Goal: Contribute content: Contribute content

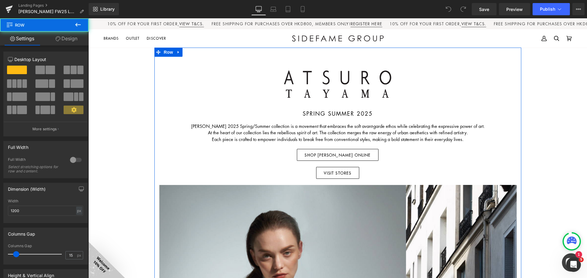
click at [360, 75] on img at bounding box center [337, 88] width 107 height 35
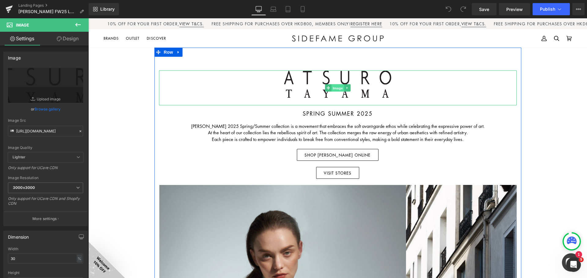
click at [336, 86] on span "Image" at bounding box center [337, 88] width 13 height 7
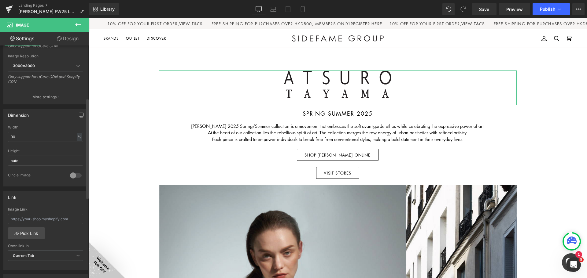
scroll to position [122, 0]
click at [30, 139] on input "30" at bounding box center [45, 137] width 75 height 10
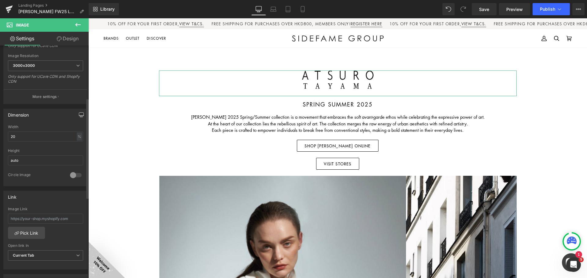
click at [79, 114] on icon "button" at bounding box center [81, 114] width 5 height 5
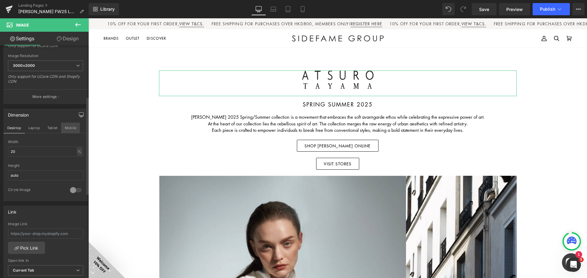
click at [74, 126] on button "Mobile" at bounding box center [70, 128] width 19 height 10
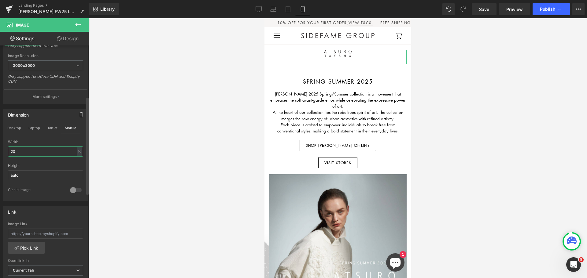
drag, startPoint x: 34, startPoint y: 151, endPoint x: 0, endPoint y: 150, distance: 33.9
click at [0, 150] on div "Dimension Desktop Laptop Tablet Mobile 20% Width 20 % % px auto Height auto 0 C…" at bounding box center [45, 152] width 91 height 97
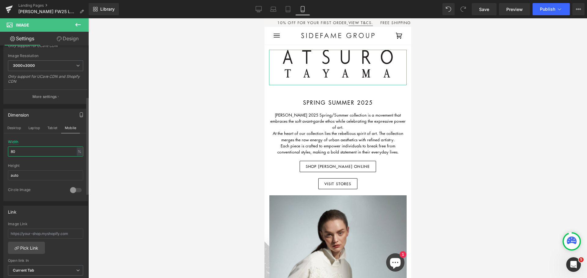
drag, startPoint x: 20, startPoint y: 154, endPoint x: 0, endPoint y: 153, distance: 19.6
click at [0, 154] on div "Dimension Desktop Laptop Tablet Mobile 80% Width 80 % % px auto Height auto 0 C…" at bounding box center [45, 152] width 91 height 97
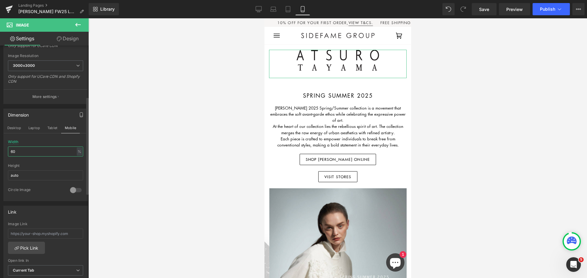
type input "6"
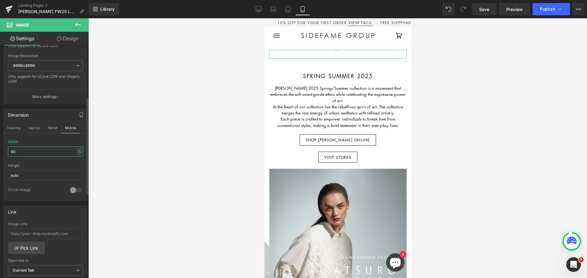
type input "40"
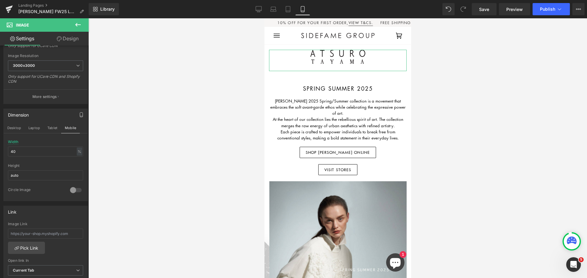
click at [70, 39] on link "Design" at bounding box center [68, 39] width 44 height 14
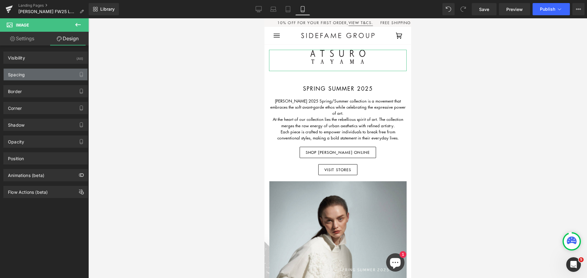
click at [44, 73] on div "Spacing" at bounding box center [46, 75] width 84 height 12
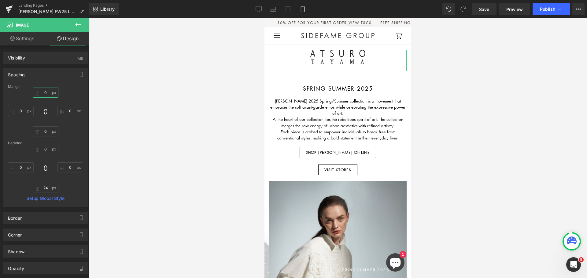
click at [49, 91] on input "0" at bounding box center [46, 93] width 26 height 10
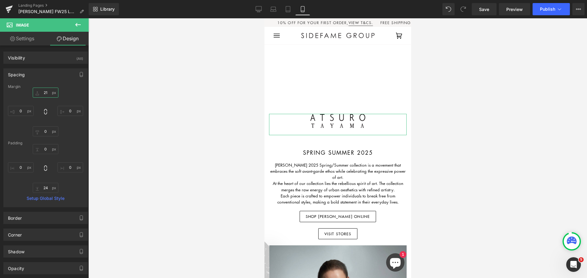
type input "2"
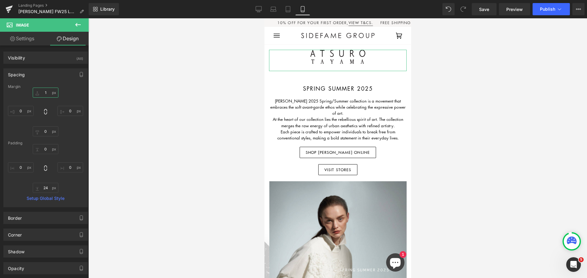
type input "10"
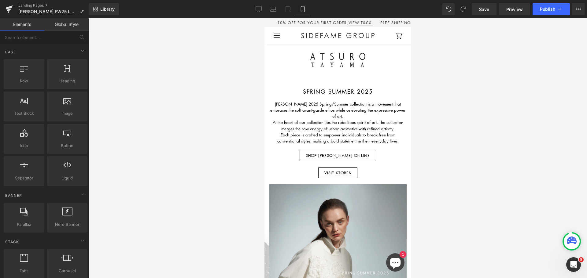
click at [218, 63] on div at bounding box center [337, 148] width 499 height 260
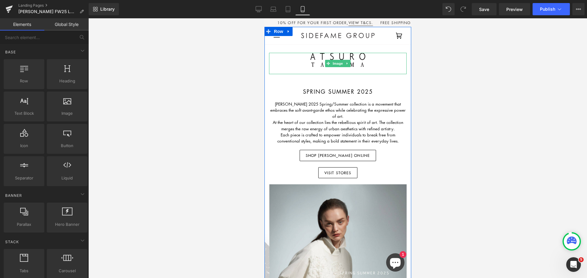
click at [336, 59] on img at bounding box center [337, 63] width 55 height 21
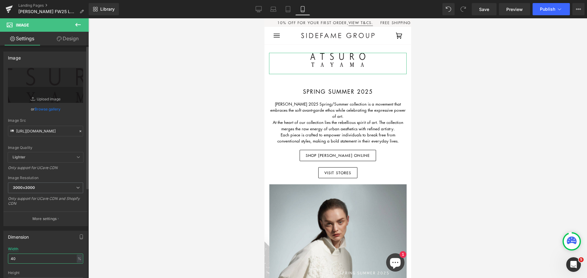
click at [19, 258] on input "40" at bounding box center [45, 259] width 75 height 10
type input "4"
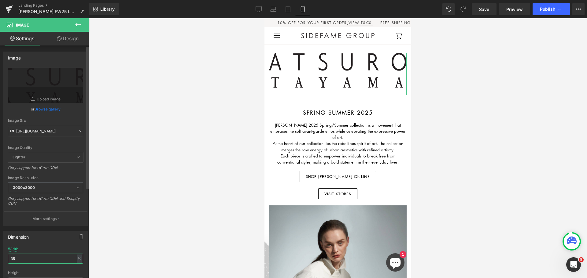
type input "35"
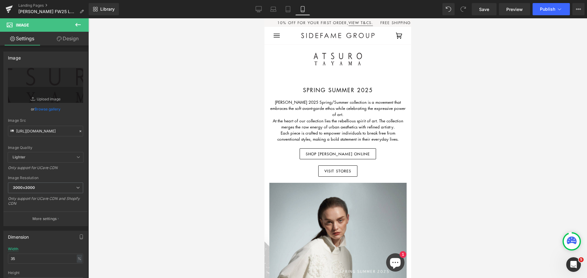
click at [211, 157] on div at bounding box center [337, 148] width 499 height 260
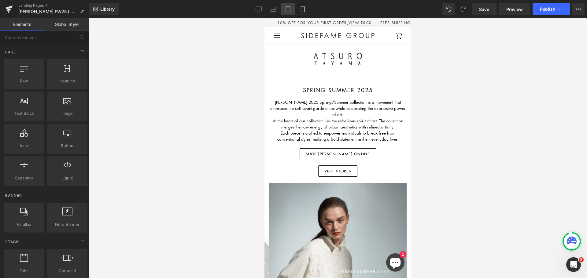
click at [292, 11] on link "Tablet" at bounding box center [288, 9] width 15 height 12
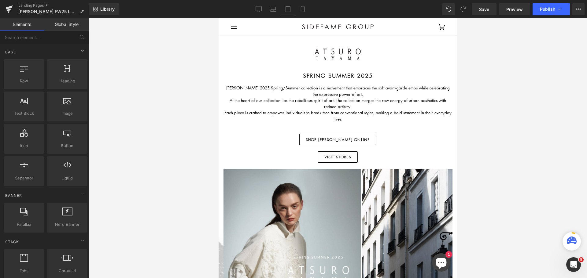
scroll to position [27, 0]
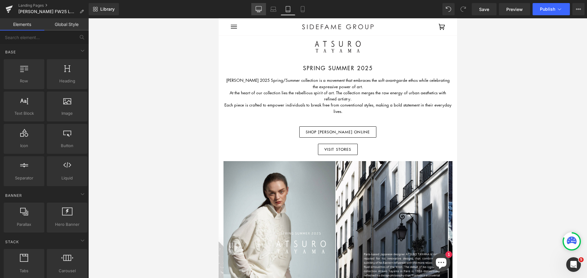
click at [258, 8] on icon at bounding box center [259, 9] width 6 height 6
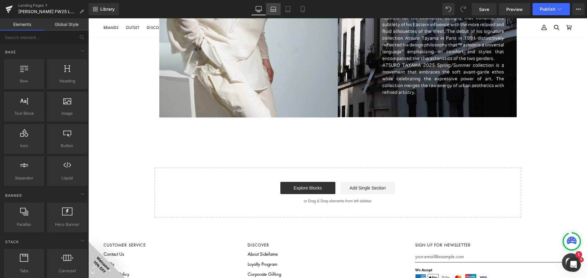
click at [272, 11] on icon at bounding box center [273, 9] width 6 height 6
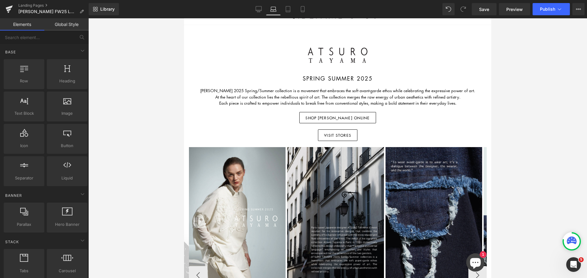
scroll to position [0, 0]
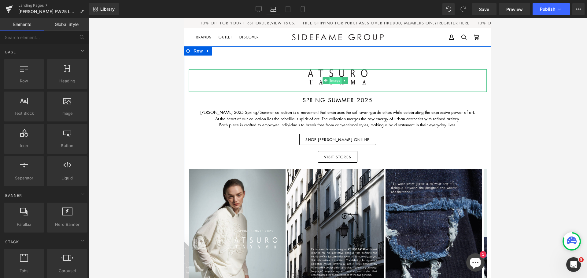
click at [339, 79] on span "Image" at bounding box center [335, 80] width 13 height 7
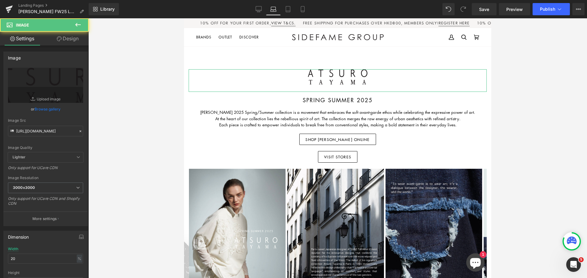
click at [71, 38] on link "Design" at bounding box center [68, 39] width 44 height 14
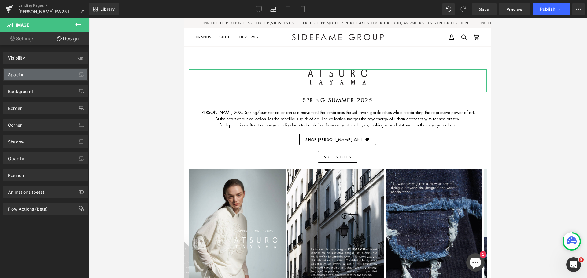
drag, startPoint x: 31, startPoint y: 73, endPoint x: 36, endPoint y: 80, distance: 8.0
click at [31, 73] on div "Spacing" at bounding box center [46, 75] width 84 height 12
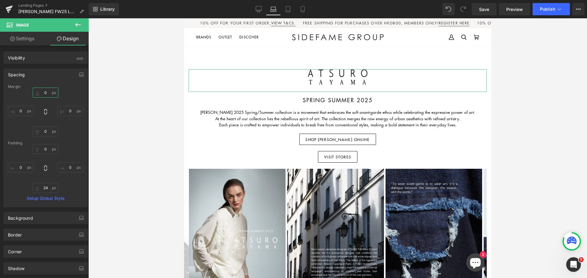
click at [45, 94] on input "0" at bounding box center [46, 93] width 26 height 10
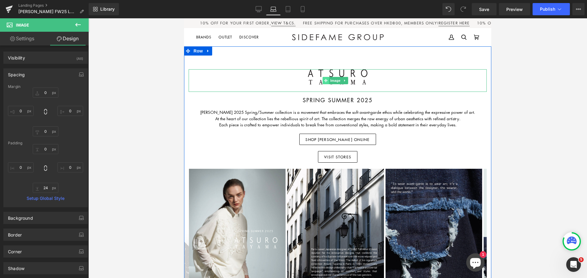
click at [325, 79] on icon at bounding box center [325, 81] width 3 height 4
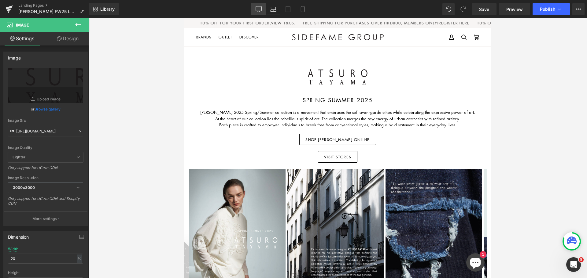
click at [260, 8] on icon at bounding box center [259, 9] width 6 height 6
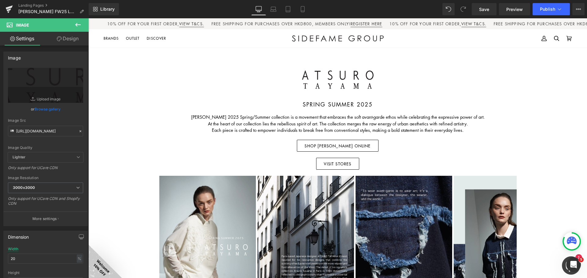
scroll to position [1, 0]
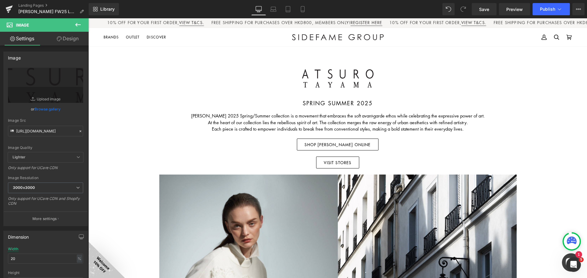
click at [374, 8] on div "Library Desktop Desktop Laptop Tablet Mobile Save Preview Publish Scheduled Vie…" at bounding box center [338, 9] width 498 height 12
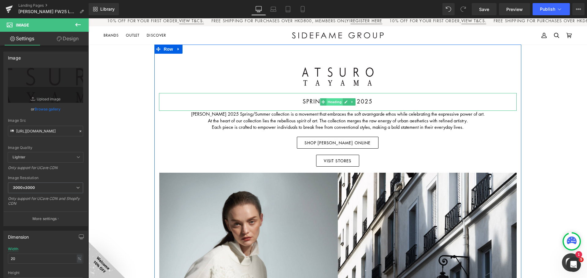
scroll to position [32, 0]
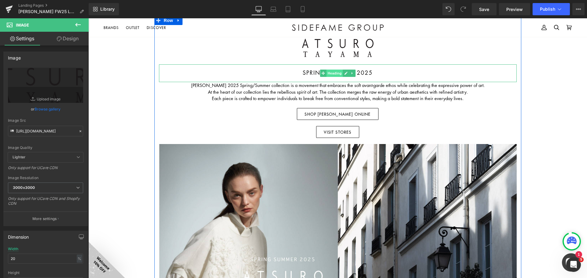
click at [326, 72] on span "Heading" at bounding box center [334, 73] width 17 height 7
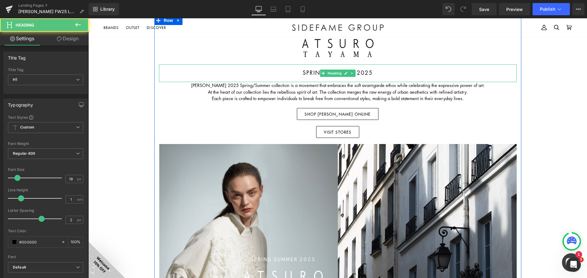
click at [310, 72] on h1 "SPRING SUMMER 2025" at bounding box center [338, 73] width 358 height 6
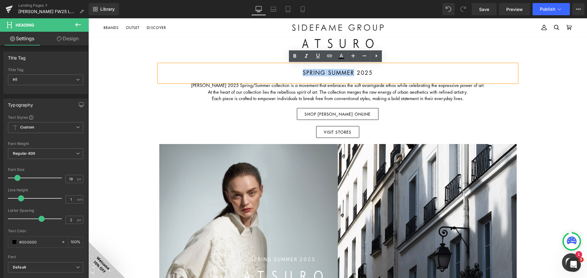
drag, startPoint x: 352, startPoint y: 72, endPoint x: 297, endPoint y: 70, distance: 54.8
click at [297, 70] on h1 "SPRING SUMMER 2025" at bounding box center [338, 73] width 358 height 6
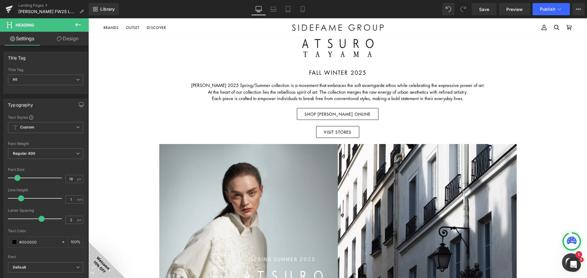
click at [555, 105] on div "Image FALL WINTER 2025 Heading [PERSON_NAME] 2025 Spring/Summer collection is a…" at bounding box center [337, 262] width 499 height 493
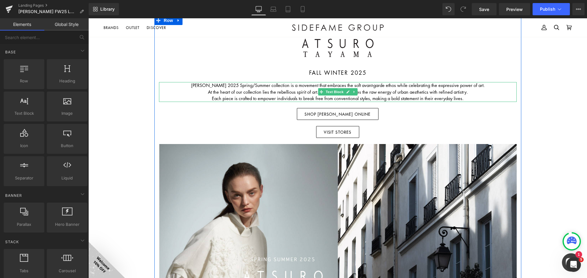
click at [388, 91] on p "At the heart of our collection lies the rebellious spirit of art. The collectio…" at bounding box center [338, 92] width 358 height 7
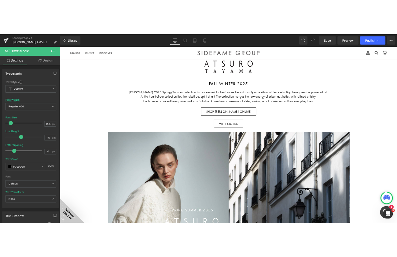
scroll to position [31, 0]
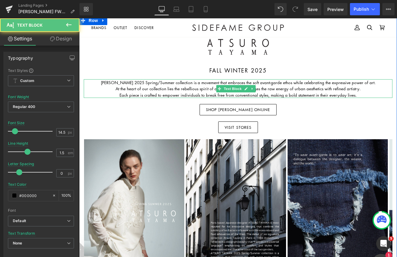
click at [287, 86] on p "At the heart of our collection lies the rebellious spirit of art. The collectio…" at bounding box center [238, 88] width 309 height 6
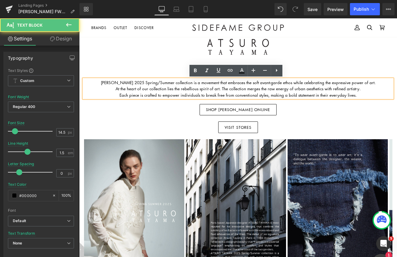
click at [252, 89] on p "At the heart of our collection lies the rebellious spirit of art. The collectio…" at bounding box center [238, 88] width 309 height 6
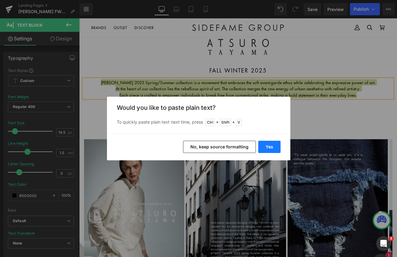
click at [267, 147] on button "Yes" at bounding box center [269, 147] width 22 height 12
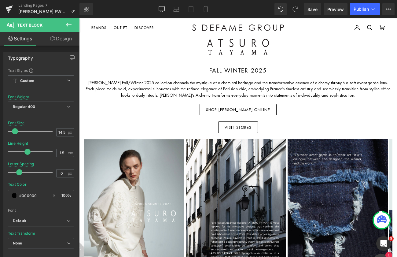
click at [261, 11] on div "Library Desktop Desktop Laptop Tablet Mobile Save Preview Publish Scheduled Vie…" at bounding box center [238, 9] width 318 height 12
drag, startPoint x: 69, startPoint y: 23, endPoint x: 67, endPoint y: 28, distance: 5.1
click at [69, 23] on icon at bounding box center [68, 24] width 7 height 7
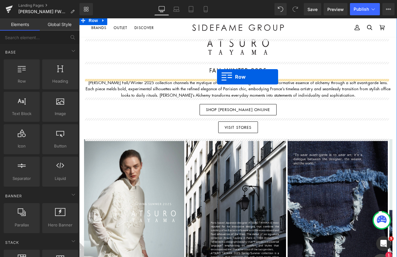
drag, startPoint x: 111, startPoint y: 74, endPoint x: 222, endPoint y: 77, distance: 111.0
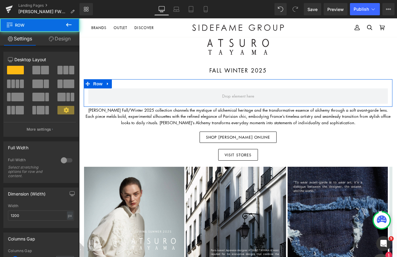
click at [43, 72] on span at bounding box center [45, 70] width 8 height 9
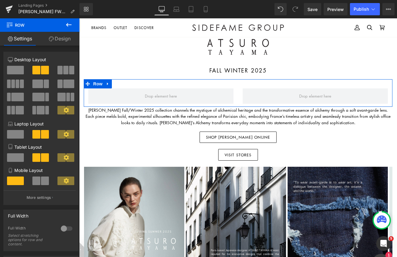
drag, startPoint x: 67, startPoint y: 38, endPoint x: 31, endPoint y: 90, distance: 63.2
click at [67, 37] on link "Design" at bounding box center [60, 39] width 40 height 14
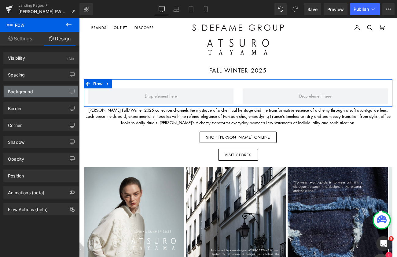
type input "0"
type input "30"
type input "0"
type input "10"
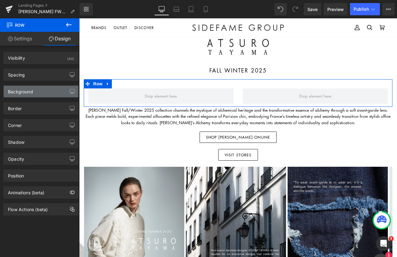
type input "0"
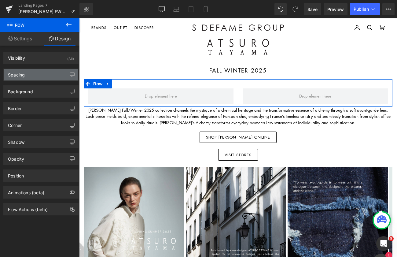
click at [35, 70] on div "Spacing" at bounding box center [41, 75] width 75 height 12
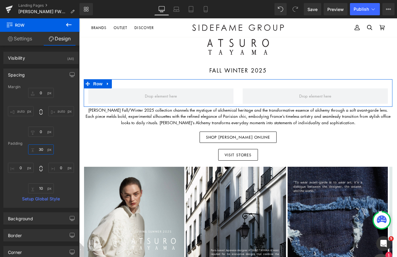
click at [39, 148] on input "30" at bounding box center [41, 149] width 26 height 10
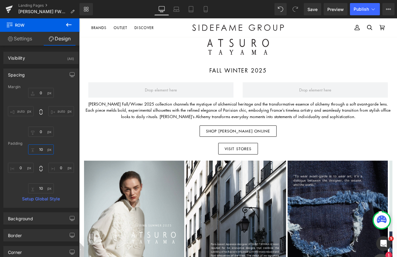
type input "10"
click at [67, 23] on icon at bounding box center [68, 24] width 7 height 7
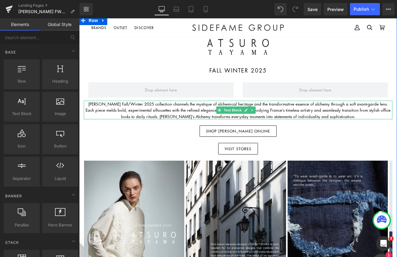
drag, startPoint x: 294, startPoint y: 110, endPoint x: 249, endPoint y: 112, distance: 44.6
click at [294, 110] on p "[PERSON_NAME] Fall/Winter 2025 collection channels the mystique of alchemical h…" at bounding box center [238, 110] width 309 height 19
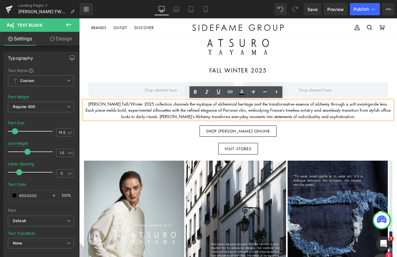
click at [247, 11] on div "Library Desktop Desktop Laptop Tablet Mobile Save Preview Publish Scheduled Vie…" at bounding box center [238, 9] width 318 height 12
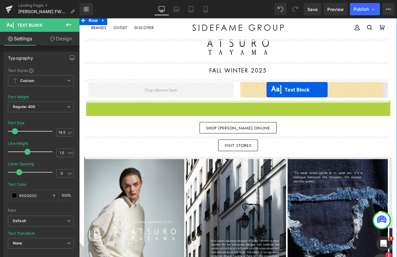
drag, startPoint x: 221, startPoint y: 110, endPoint x: 267, endPoint y: 90, distance: 50.1
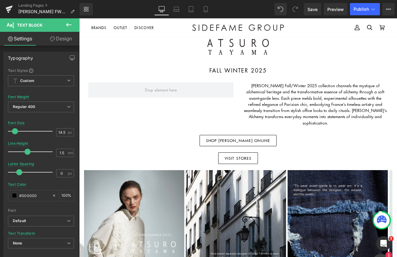
click at [72, 23] on icon at bounding box center [68, 24] width 7 height 7
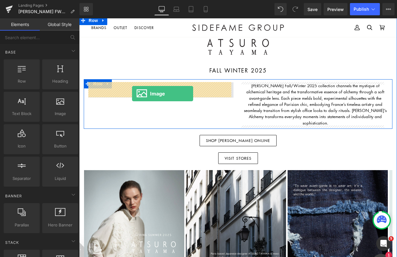
drag, startPoint x: 138, startPoint y: 120, endPoint x: 132, endPoint y: 94, distance: 26.4
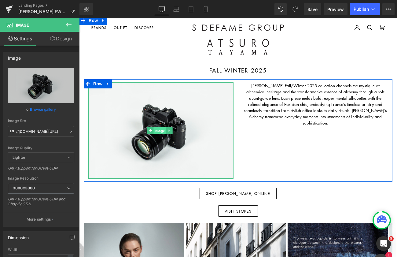
click at [158, 130] on span "Image" at bounding box center [159, 130] width 13 height 7
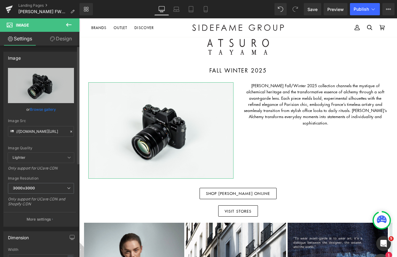
click at [50, 108] on link "Browse gallery" at bounding box center [43, 109] width 26 height 11
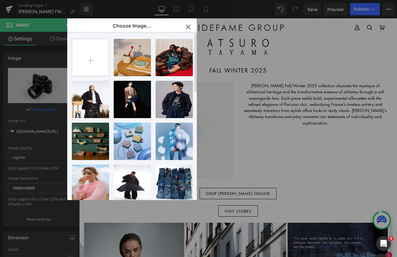
click at [90, 49] on input "file" at bounding box center [90, 57] width 37 height 37
type input "C:\fakepath\20250724 Atsuro Tayama2195.jpg"
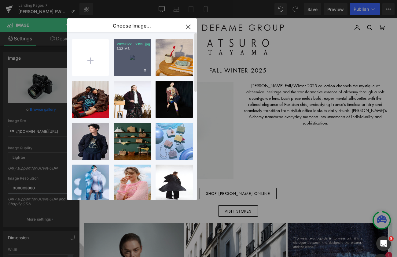
click at [142, 53] on div "2025072...2195.jpg 1.32 MB" at bounding box center [132, 57] width 37 height 37
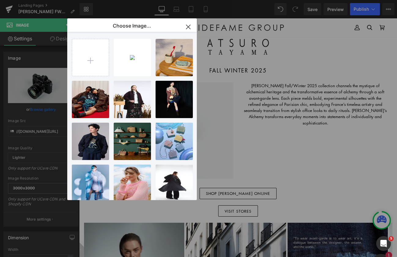
type input "[URL][DOMAIN_NAME]"
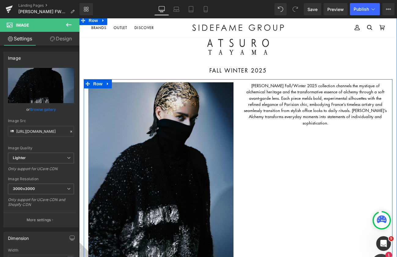
scroll to position [61, 0]
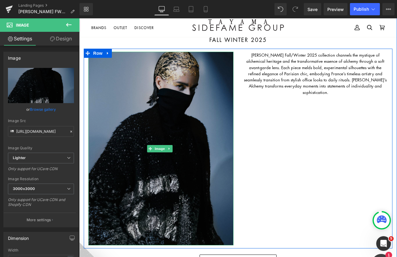
click at [156, 94] on img at bounding box center [160, 149] width 145 height 194
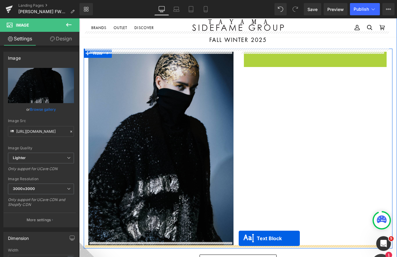
drag, startPoint x: 297, startPoint y: 71, endPoint x: 239, endPoint y: 238, distance: 176.7
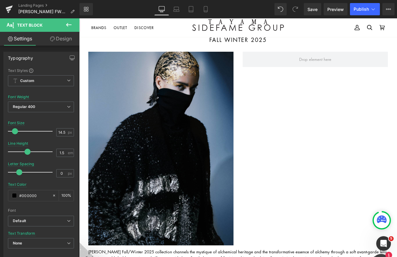
click at [69, 23] on icon at bounding box center [68, 24] width 7 height 7
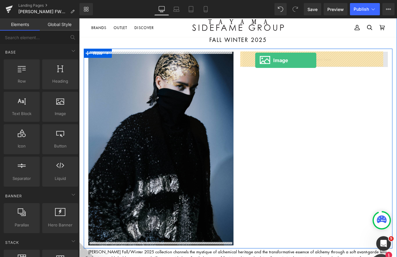
drag, startPoint x: 138, startPoint y: 131, endPoint x: 255, endPoint y: 60, distance: 136.6
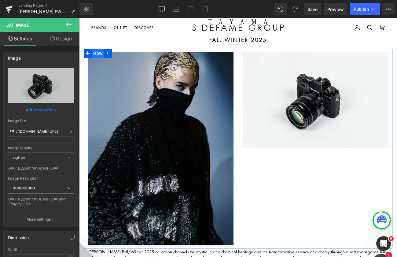
click at [93, 52] on span "Row" at bounding box center [98, 53] width 12 height 9
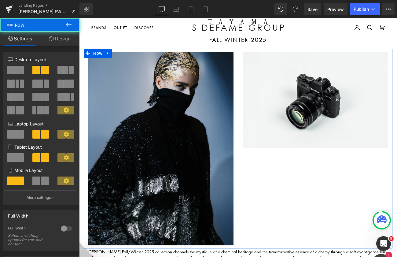
click at [60, 39] on link "Design" at bounding box center [60, 39] width 40 height 14
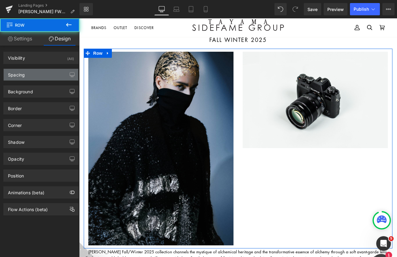
type input "0"
type input "10"
type input "0"
type input "10"
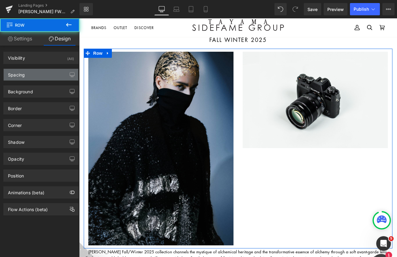
type input "0"
click at [26, 69] on div "Spacing" at bounding box center [41, 75] width 75 height 12
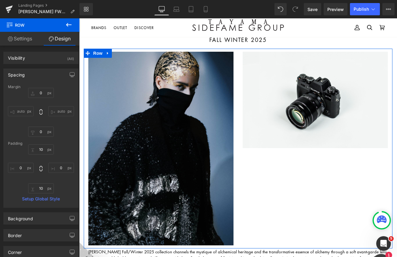
click at [17, 38] on link "Settings" at bounding box center [20, 39] width 40 height 14
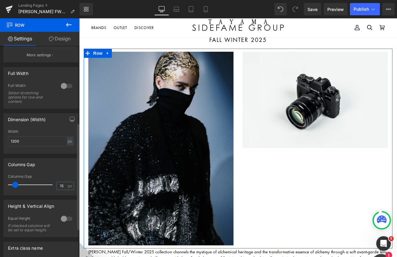
scroll to position [153, 0]
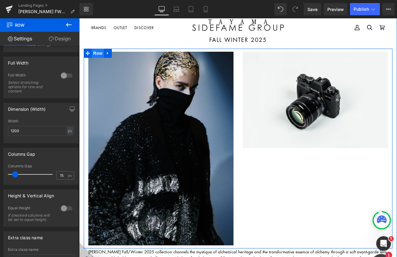
click at [93, 50] on span "Row" at bounding box center [98, 53] width 12 height 9
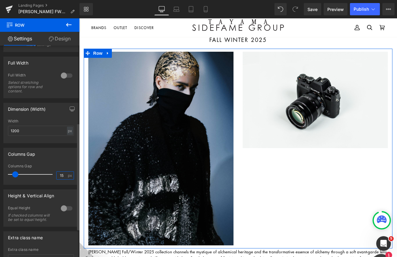
drag, startPoint x: 58, startPoint y: 175, endPoint x: 72, endPoint y: 176, distance: 13.8
click at [72, 176] on div "15px Columns Gap 15 px" at bounding box center [41, 174] width 75 height 20
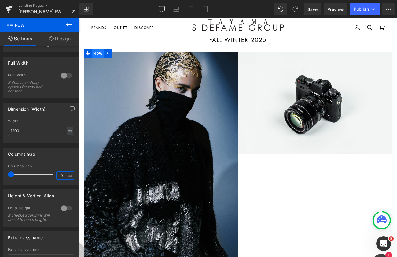
click at [98, 51] on span "Row" at bounding box center [98, 53] width 12 height 9
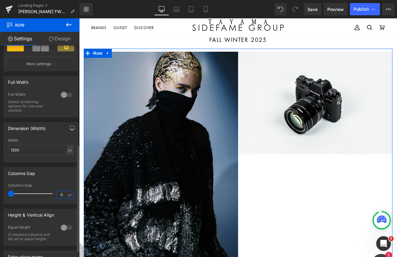
scroll to position [0, 0]
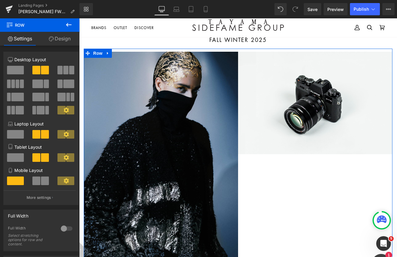
type input "0"
drag, startPoint x: 59, startPoint y: 36, endPoint x: 51, endPoint y: 68, distance: 33.1
click at [59, 36] on link "Design" at bounding box center [60, 39] width 40 height 14
type input "0"
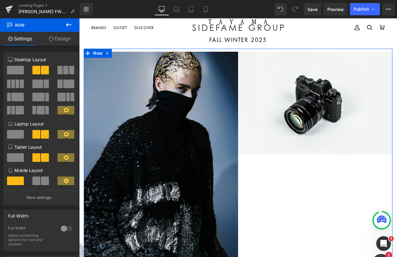
type input "10"
type input "0"
type input "10"
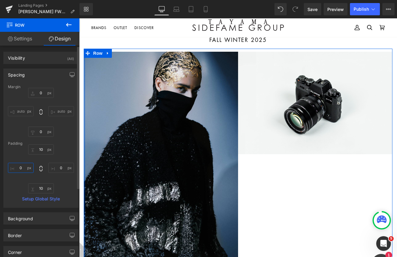
click at [23, 168] on input "0" at bounding box center [21, 168] width 26 height 10
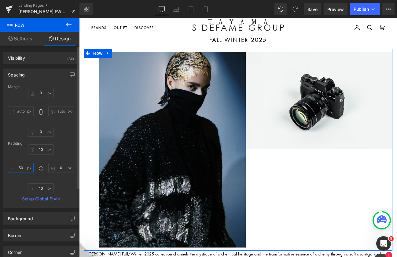
type input "50"
click at [56, 166] on input "0" at bounding box center [61, 168] width 26 height 10
type input "50"
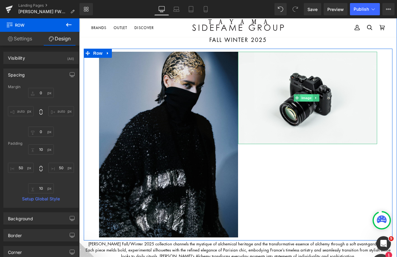
click at [305, 96] on span "Image" at bounding box center [306, 97] width 13 height 7
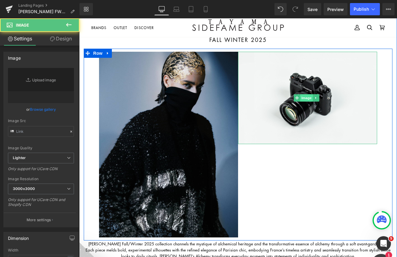
type input "//[DOMAIN_NAME][URL]"
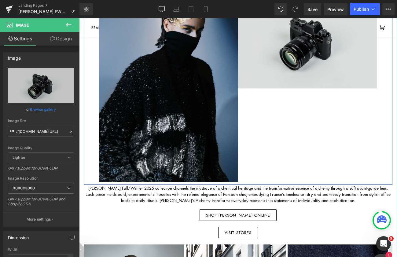
scroll to position [31, 0]
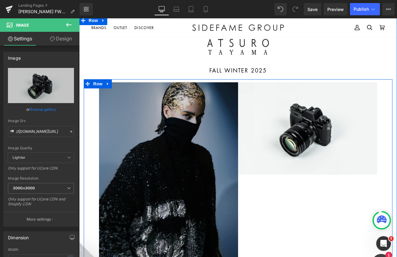
click at [187, 155] on img at bounding box center [168, 175] width 139 height 186
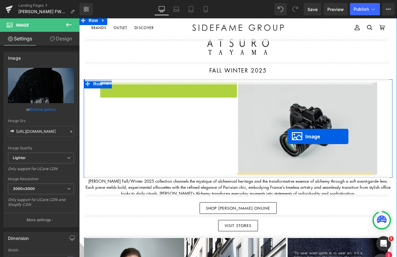
drag, startPoint x: 161, startPoint y: 171, endPoint x: 287, endPoint y: 135, distance: 131.4
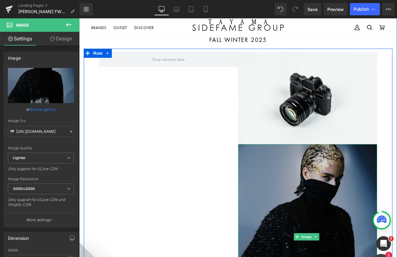
scroll to position [92, 0]
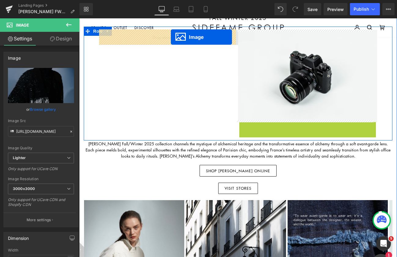
drag, startPoint x: 297, startPoint y: 203, endPoint x: 171, endPoint y: 31, distance: 212.8
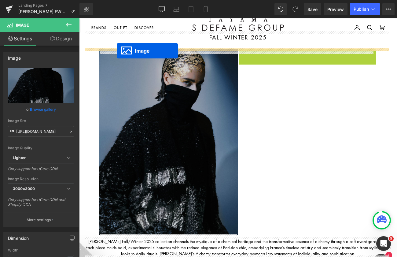
scroll to position [57, 0]
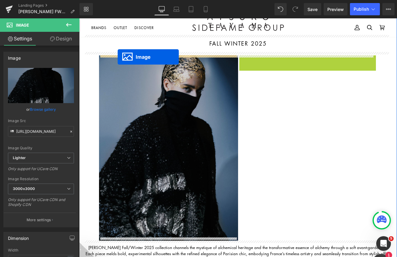
drag, startPoint x: 292, startPoint y: 80, endPoint x: 118, endPoint y: 57, distance: 176.1
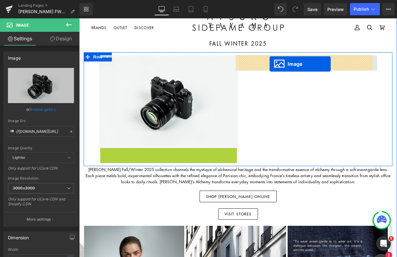
drag, startPoint x: 159, startPoint y: 237, endPoint x: 270, endPoint y: 64, distance: 205.1
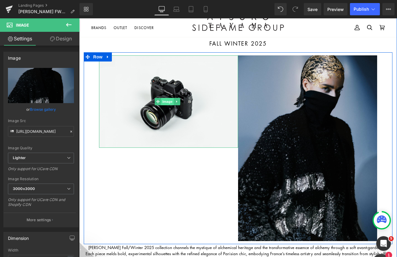
click at [170, 98] on span "Image" at bounding box center [167, 101] width 13 height 7
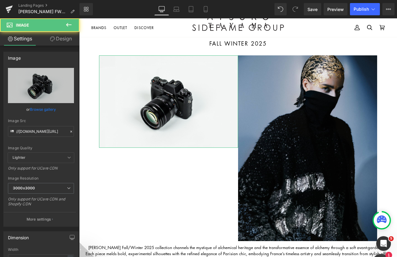
click at [37, 109] on link "Browse gallery" at bounding box center [43, 109] width 26 height 11
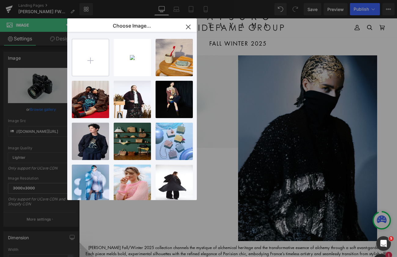
click at [101, 58] on input "file" at bounding box center [90, 57] width 37 height 37
type input "C:\fakepath\20250724 Atsuro Tayama1489.jpg"
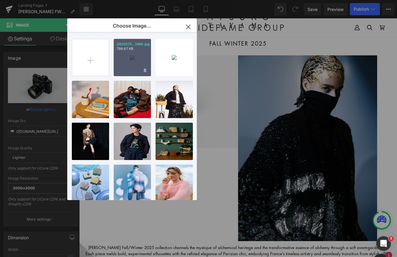
drag, startPoint x: 136, startPoint y: 60, endPoint x: 60, endPoint y: 50, distance: 77.3
click at [136, 60] on div "2025072...1489.jpg 799.67 KB" at bounding box center [132, 57] width 37 height 37
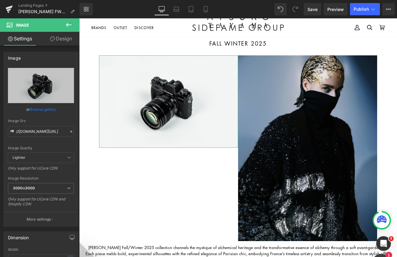
drag, startPoint x: 40, startPoint y: 107, endPoint x: 98, endPoint y: 92, distance: 59.8
click at [41, 107] on link "Browse gallery" at bounding box center [43, 109] width 26 height 11
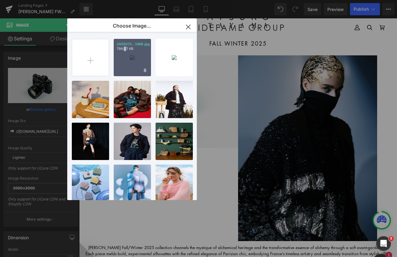
drag, startPoint x: 126, startPoint y: 55, endPoint x: 49, endPoint y: 38, distance: 78.5
click at [126, 55] on div "2025072...1489.jpg 799.67 KB" at bounding box center [132, 57] width 37 height 37
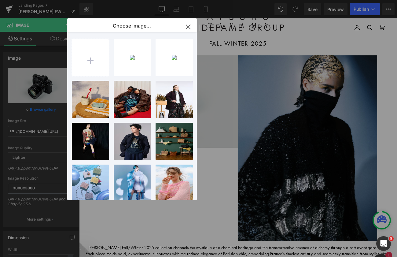
type input "[URL][DOMAIN_NAME]"
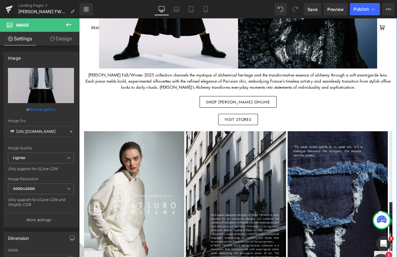
scroll to position [241, 0]
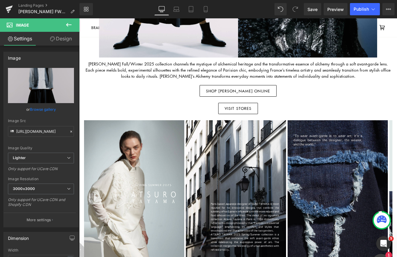
click at [71, 25] on icon at bounding box center [68, 24] width 7 height 7
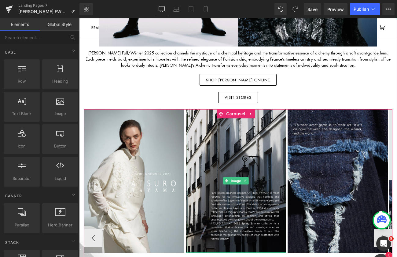
scroll to position [271, 0]
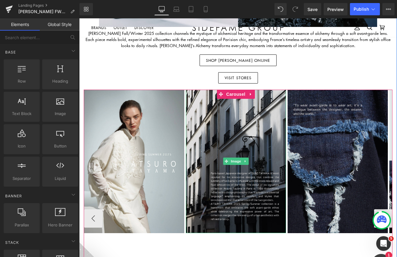
drag, startPoint x: 229, startPoint y: 160, endPoint x: 215, endPoint y: 160, distance: 13.8
click at [230, 160] on link "Image" at bounding box center [232, 160] width 19 height 7
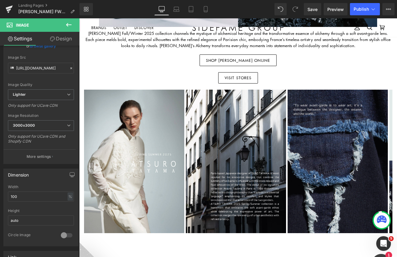
scroll to position [0, 0]
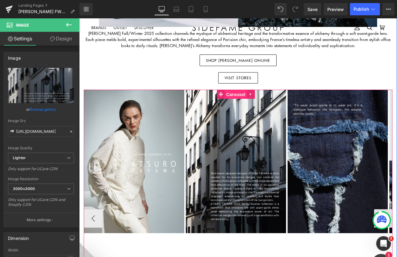
click at [225, 90] on span "Carousel" at bounding box center [236, 94] width 22 height 9
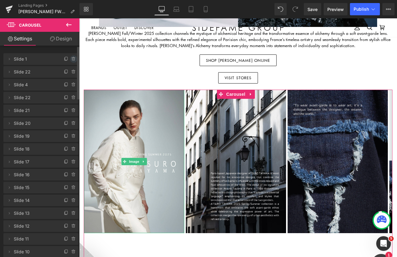
click at [72, 58] on icon at bounding box center [73, 58] width 3 height 0
click at [68, 59] on button "Delete" at bounding box center [66, 59] width 19 height 8
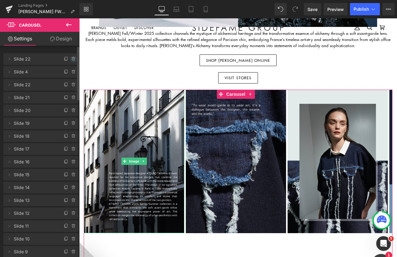
click at [71, 58] on icon at bounding box center [73, 59] width 5 height 5
click at [71, 58] on button "Delete" at bounding box center [66, 59] width 19 height 8
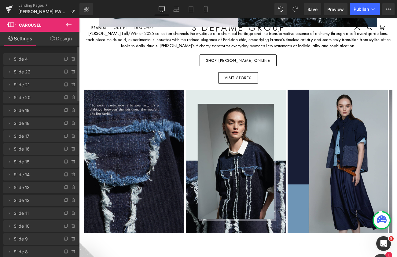
click at [67, 22] on icon at bounding box center [68, 24] width 7 height 7
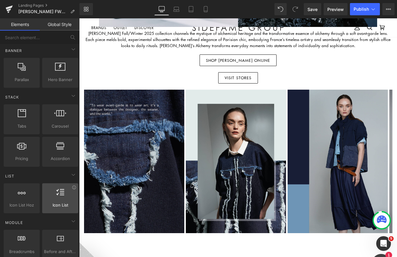
scroll to position [153, 0]
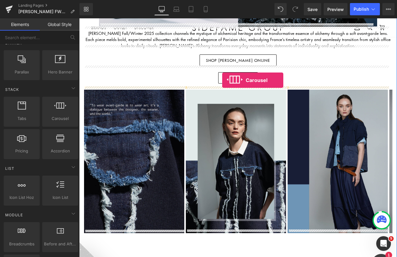
drag, startPoint x: 137, startPoint y: 130, endPoint x: 222, endPoint y: 80, distance: 99.2
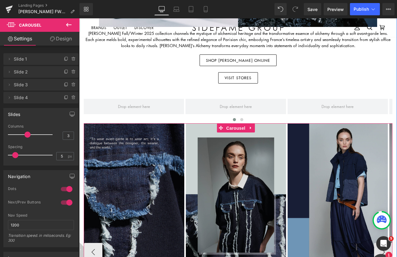
drag, startPoint x: 234, startPoint y: 127, endPoint x: 236, endPoint y: 130, distance: 3.4
click at [234, 128] on span "Carousel" at bounding box center [236, 128] width 22 height 9
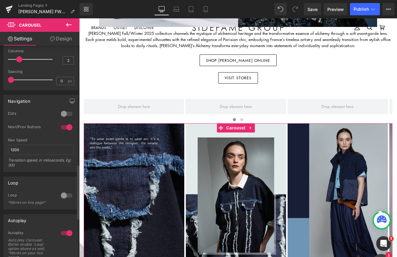
scroll to position [459, 0]
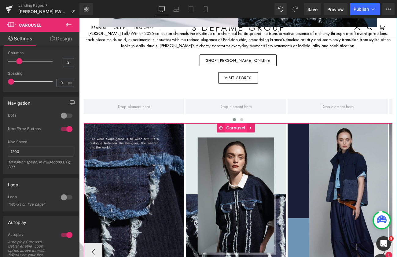
click at [232, 124] on span "Carousel" at bounding box center [236, 127] width 22 height 9
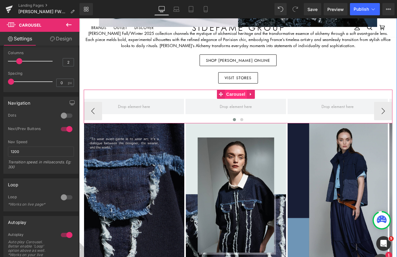
click at [231, 91] on span "Carousel" at bounding box center [236, 94] width 22 height 9
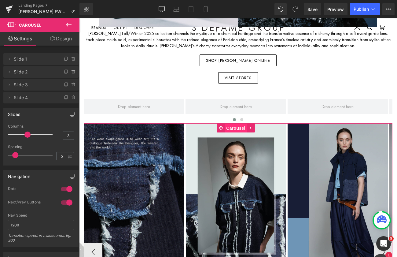
click at [234, 124] on span "Carousel" at bounding box center [236, 128] width 22 height 9
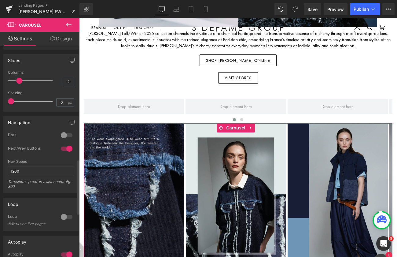
scroll to position [428, 0]
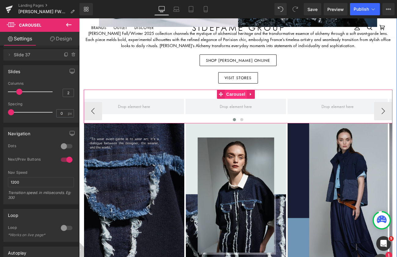
click at [235, 90] on span "Carousel" at bounding box center [236, 94] width 22 height 9
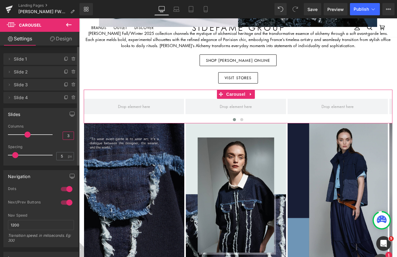
drag, startPoint x: 64, startPoint y: 139, endPoint x: 75, endPoint y: 143, distance: 12.1
click at [68, 138] on input "3" at bounding box center [68, 136] width 11 height 8
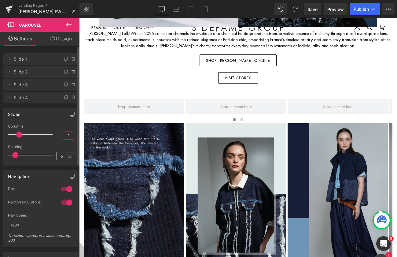
type input "2"
drag, startPoint x: 60, startPoint y: 157, endPoint x: 53, endPoint y: 157, distance: 6.4
click at [53, 157] on div "Spacing 5 px" at bounding box center [41, 155] width 66 height 20
type input "0"
click at [43, 115] on div "Slides" at bounding box center [41, 114] width 75 height 12
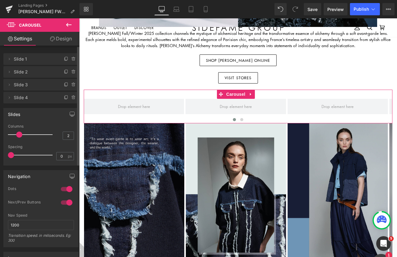
click at [67, 146] on div "Spacing" at bounding box center [41, 147] width 66 height 4
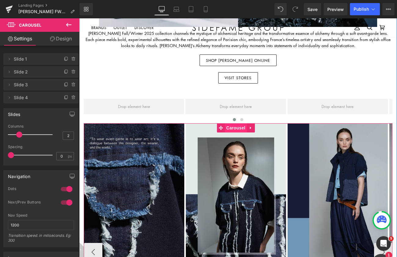
click at [227, 125] on span "Carousel" at bounding box center [236, 127] width 22 height 9
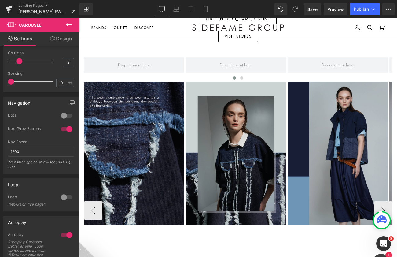
scroll to position [302, 0]
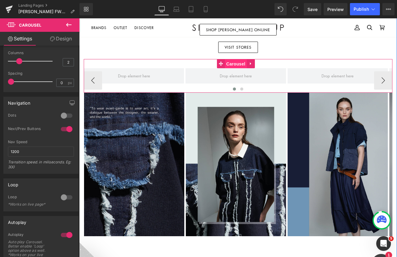
click at [235, 59] on span "Carousel" at bounding box center [236, 63] width 22 height 9
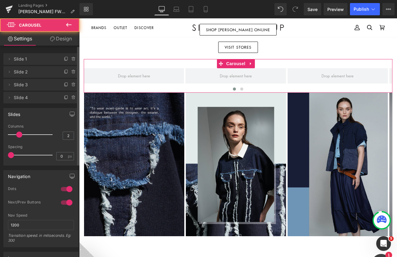
click at [67, 190] on div at bounding box center [66, 189] width 15 height 10
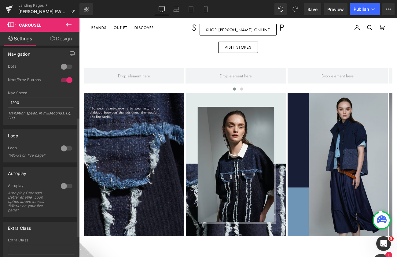
scroll to position [153, 0]
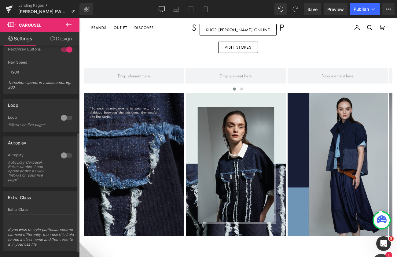
click at [65, 155] on div at bounding box center [66, 155] width 15 height 10
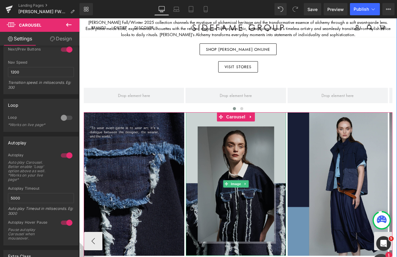
scroll to position [271, 0]
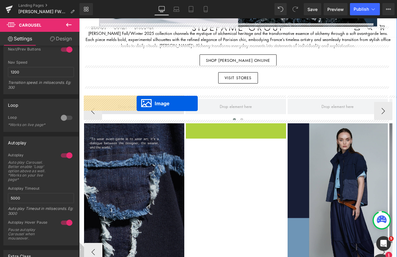
drag, startPoint x: 227, startPoint y: 193, endPoint x: 137, endPoint y: 103, distance: 127.3
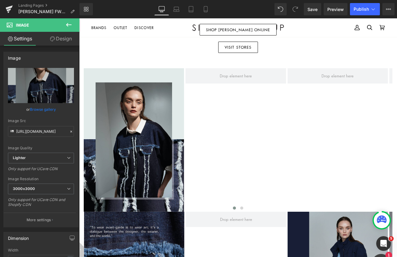
scroll to position [241, 0]
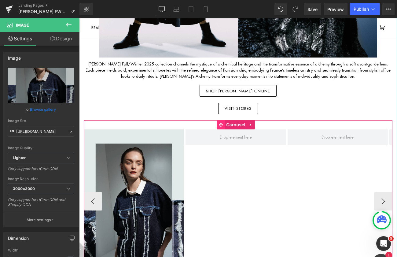
click at [221, 123] on icon at bounding box center [221, 125] width 4 height 4
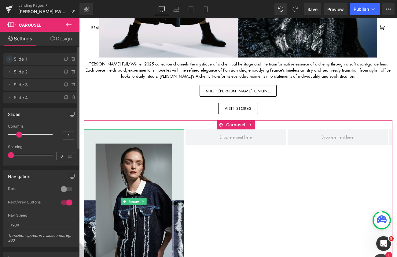
click at [12, 59] on span at bounding box center [9, 58] width 7 height 7
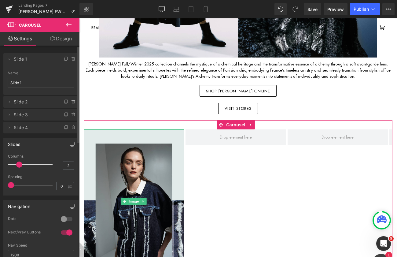
click at [27, 60] on span "Slide 1" at bounding box center [35, 59] width 42 height 12
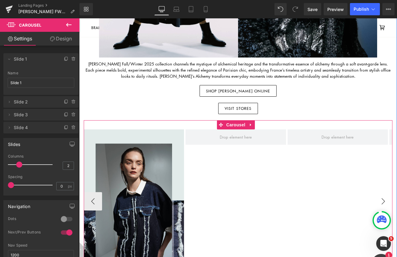
click at [377, 197] on button "›" at bounding box center [383, 201] width 18 height 18
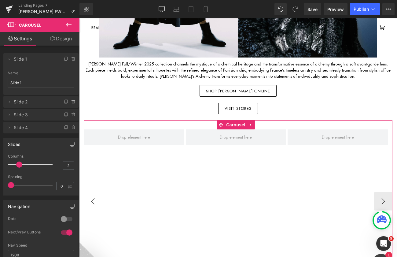
click at [94, 195] on button "‹" at bounding box center [93, 201] width 18 height 18
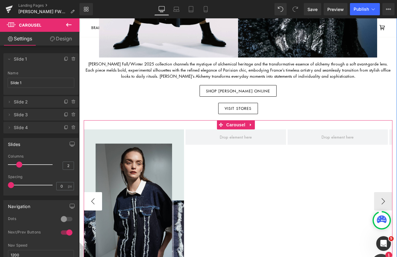
click at [94, 195] on button "‹" at bounding box center [93, 201] width 18 height 18
drag, startPoint x: 259, startPoint y: 172, endPoint x: 255, endPoint y: 170, distance: 4.2
click at [259, 172] on div "Image" at bounding box center [288, 200] width 408 height 143
click at [125, 199] on icon at bounding box center [124, 201] width 3 height 4
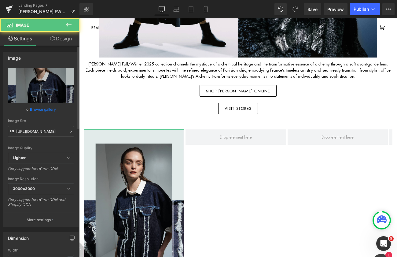
click at [51, 106] on link "Browse gallery" at bounding box center [43, 109] width 26 height 11
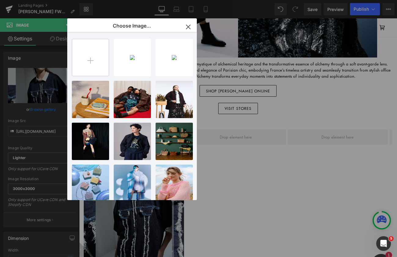
click at [101, 64] on input "file" at bounding box center [90, 57] width 37 height 37
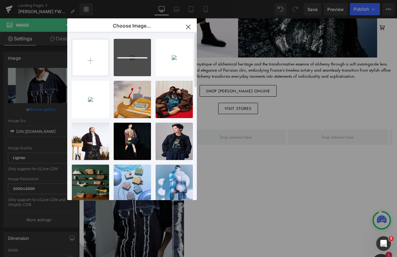
click at [99, 64] on input "file" at bounding box center [90, 57] width 37 height 37
type input "C:\fakepath\A5荳ｭ邯ｴ縺励ｙ_32p_隕矩幕縺膏2xp3 拷貝.jpg"
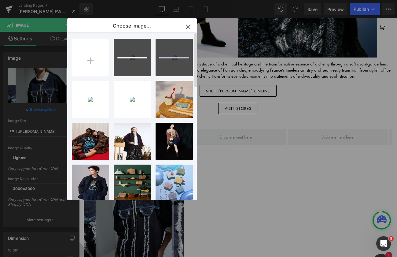
click at [104, 57] on input "file" at bounding box center [90, 57] width 37 height 37
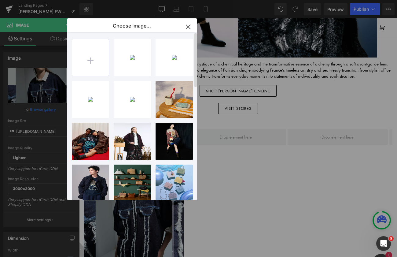
type input "C:\fakepath\A5荳ｭ邯ｴ縺励ｙ_32p_隕矩幕縺膏4xp5 拷貝.jpg"
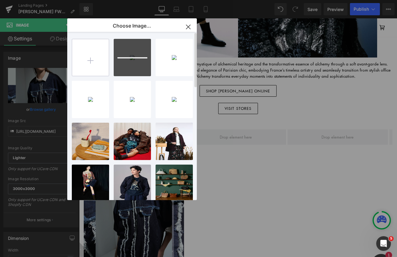
click at [93, 51] on input "file" at bounding box center [90, 57] width 37 height 37
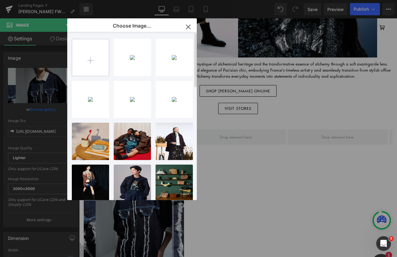
type input "C:\fakepath\A5荳ｭ邯ｴ縺励ｙ_32p_隕矩幕縺膏6xp7 拷貝.jpg"
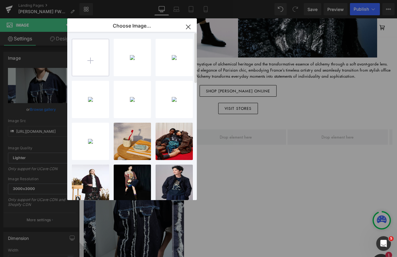
click at [94, 57] on input "file" at bounding box center [90, 57] width 37 height 37
type input "C:\fakepath\A5荳ｭ邯ｴ縺励ｙ_32p_隕矩幕縺膏8xp9 拷貝.jpg"
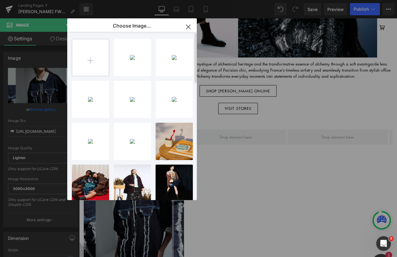
click at [91, 61] on input "file" at bounding box center [90, 57] width 37 height 37
type input "C:\fakepath\A5荳ｭ邯ｴ縺励ｙ_32p_隕矩幕縺膏10xp11 拷貝.jpg"
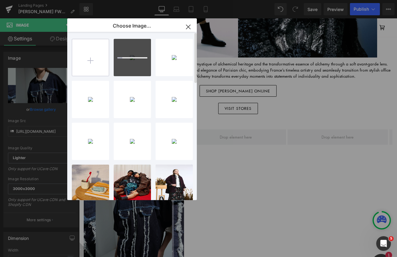
click at [102, 44] on input "file" at bounding box center [90, 57] width 37 height 37
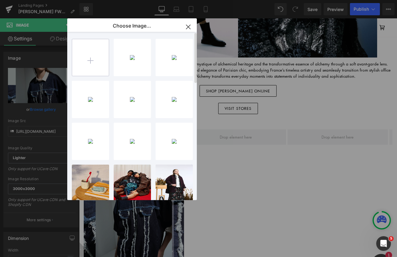
type input "C:\fakepath\A5荳ｭ邯ｴ縺励ｙ_32p_隕矩幕縺膏12xp13.jpg"
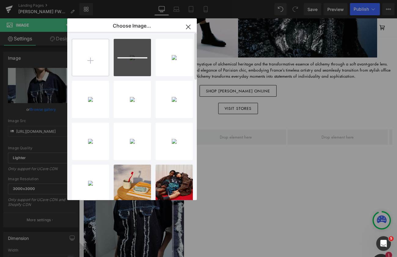
click at [91, 60] on input "file" at bounding box center [90, 57] width 37 height 37
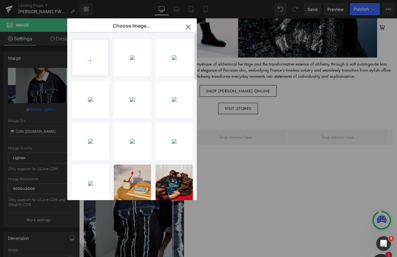
type input "C:\fakepath\A5荳ｭ邯ｴ縺励ｙ_32p_隕矩幕縺膏14xp15 拷貝.jpg"
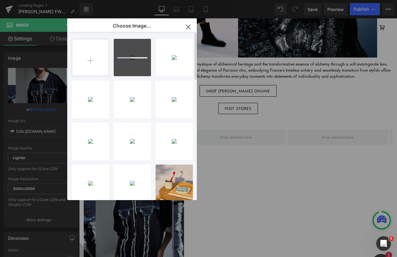
click at [83, 57] on input "file" at bounding box center [90, 57] width 37 height 37
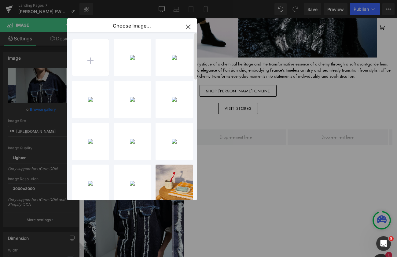
type input "C:\fakepath\A5荳ｭ邯ｴ縺励ｙ_32p_隕矩幕縺膏14xp15 拷貝.jpg"
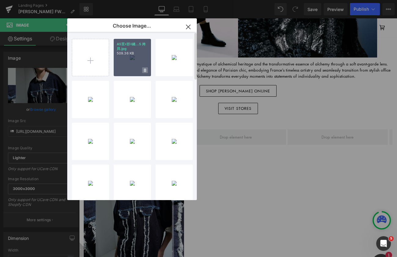
click at [146, 70] on span at bounding box center [145, 70] width 6 height 6
click at [125, 68] on span "Yes" at bounding box center [124, 70] width 15 height 6
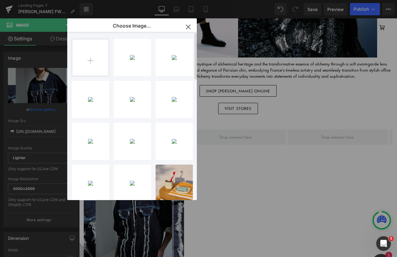
click at [90, 61] on input "file" at bounding box center [90, 57] width 37 height 37
type input "C:\fakepath\A5荳ｭ邯ｴ縺励ｙ_32p_隕矩幕縺膏16xp17 拷貝.jpg"
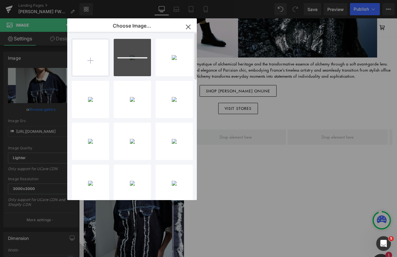
click at [82, 63] on input "file" at bounding box center [90, 57] width 37 height 37
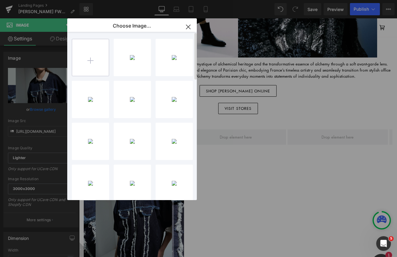
type input "C:\fakepath\A5荳ｭ邯ｴ縺励ｙ_32p_隕矩幕縺膏18xp19 拷貝.jpg"
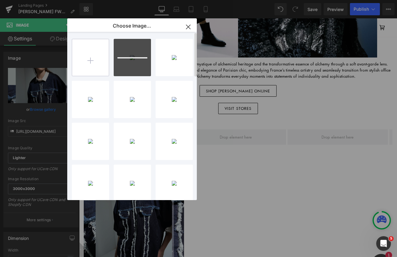
click at [96, 62] on input "file" at bounding box center [90, 57] width 37 height 37
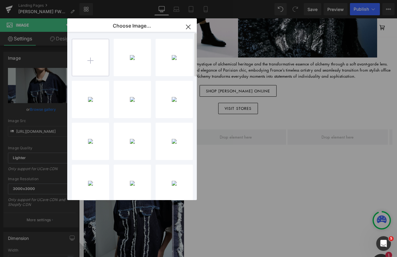
type input "C:\fakepath\A5荳ｭ邯ｴ縺励ｙ_32p_隕矩幕縺膏20xp21 拷貝.jpg"
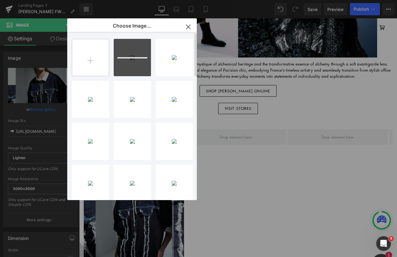
click at [84, 63] on input "file" at bounding box center [90, 57] width 37 height 37
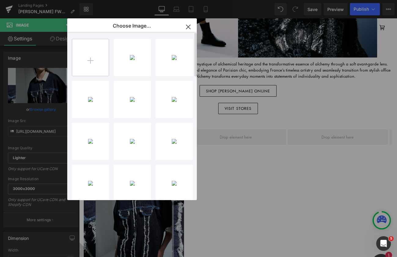
type input "C:\fakepath\A5荳ｭ邯ｴ縺励ｙ_32p_隕矩幕縺膏22xp23 拷貝.jpg"
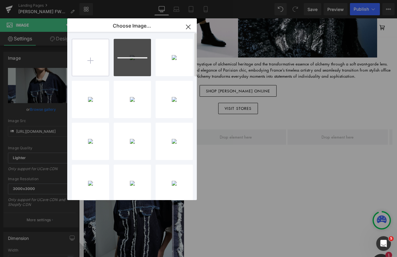
click at [87, 57] on input "file" at bounding box center [90, 57] width 37 height 37
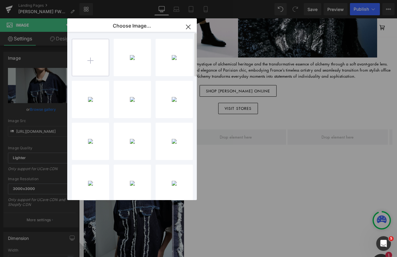
type input "C:\fakepath\A5荳ｭ邯ｴ縺励ｙ_32p_隕矩幕縺膏24xp25 拷貝.jpg"
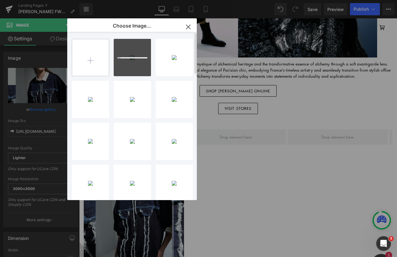
click at [93, 59] on input "file" at bounding box center [90, 57] width 37 height 37
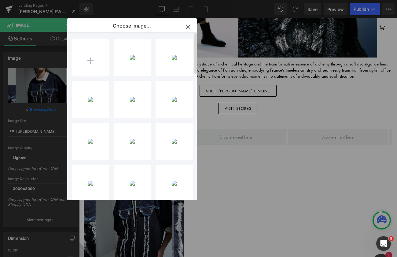
type input "C:\fakepath\A5荳ｭ邯ｴ縺励ｙ_32p_隕矩幕縺膏26xp27 拷貝.jpg"
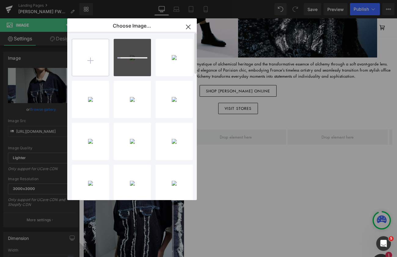
click at [87, 60] on input "file" at bounding box center [90, 57] width 37 height 37
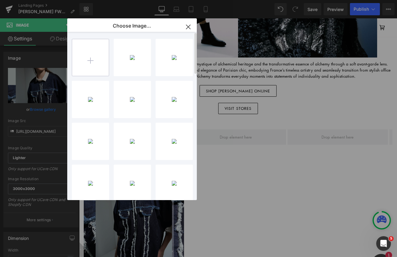
type input "C:\fakepath\A5荳ｭ邯ｴ縺励ｙ_32p_隕矩幕縺膏28xp29 拷貝.jpg"
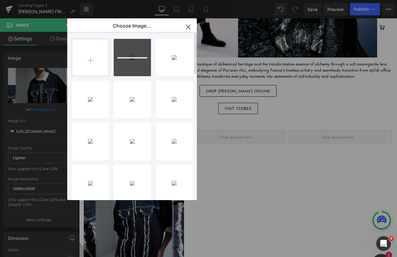
click at [91, 57] on input "file" at bounding box center [90, 57] width 37 height 37
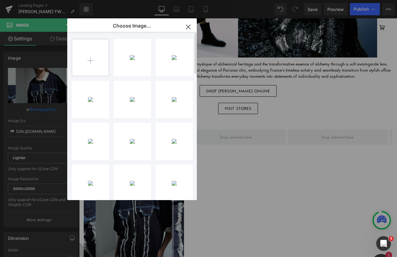
type input "C:\fakepath\A5荳ｭ邯ｴ縺励ｙ_32p_隕矩幕縺膏30xp31 拷貝.jpg"
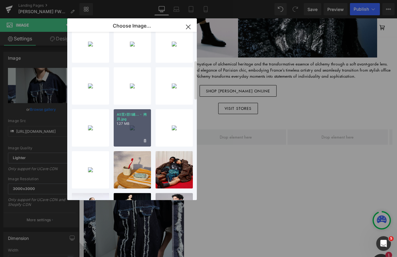
scroll to position [153, 0]
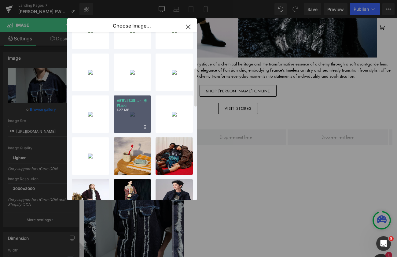
click at [129, 116] on div "A5荳ｭ邯ｴ縺...・ 拷貝.jpg 1.27 MB" at bounding box center [132, 113] width 37 height 37
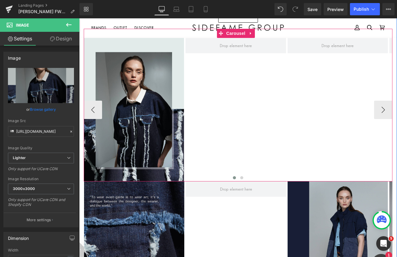
scroll to position [333, 0]
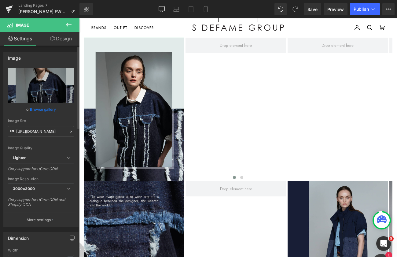
click at [48, 107] on link "Browse gallery" at bounding box center [43, 109] width 26 height 11
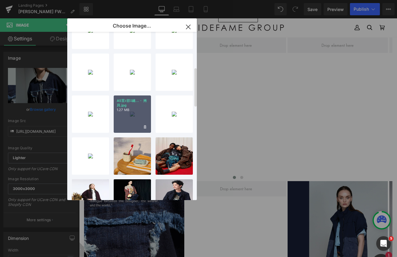
click at [131, 118] on div "A5荳ｭ邯ｴ縺...・ 拷貝.jpg 1.27 MB" at bounding box center [132, 113] width 37 height 37
type input "[URL][DOMAIN_NAME]"
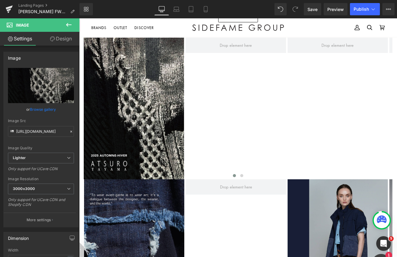
click at [69, 24] on icon at bounding box center [69, 25] width 6 height 4
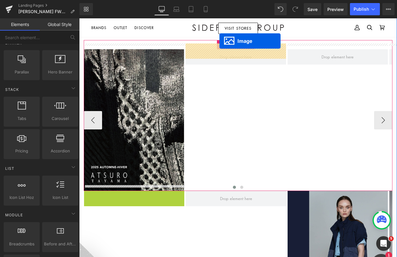
scroll to position [315, 0]
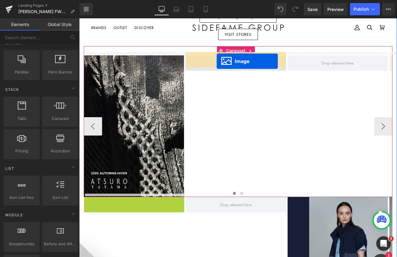
drag, startPoint x: 132, startPoint y: 245, endPoint x: 217, endPoint y: 61, distance: 202.9
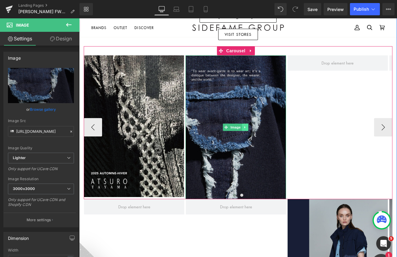
click at [244, 125] on icon at bounding box center [245, 127] width 3 height 4
click at [243, 125] on icon at bounding box center [242, 126] width 3 height 3
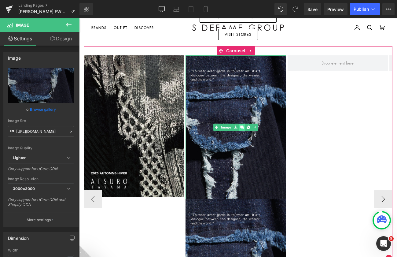
scroll to position [315, 0]
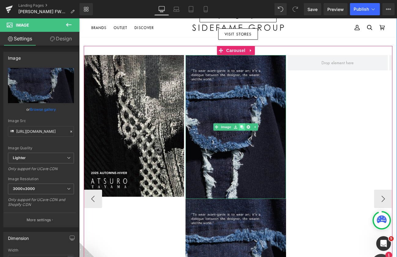
click at [243, 125] on icon at bounding box center [242, 126] width 3 height 3
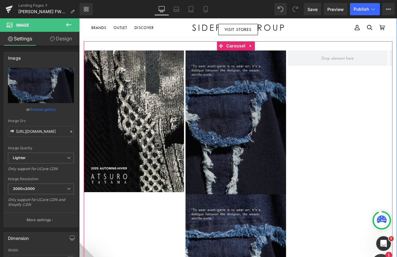
scroll to position [284, 0]
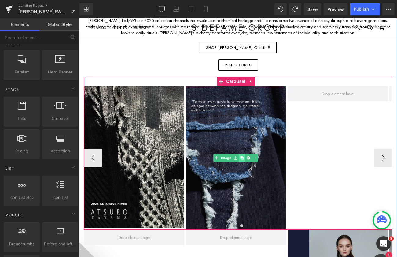
click at [242, 156] on icon at bounding box center [242, 157] width 3 height 3
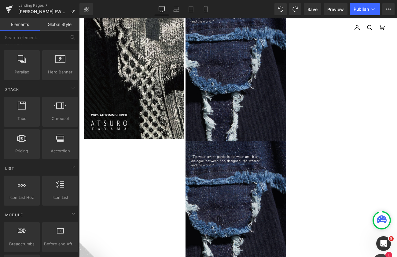
scroll to position [468, 0]
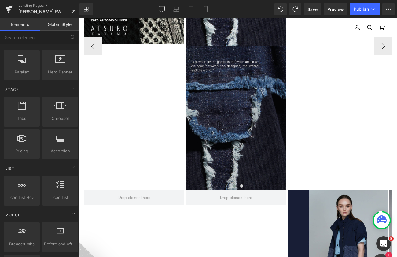
click at [245, 66] on img at bounding box center [236, 118] width 100 height 144
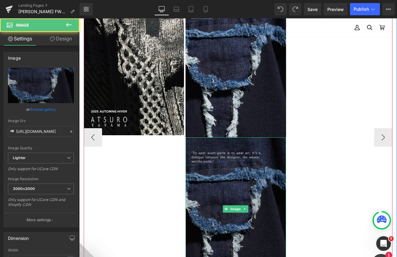
scroll to position [376, 0]
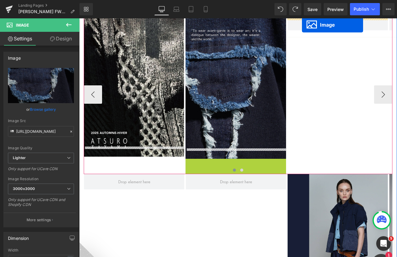
drag, startPoint x: 226, startPoint y: 204, endPoint x: 303, endPoint y: 21, distance: 198.8
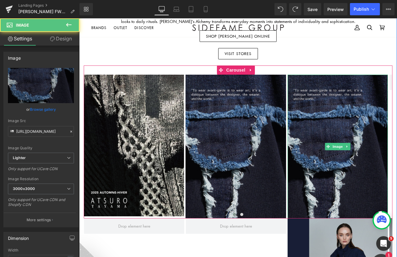
scroll to position [294, 0]
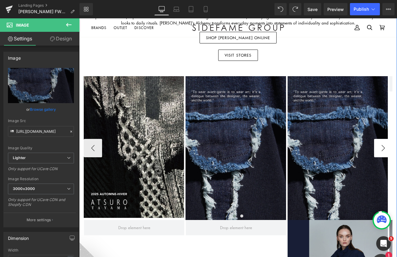
click at [384, 148] on button "›" at bounding box center [383, 148] width 18 height 18
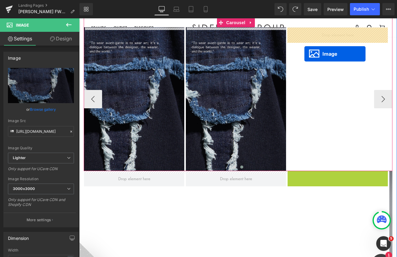
scroll to position [339, 0]
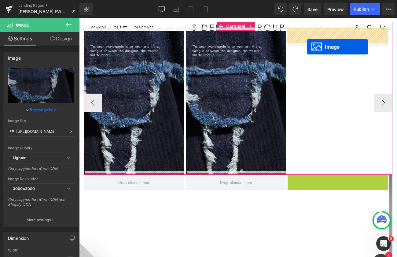
drag, startPoint x: 334, startPoint y: 226, endPoint x: 307, endPoint y: 47, distance: 180.9
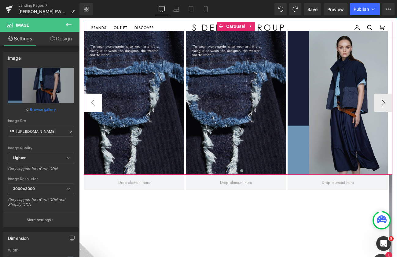
click at [90, 102] on button "‹" at bounding box center [93, 103] width 18 height 18
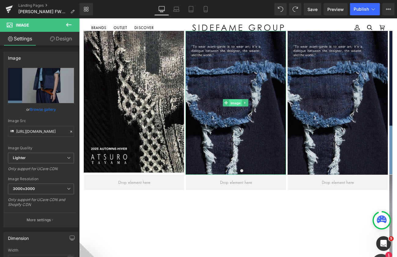
click at [224, 100] on link "Image" at bounding box center [232, 102] width 19 height 7
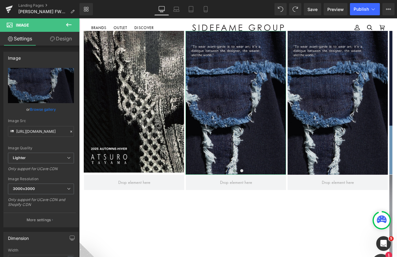
drag, startPoint x: 50, startPoint y: 107, endPoint x: 53, endPoint y: 107, distance: 3.4
click at [50, 107] on link "Browse gallery" at bounding box center [43, 109] width 26 height 11
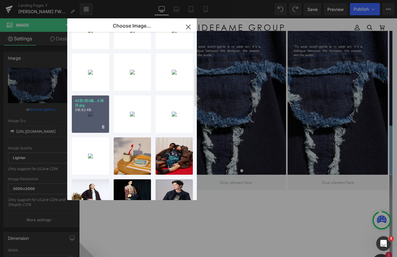
drag, startPoint x: 101, startPoint y: 111, endPoint x: 21, endPoint y: 93, distance: 81.6
click at [101, 111] on p "316.92 KB" at bounding box center [90, 110] width 31 height 5
type input "[URL][DOMAIN_NAME]"
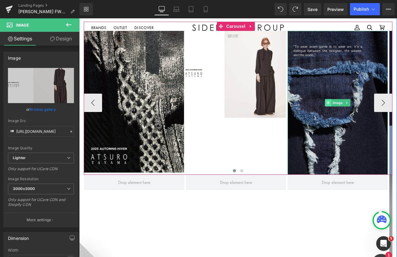
click at [330, 101] on icon at bounding box center [327, 103] width 3 height 4
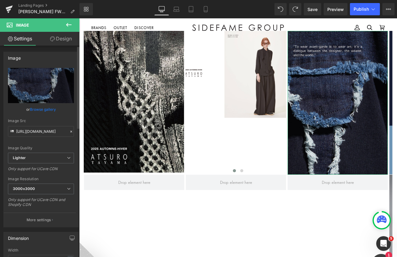
click at [50, 109] on link "Browse gallery" at bounding box center [43, 109] width 26 height 11
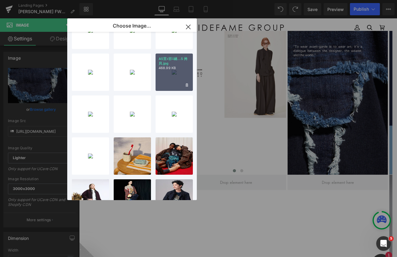
click at [170, 78] on div "A5荳ｭ邯ｴ縺...5 拷貝.jpg 468.99 KB" at bounding box center [174, 71] width 37 height 37
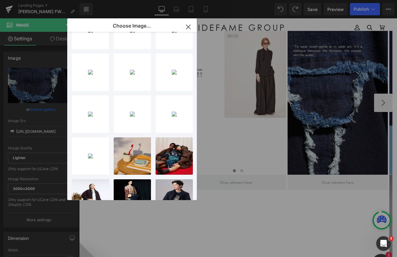
type input "[URL][DOMAIN_NAME]"
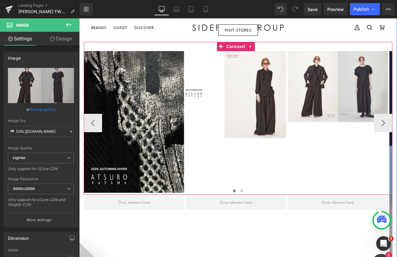
scroll to position [278, 0]
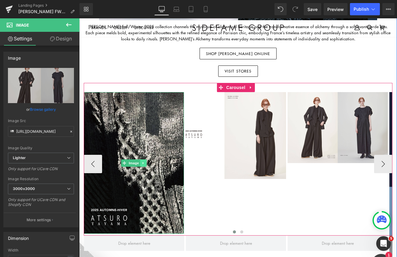
click at [144, 161] on icon at bounding box center [143, 163] width 3 height 4
click at [147, 161] on icon at bounding box center [146, 163] width 3 height 4
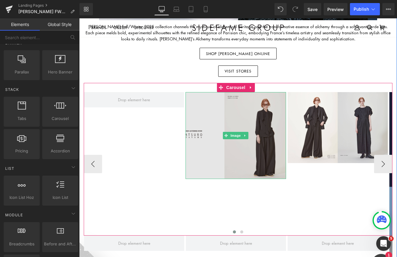
drag, startPoint x: 245, startPoint y: 132, endPoint x: 244, endPoint y: 136, distance: 4.9
click at [246, 134] on icon at bounding box center [245, 136] width 3 height 4
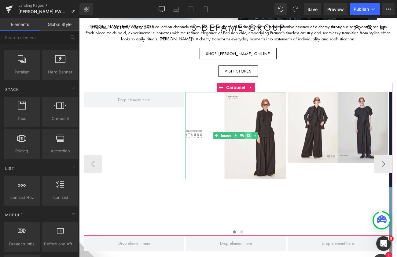
click at [248, 134] on icon at bounding box center [248, 136] width 3 height 4
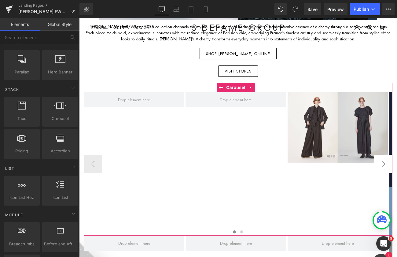
click at [384, 159] on button "›" at bounding box center [383, 164] width 18 height 18
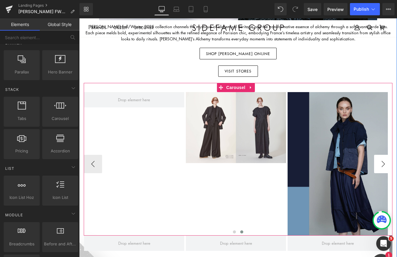
click at [384, 159] on button "›" at bounding box center [383, 164] width 18 height 18
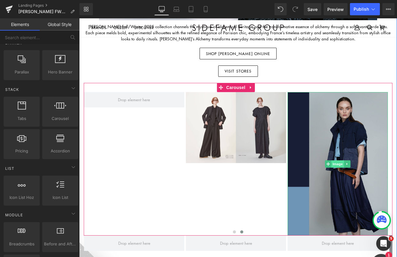
click at [341, 160] on span "Image" at bounding box center [337, 163] width 13 height 7
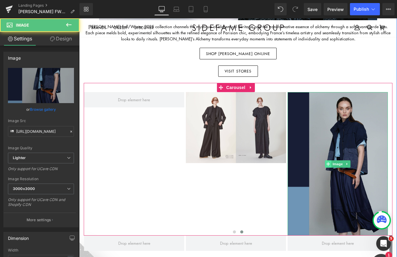
click at [328, 162] on icon at bounding box center [327, 163] width 3 height 3
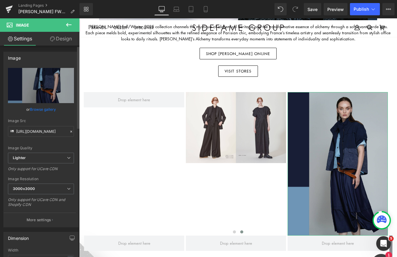
click at [40, 109] on link "Browse gallery" at bounding box center [43, 109] width 26 height 11
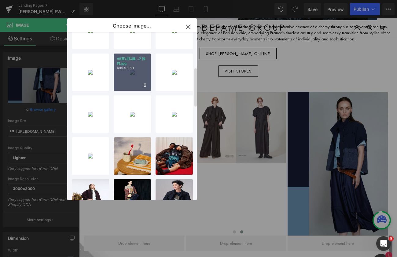
drag, startPoint x: 51, startPoint y: 54, endPoint x: 127, endPoint y: 69, distance: 77.0
click at [127, 69] on p "499.93 KB" at bounding box center [132, 68] width 31 height 5
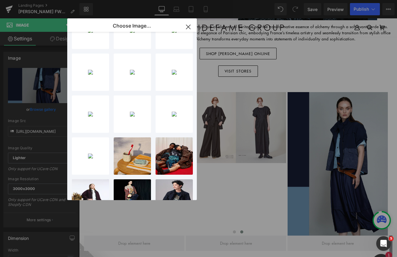
type input "[URL][DOMAIN_NAME]"
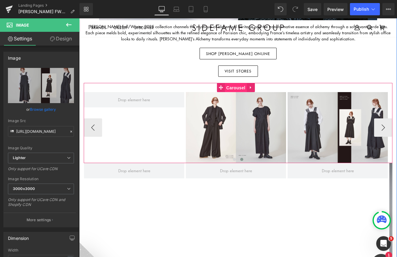
click at [229, 84] on span "Carousel" at bounding box center [236, 87] width 22 height 9
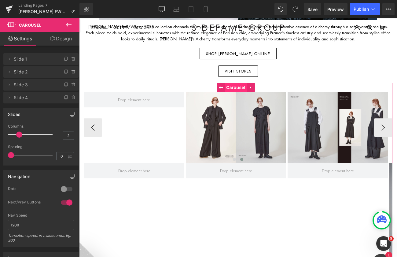
click at [233, 85] on span "Carousel" at bounding box center [236, 87] width 22 height 9
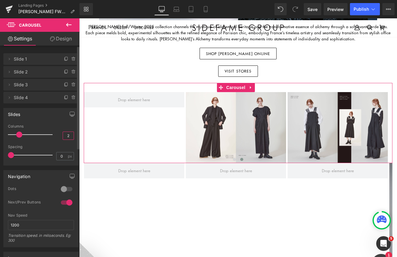
click at [68, 134] on input "2" at bounding box center [68, 136] width 11 height 8
type input "2"
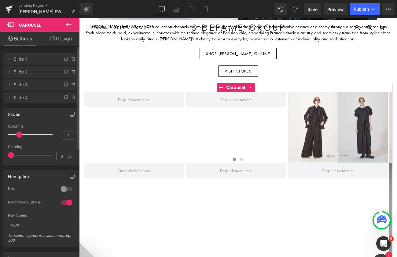
click at [69, 137] on input "2" at bounding box center [68, 136] width 11 height 8
type input "1"
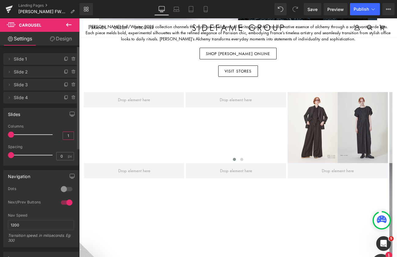
click at [67, 137] on input "1" at bounding box center [68, 136] width 11 height 8
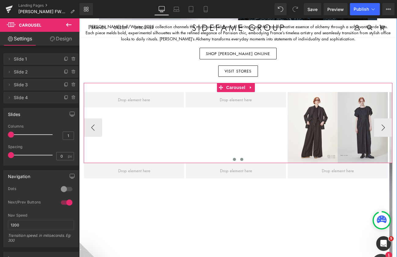
click at [241, 158] on span at bounding box center [241, 159] width 3 height 3
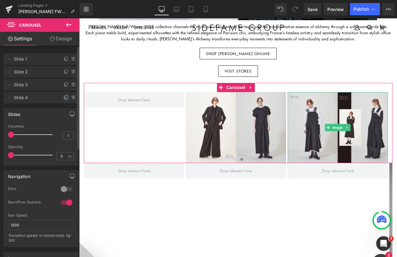
click at [65, 97] on icon at bounding box center [66, 96] width 2 height 3
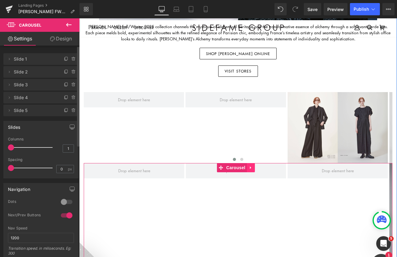
click at [251, 165] on icon at bounding box center [251, 167] width 4 height 5
click at [255, 165] on icon at bounding box center [255, 167] width 4 height 4
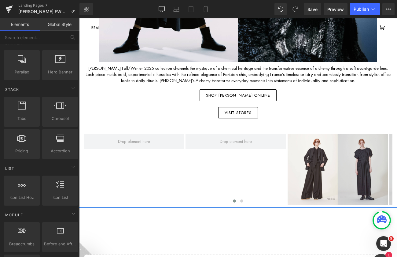
scroll to position [248, 0]
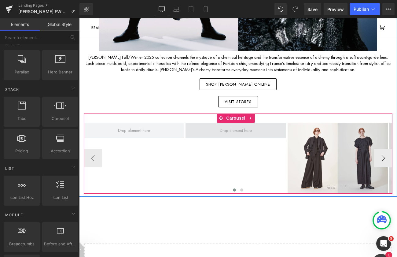
click at [227, 129] on span at bounding box center [236, 130] width 36 height 9
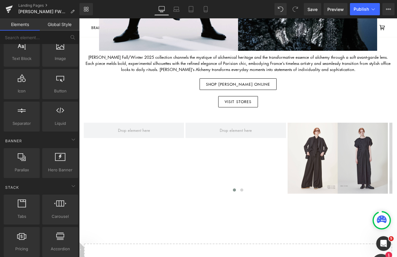
scroll to position [0, 0]
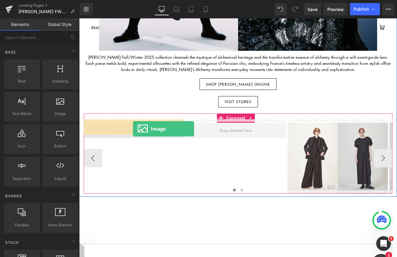
drag, startPoint x: 145, startPoint y: 131, endPoint x: 133, endPoint y: 129, distance: 11.8
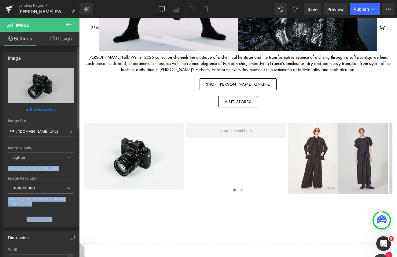
click at [45, 108] on link "Browse gallery" at bounding box center [43, 109] width 26 height 11
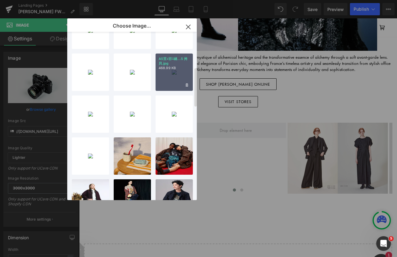
click at [178, 63] on p "A5荳ｭ邯ｴ縺...5 拷貝.jpg" at bounding box center [174, 61] width 31 height 9
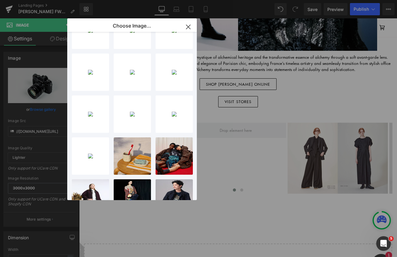
type input "[URL][DOMAIN_NAME]"
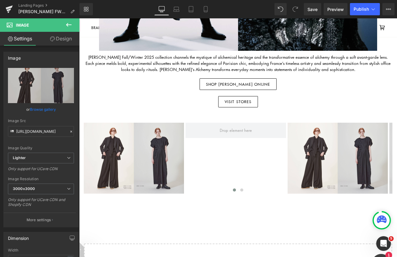
click at [67, 28] on icon at bounding box center [68, 24] width 7 height 7
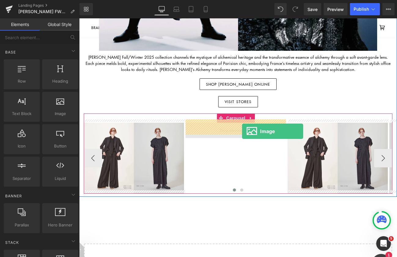
drag, startPoint x: 142, startPoint y: 126, endPoint x: 241, endPoint y: 129, distance: 98.5
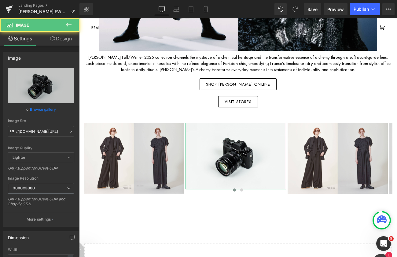
click at [49, 109] on link "Browse gallery" at bounding box center [43, 109] width 26 height 11
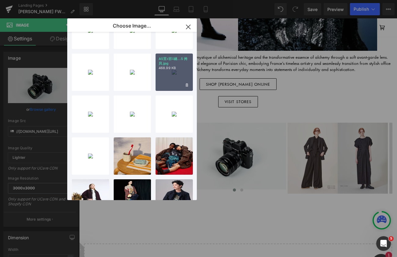
drag, startPoint x: 182, startPoint y: 72, endPoint x: 103, endPoint y: 56, distance: 80.5
click at [182, 72] on div "A5荳ｭ邯ｴ縺...5 拷貝.jpg 468.99 KB" at bounding box center [174, 71] width 37 height 37
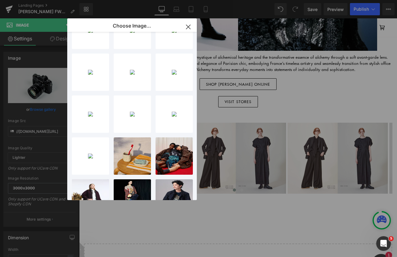
type input "[URL][DOMAIN_NAME]"
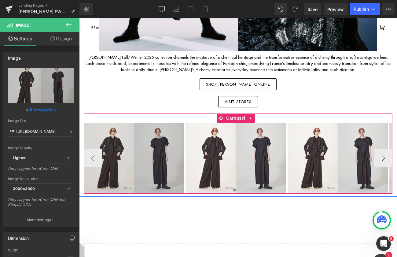
click at [233, 113] on span "Carousel" at bounding box center [236, 117] width 22 height 9
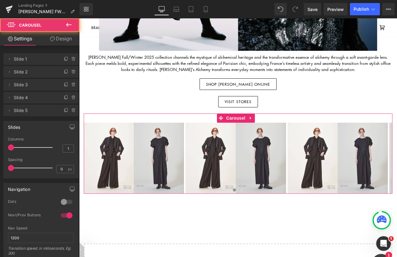
click at [65, 35] on link "Design" at bounding box center [61, 39] width 40 height 14
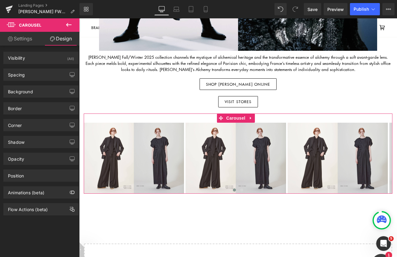
click at [21, 42] on link "Settings" at bounding box center [20, 39] width 40 height 14
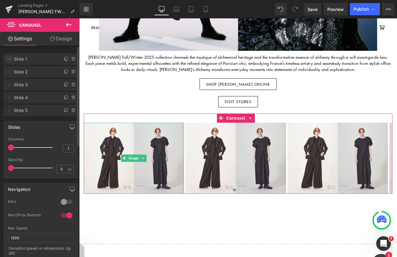
click at [10, 59] on icon at bounding box center [9, 59] width 5 height 5
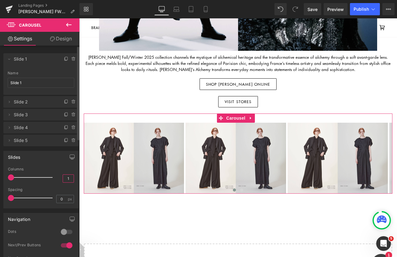
click at [67, 177] on input "1" at bounding box center [68, 179] width 11 height 8
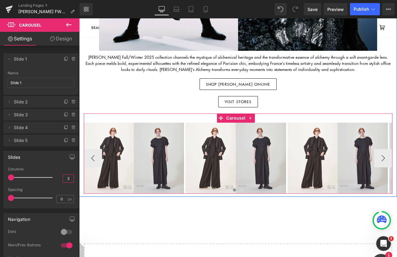
type input "3"
click at [385, 156] on button "›" at bounding box center [383, 158] width 18 height 18
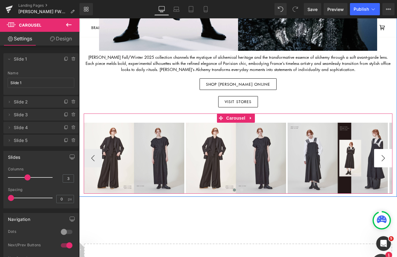
click at [379, 156] on button "›" at bounding box center [383, 158] width 18 height 18
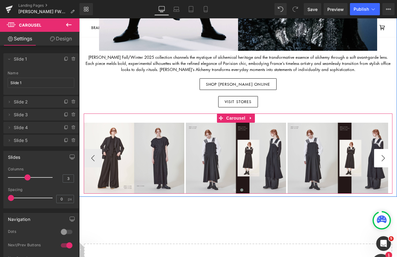
click at [385, 155] on button "›" at bounding box center [383, 158] width 18 height 18
click at [332, 154] on span "Image" at bounding box center [338, 157] width 13 height 7
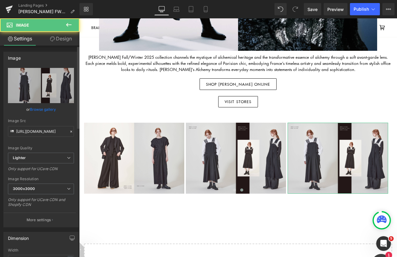
click at [47, 107] on link "Browse gallery" at bounding box center [43, 109] width 26 height 11
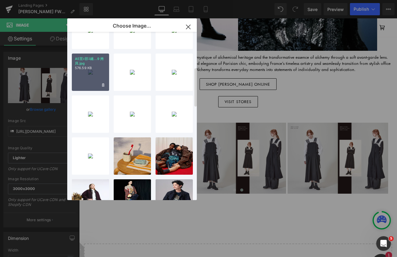
drag, startPoint x: 89, startPoint y: 70, endPoint x: 10, endPoint y: 51, distance: 81.0
click at [89, 70] on p "576.59 KB" at bounding box center [90, 68] width 31 height 5
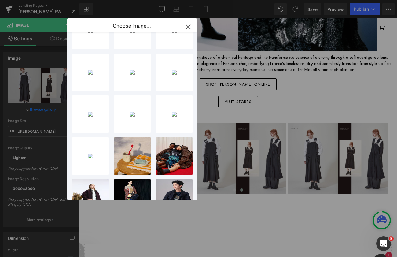
type input "[URL][DOMAIN_NAME]"
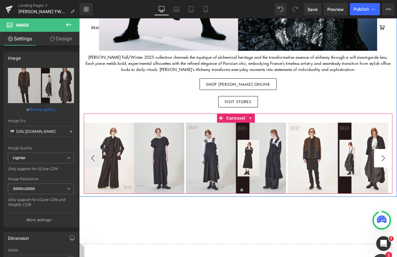
click at [380, 155] on button "›" at bounding box center [383, 158] width 18 height 18
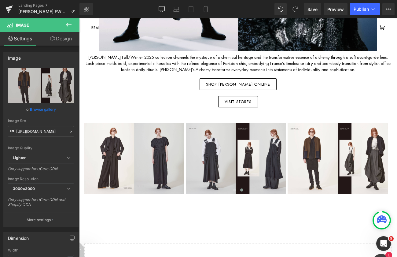
click at [68, 20] on button at bounding box center [68, 24] width 21 height 13
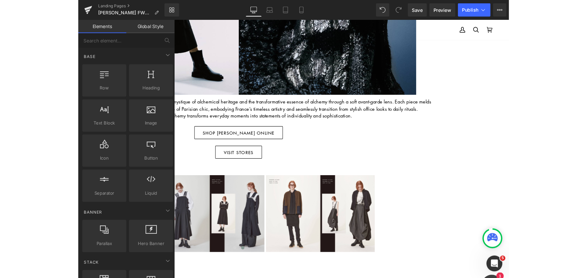
scroll to position [252, 0]
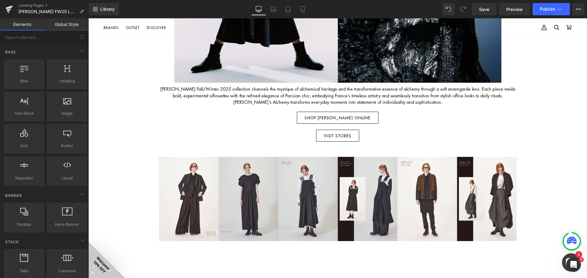
drag, startPoint x: 489, startPoint y: 10, endPoint x: 483, endPoint y: 15, distance: 8.2
click at [489, 10] on span "Save" at bounding box center [484, 9] width 10 height 6
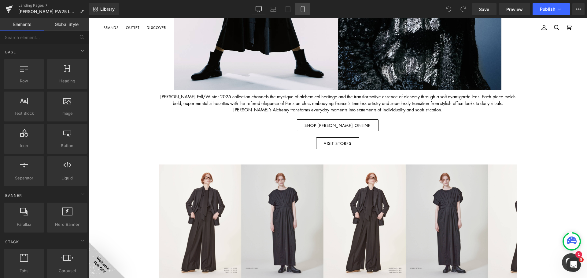
click at [304, 5] on link "Mobile" at bounding box center [302, 9] width 15 height 12
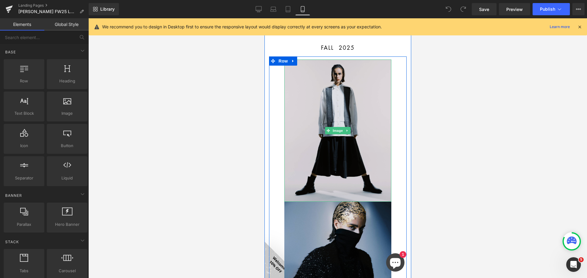
scroll to position [5, 0]
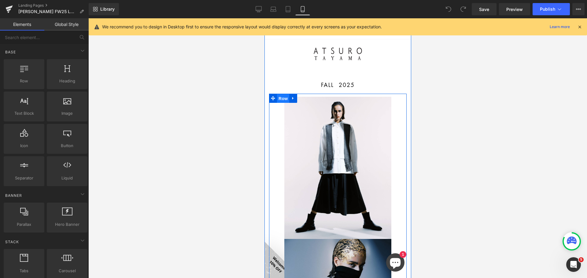
drag, startPoint x: 282, startPoint y: 98, endPoint x: 527, endPoint y: 117, distance: 246.3
click at [282, 98] on span "Row" at bounding box center [283, 98] width 12 height 9
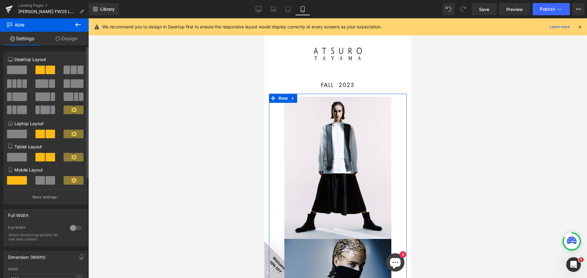
click at [46, 178] on span at bounding box center [50, 180] width 9 height 9
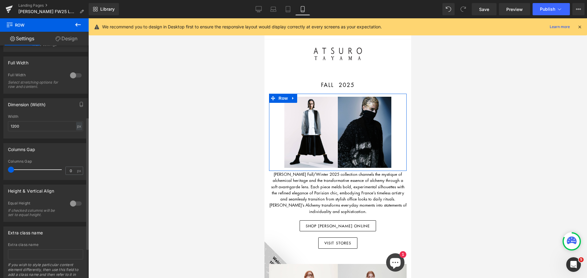
scroll to position [0, 0]
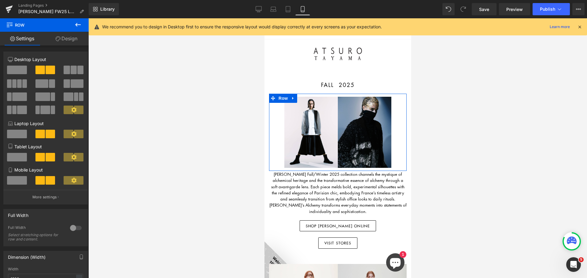
click at [75, 41] on link "Design" at bounding box center [66, 39] width 44 height 14
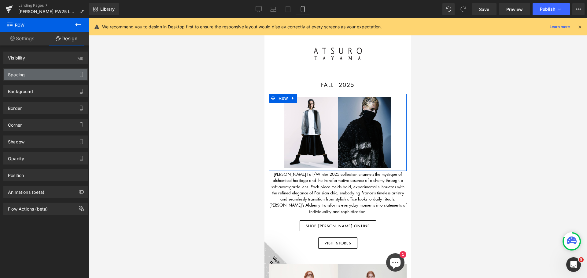
click at [42, 76] on div "Spacing" at bounding box center [46, 75] width 84 height 12
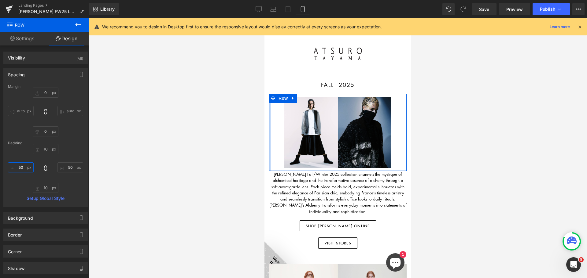
click at [23, 167] on input "50" at bounding box center [21, 168] width 26 height 10
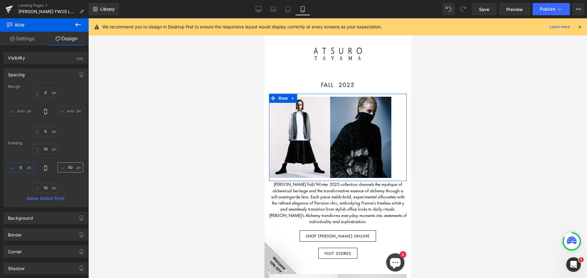
type input "0"
click at [68, 169] on input "50" at bounding box center [70, 168] width 26 height 10
type input "0"
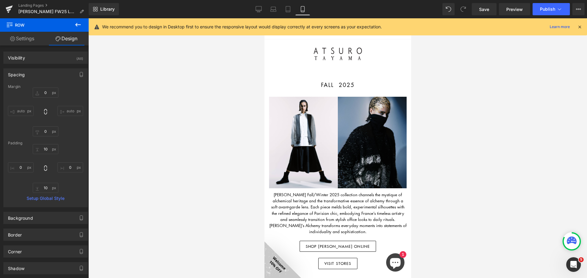
click at [216, 207] on div at bounding box center [337, 148] width 499 height 260
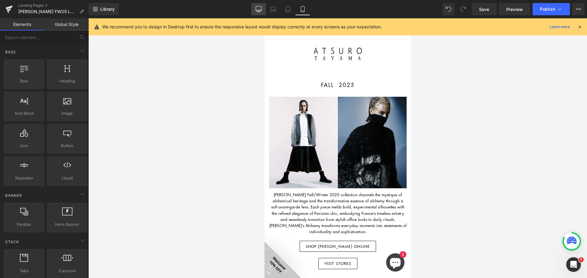
click at [263, 10] on link "Desktop" at bounding box center [258, 9] width 15 height 12
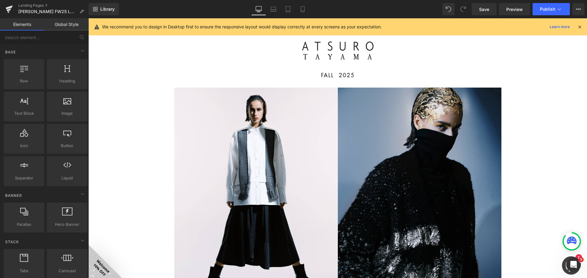
scroll to position [28, 0]
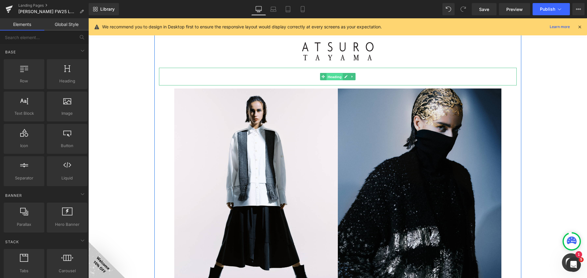
click at [333, 75] on span "Heading" at bounding box center [334, 76] width 17 height 7
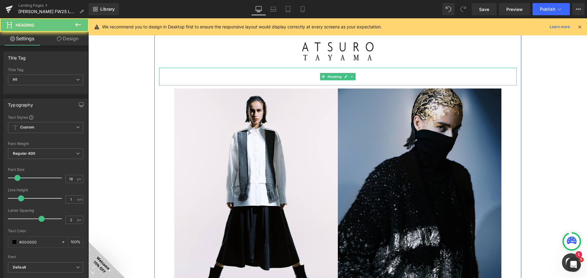
click at [295, 76] on h1 "FALL 2025" at bounding box center [338, 76] width 358 height 6
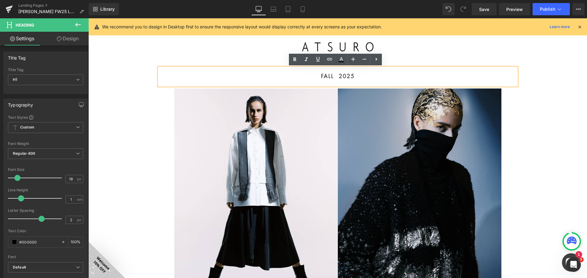
click at [333, 76] on h1 "FALL 2025" at bounding box center [338, 76] width 358 height 6
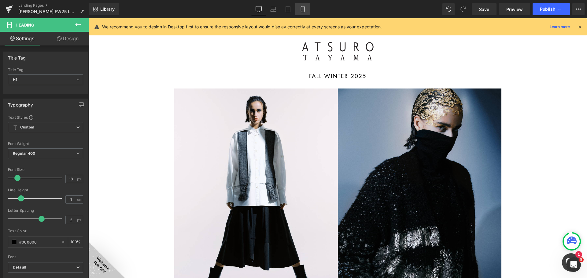
click at [302, 9] on icon at bounding box center [303, 9] width 6 height 6
type input "100"
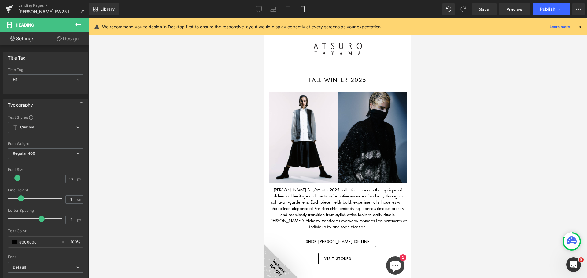
scroll to position [9, 0]
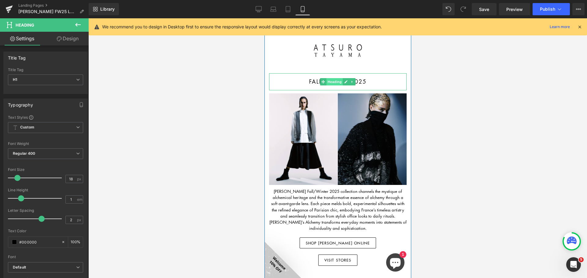
click at [330, 83] on span "Heading" at bounding box center [334, 81] width 17 height 7
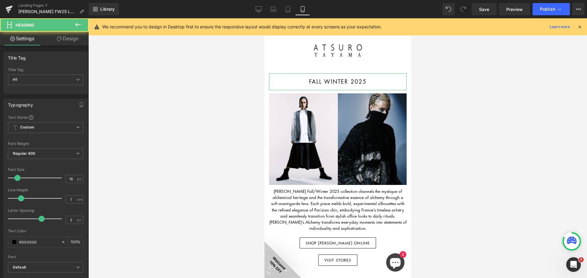
drag, startPoint x: 68, startPoint y: 39, endPoint x: 35, endPoint y: 79, distance: 52.6
click at [68, 38] on link "Design" at bounding box center [68, 39] width 44 height 14
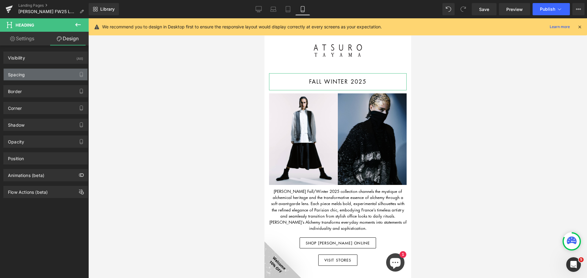
click at [34, 76] on div "Spacing" at bounding box center [46, 75] width 84 height 12
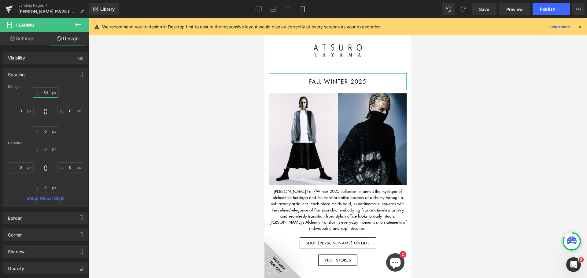
click at [46, 89] on input "30" at bounding box center [46, 93] width 26 height 10
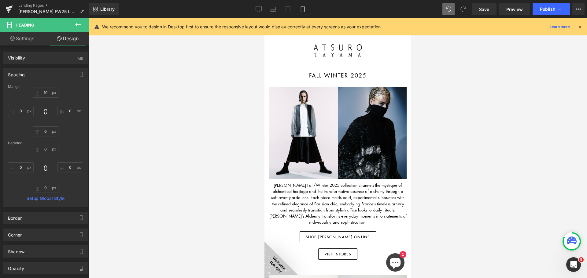
click at [418, 9] on div "Library Mobile Desktop Laptop Tablet Mobile Save Preview Publish Scheduled View…" at bounding box center [338, 9] width 498 height 12
click at [255, 8] on link "Desktop" at bounding box center [258, 9] width 15 height 12
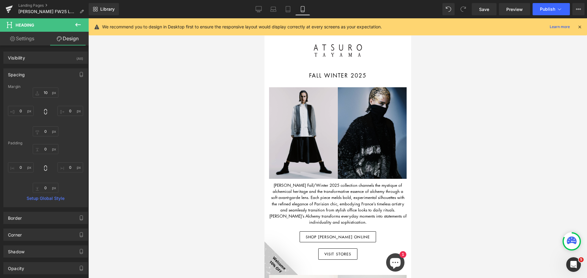
type input "0"
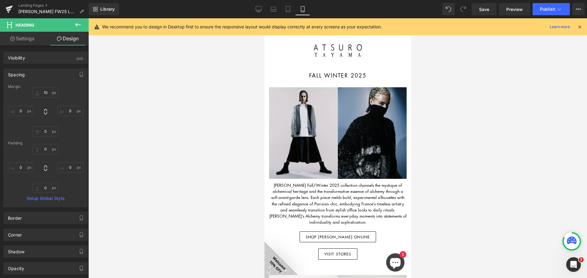
type input "0"
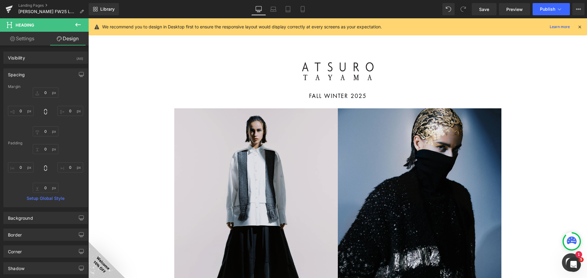
scroll to position [42, 0]
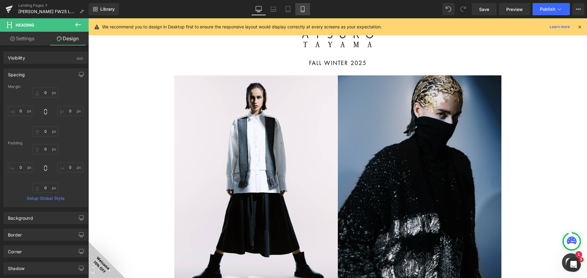
click at [299, 12] on link "Mobile" at bounding box center [302, 9] width 15 height 12
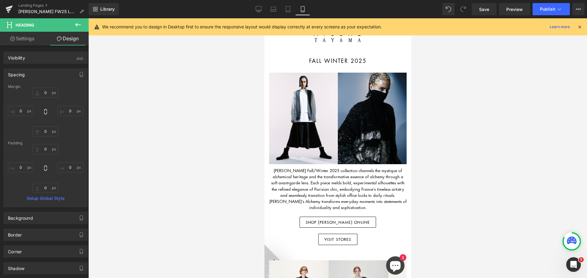
type input "10"
type input "0"
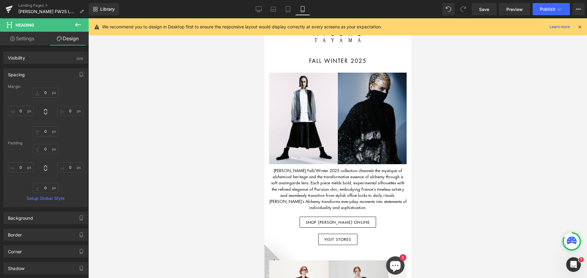
type input "0"
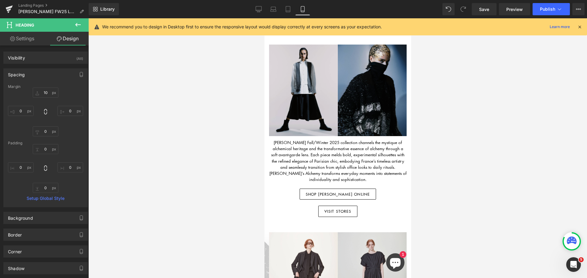
scroll to position [138, 0]
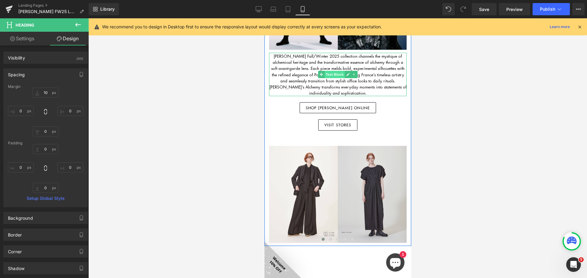
click at [340, 74] on span "Text Block" at bounding box center [334, 74] width 20 height 7
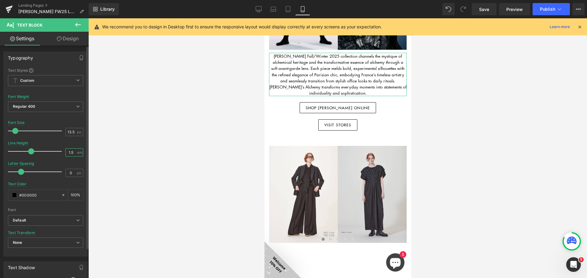
click at [71, 153] on input "1.5" at bounding box center [71, 153] width 11 height 8
click at [69, 171] on input "0" at bounding box center [71, 173] width 11 height 8
type input "1"
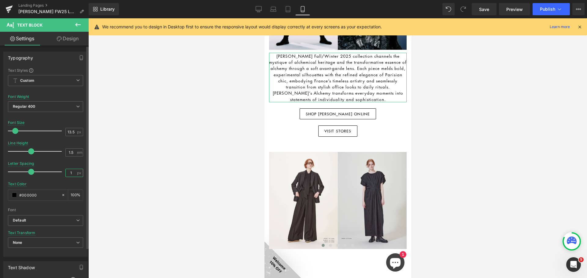
click at [70, 173] on input "1" at bounding box center [71, 173] width 11 height 8
type input "0.5"
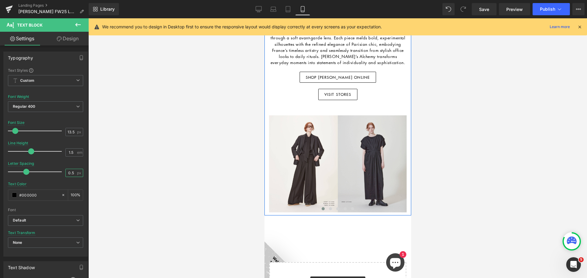
scroll to position [199, 0]
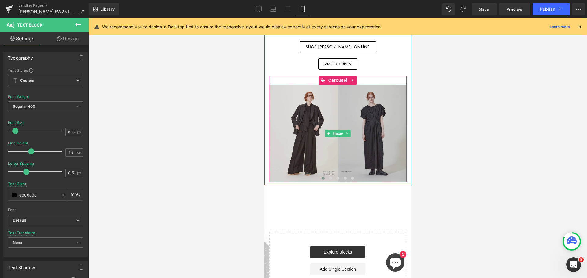
click at [400, 128] on img at bounding box center [338, 133] width 138 height 97
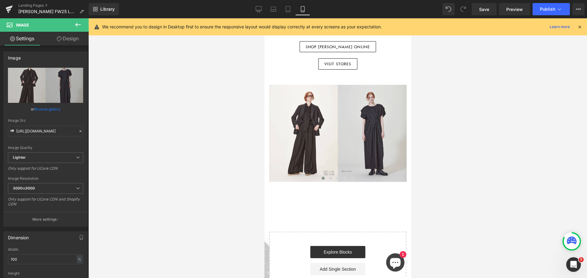
click at [81, 25] on icon at bounding box center [77, 24] width 7 height 7
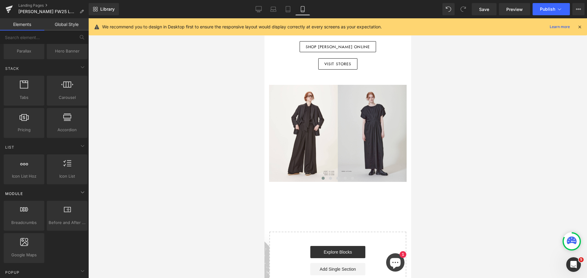
scroll to position [245, 0]
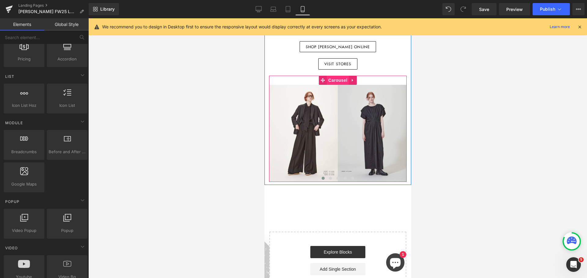
click at [340, 80] on span "Carousel" at bounding box center [337, 80] width 22 height 9
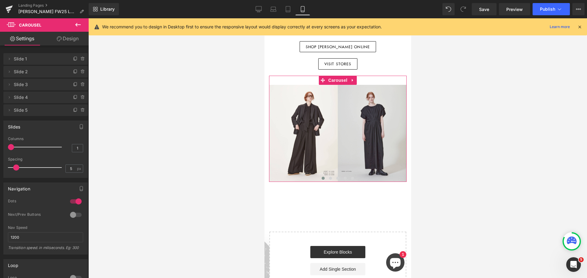
click at [76, 214] on div at bounding box center [75, 215] width 15 height 10
click at [76, 200] on div at bounding box center [75, 202] width 15 height 10
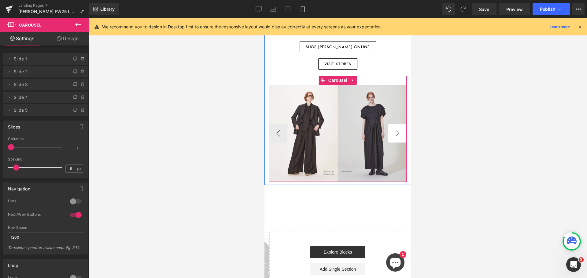
click at [401, 134] on button "›" at bounding box center [397, 133] width 18 height 18
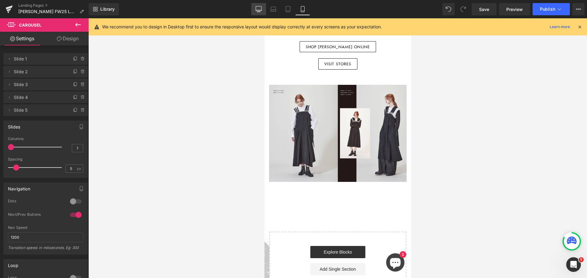
click at [257, 9] on icon at bounding box center [259, 9] width 6 height 6
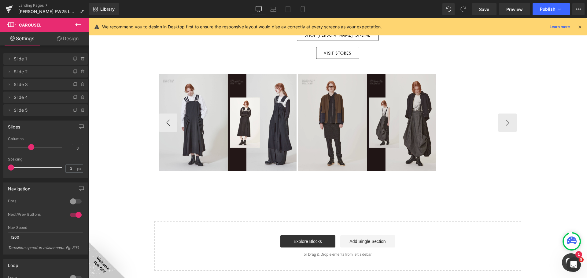
scroll to position [334, 0]
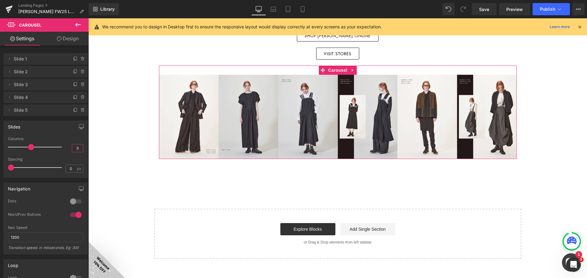
drag, startPoint x: 73, startPoint y: 149, endPoint x: 88, endPoint y: 149, distance: 15.0
click at [76, 149] on input "3" at bounding box center [77, 149] width 11 height 8
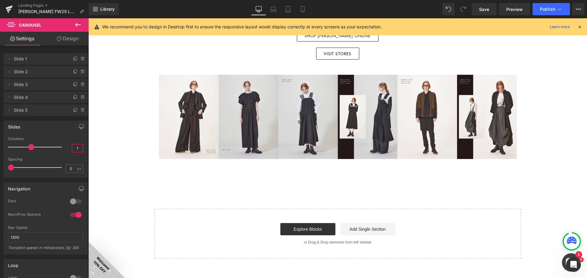
type input "1"
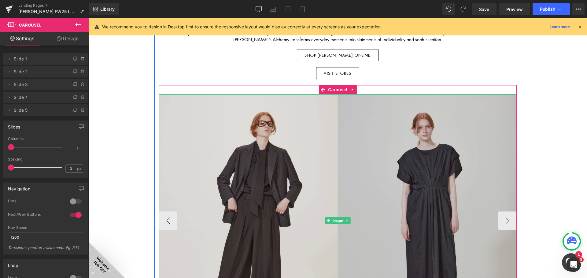
scroll to position [304, 0]
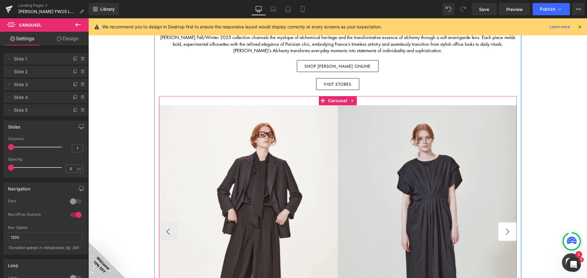
click at [504, 233] on button "›" at bounding box center [507, 232] width 18 height 18
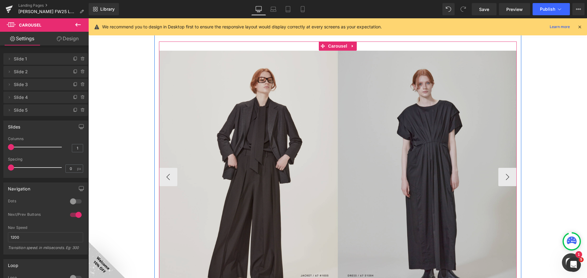
scroll to position [365, 0]
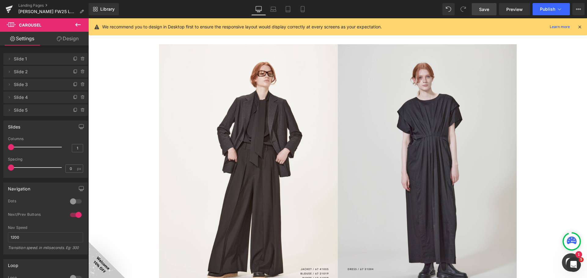
drag, startPoint x: 491, startPoint y: 8, endPoint x: 384, endPoint y: 75, distance: 125.8
click at [491, 8] on link "Save" at bounding box center [484, 9] width 25 height 12
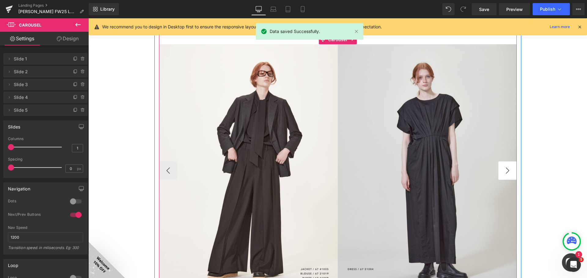
click at [507, 170] on button "›" at bounding box center [507, 171] width 18 height 18
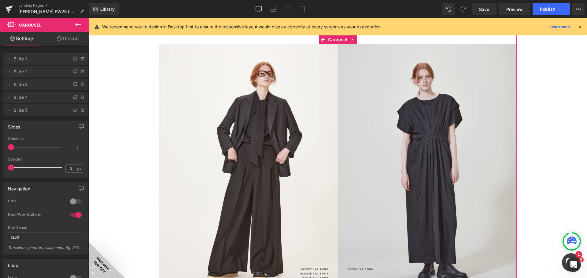
click at [77, 151] on input "1" at bounding box center [77, 149] width 11 height 8
type input "3"
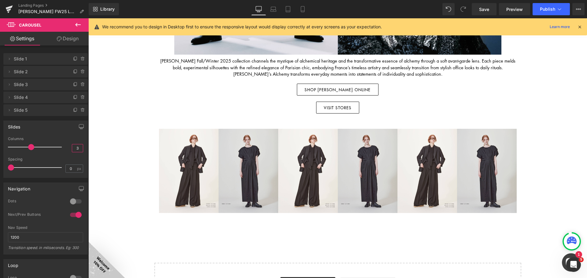
scroll to position [273, 0]
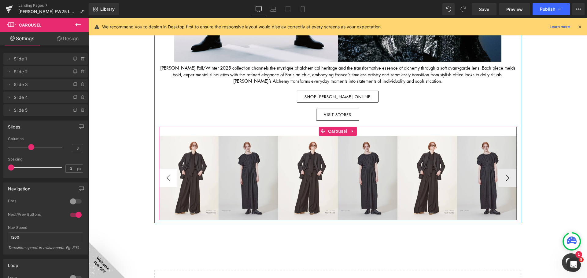
click at [167, 179] on button "‹" at bounding box center [168, 178] width 18 height 18
click at [166, 179] on button "‹" at bounding box center [168, 178] width 18 height 18
click at [509, 176] on button "›" at bounding box center [507, 178] width 18 height 18
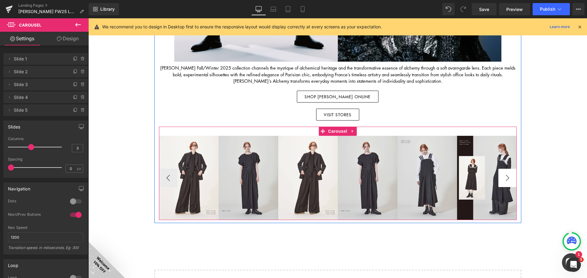
click at [509, 176] on button "›" at bounding box center [507, 178] width 18 height 18
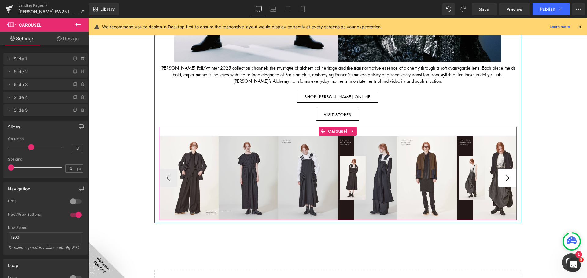
click at [509, 176] on button "›" at bounding box center [507, 178] width 18 height 18
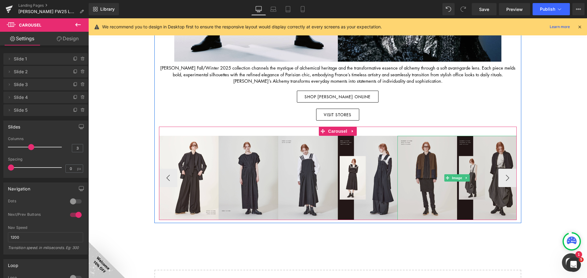
click at [450, 152] on img at bounding box center [456, 178] width 119 height 84
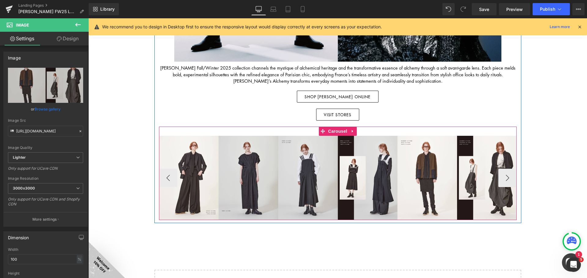
click at [337, 133] on span "Carousel" at bounding box center [337, 131] width 22 height 9
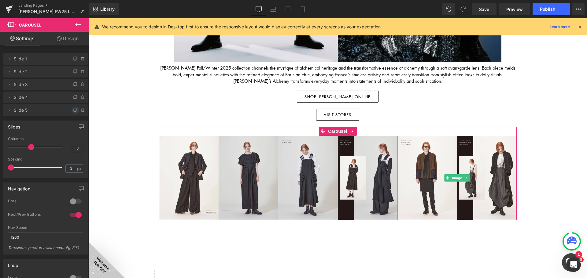
click at [73, 111] on icon at bounding box center [75, 110] width 5 height 5
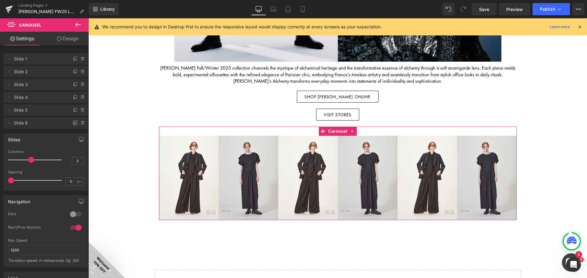
click at [73, 121] on icon at bounding box center [75, 123] width 5 height 5
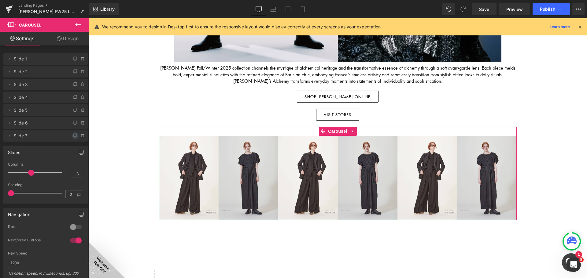
click at [73, 137] on icon at bounding box center [75, 136] width 5 height 5
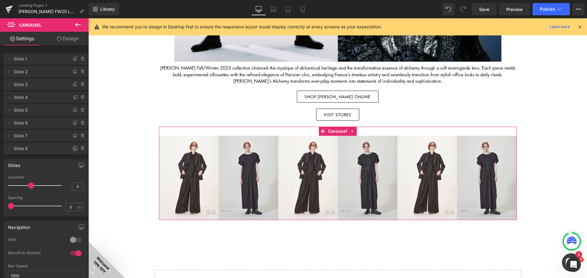
click at [74, 150] on icon at bounding box center [75, 148] width 2 height 3
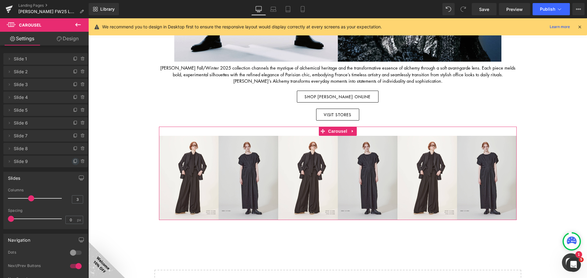
click at [73, 163] on icon at bounding box center [75, 161] width 5 height 5
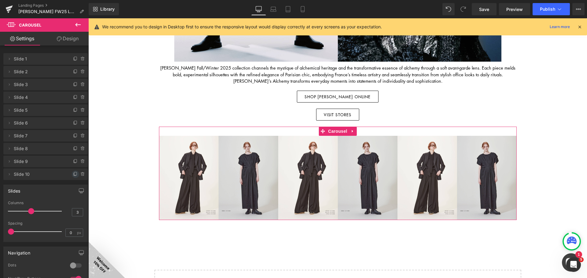
click at [73, 175] on icon at bounding box center [75, 174] width 5 height 5
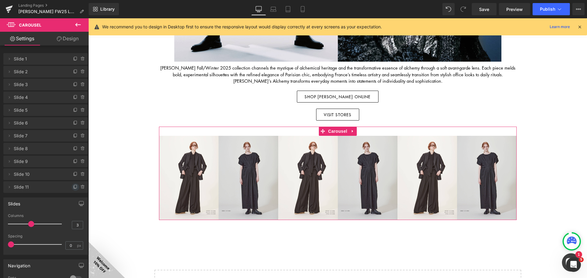
click at [73, 188] on icon at bounding box center [75, 187] width 5 height 5
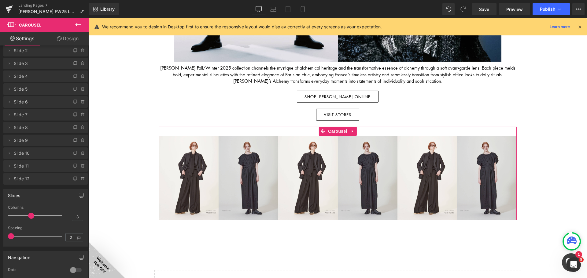
scroll to position [31, 0]
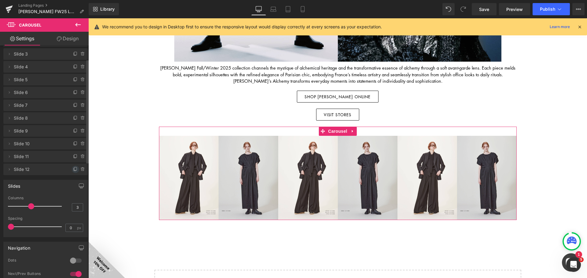
click at [73, 171] on icon at bounding box center [75, 169] width 5 height 5
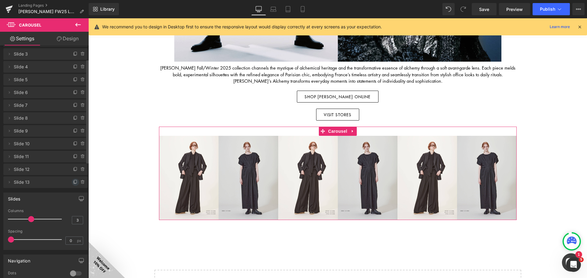
click at [74, 183] on icon at bounding box center [75, 182] width 5 height 5
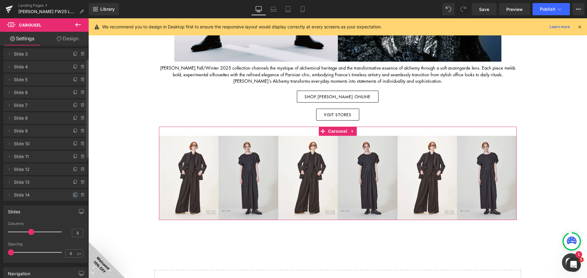
click at [72, 195] on span at bounding box center [75, 195] width 7 height 7
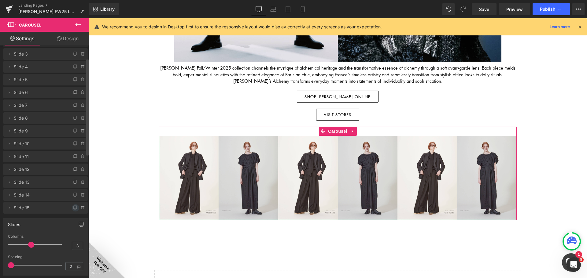
click at [74, 210] on icon at bounding box center [75, 208] width 2 height 3
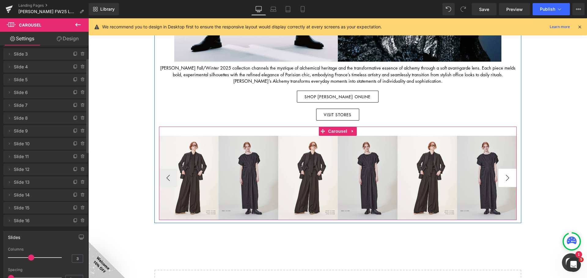
click at [511, 180] on button "›" at bounding box center [507, 178] width 18 height 18
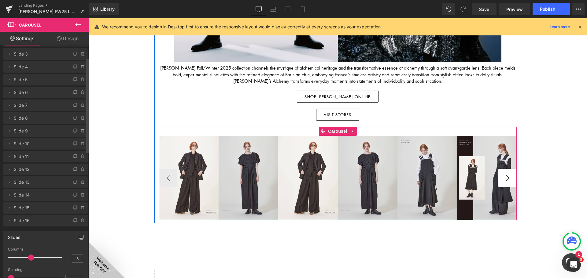
click at [510, 179] on button "›" at bounding box center [507, 178] width 18 height 18
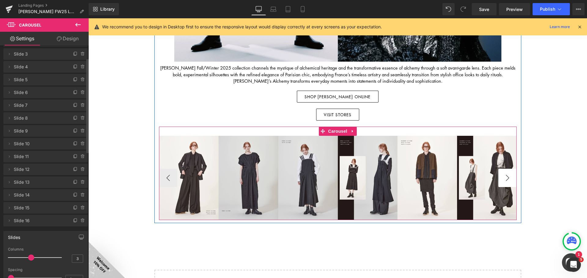
click at [510, 179] on button "›" at bounding box center [507, 178] width 18 height 18
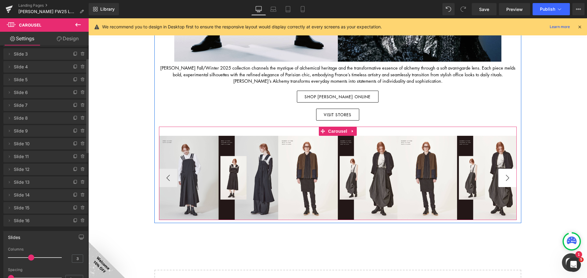
click at [510, 179] on button "›" at bounding box center [507, 178] width 18 height 18
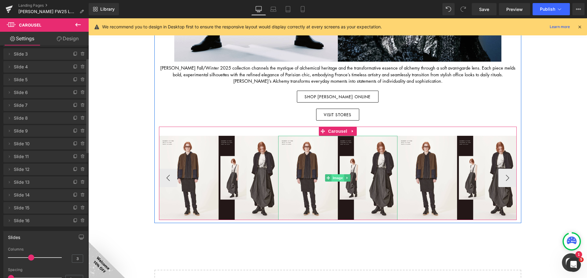
click at [333, 176] on span "Image" at bounding box center [337, 178] width 13 height 7
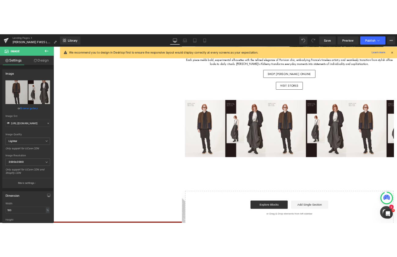
scroll to position [269, 0]
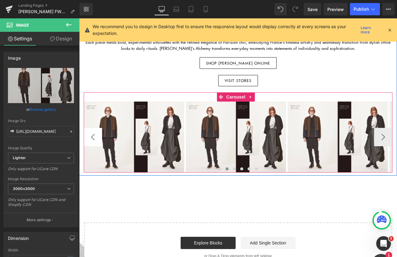
click at [94, 134] on button "‹" at bounding box center [93, 137] width 18 height 18
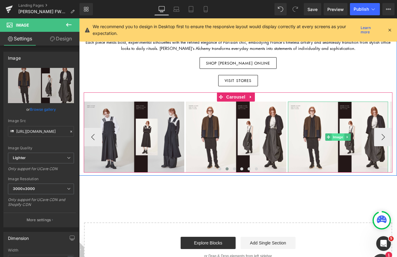
click at [338, 133] on span "Image" at bounding box center [338, 136] width 13 height 7
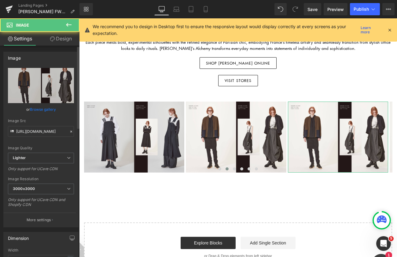
click at [47, 110] on link "Browse gallery" at bounding box center [43, 109] width 26 height 11
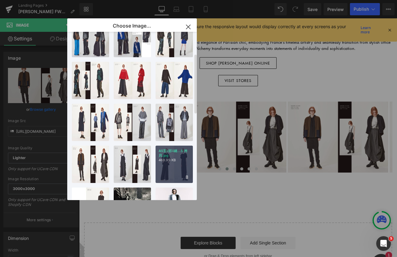
scroll to position [61, 0]
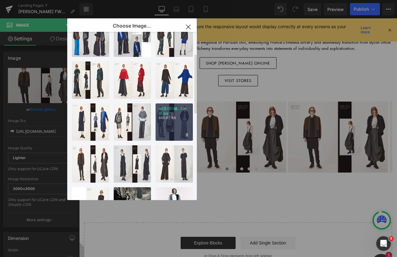
click at [167, 122] on div "A5荳ｭ邯ｴ縺...1 拷貝.jpg 645.63 KB" at bounding box center [174, 121] width 37 height 37
type input "https://ucarecdn.com/a3510a59-680a-4530-9f99-ba4fae46a749/-/format/auto/-/previ…"
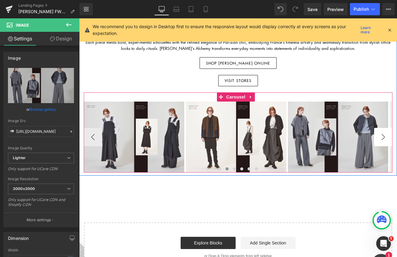
click at [379, 132] on button "›" at bounding box center [383, 137] width 18 height 18
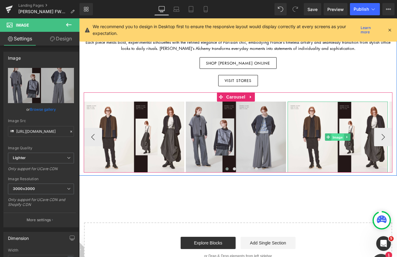
click at [333, 134] on span "Image" at bounding box center [337, 137] width 13 height 7
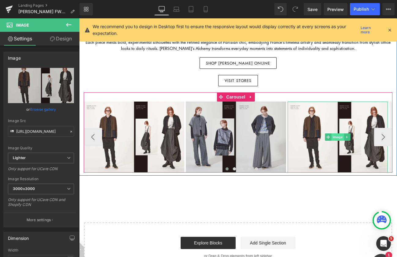
click at [334, 133] on span "Image" at bounding box center [337, 136] width 13 height 7
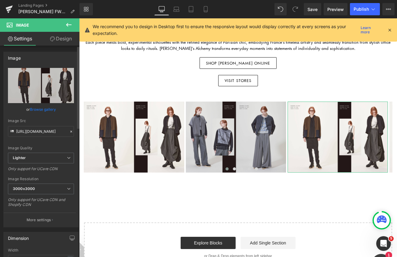
click at [39, 111] on link "Browse gallery" at bounding box center [43, 109] width 26 height 11
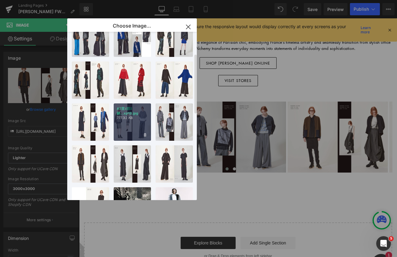
click at [127, 123] on div "A5荳ｭ邯ｴ縺...xp13.jpg 777.32 KB" at bounding box center [132, 121] width 37 height 37
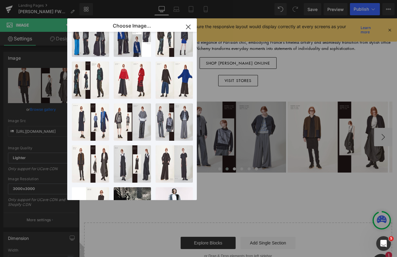
type input "https://ucarecdn.com/5bde0b9a-acb9-4a5a-85d6-7325527073e1/-/format/auto/-/previ…"
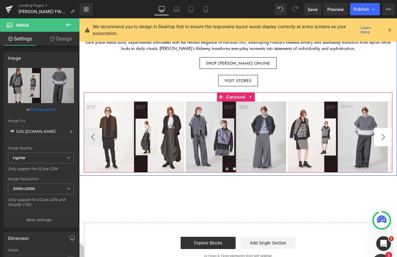
click at [383, 137] on button "›" at bounding box center [383, 137] width 18 height 18
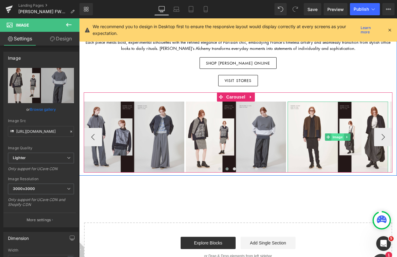
click at [332, 133] on span "Image" at bounding box center [338, 136] width 13 height 7
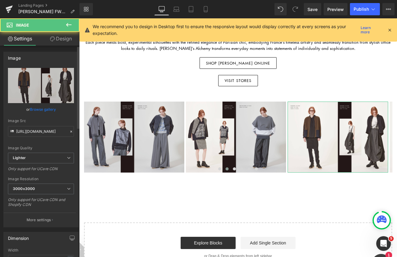
click at [42, 108] on link "Browse gallery" at bounding box center [43, 109] width 26 height 11
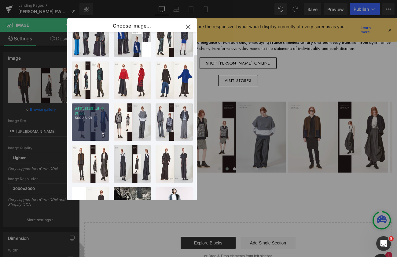
drag, startPoint x: 87, startPoint y: 120, endPoint x: 30, endPoint y: 104, distance: 59.5
click at [87, 120] on div "A5荳ｭ邯ｴ縺...5 拷貝.jpg 509.36 KB" at bounding box center [90, 121] width 37 height 37
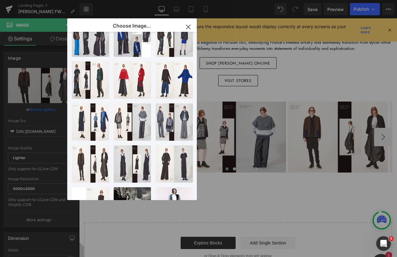
type input "https://ucarecdn.com/5bd730de-1d02-4b64-be21-277930a15429/-/format/auto/-/previ…"
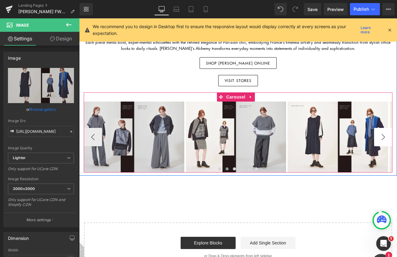
click at [381, 132] on button "›" at bounding box center [383, 137] width 18 height 18
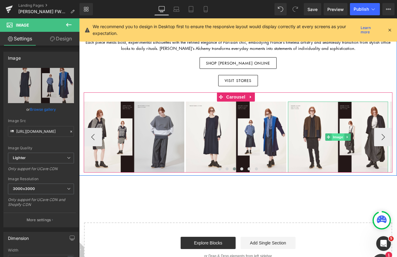
click at [336, 133] on span "Image" at bounding box center [338, 136] width 13 height 7
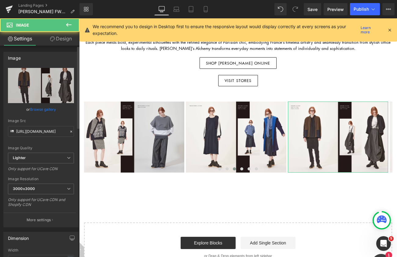
click at [41, 109] on link "Browse gallery" at bounding box center [43, 109] width 26 height 11
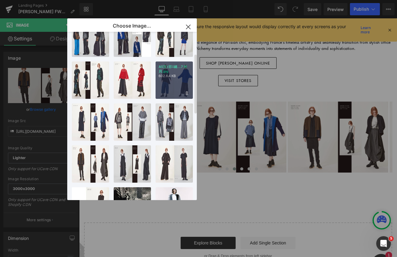
click at [179, 88] on div "A5荳ｭ邯ｴ縺...7 拷貝.jpg 602.64 KB" at bounding box center [174, 79] width 37 height 37
type input "https://ucarecdn.com/2752b254-f829-4a98-b3cb-ac4e91a1e62b/-/format/auto/-/previ…"
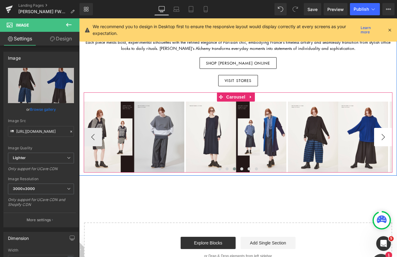
click at [382, 129] on button "›" at bounding box center [383, 137] width 18 height 18
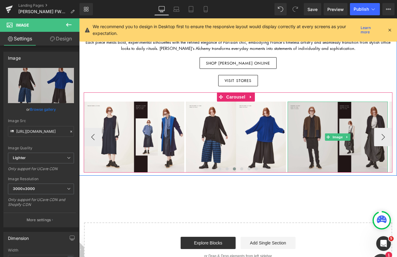
click at [329, 129] on img at bounding box center [338, 136] width 100 height 71
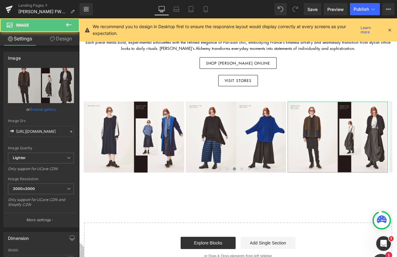
click at [44, 108] on link "Browse gallery" at bounding box center [43, 109] width 26 height 11
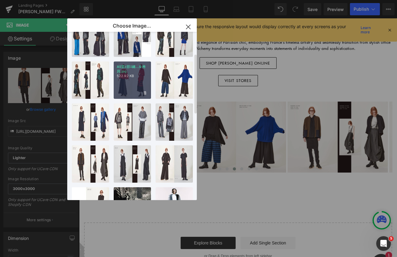
drag, startPoint x: 127, startPoint y: 74, endPoint x: 49, endPoint y: 56, distance: 80.0
click at [127, 74] on p "522.92 KB" at bounding box center [132, 76] width 31 height 5
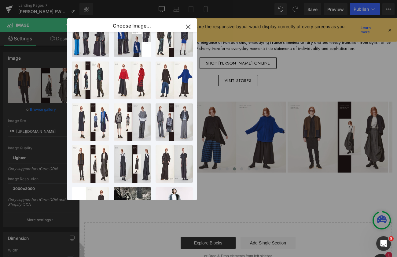
type input "https://ucarecdn.com/b325e2db-333f-4d55-9848-2a27f6df3b80/-/format/auto/-/previ…"
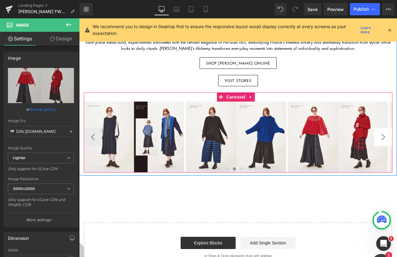
click at [382, 131] on button "›" at bounding box center [383, 137] width 18 height 18
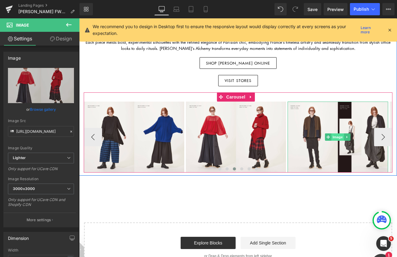
click at [344, 133] on span "Image" at bounding box center [338, 136] width 13 height 7
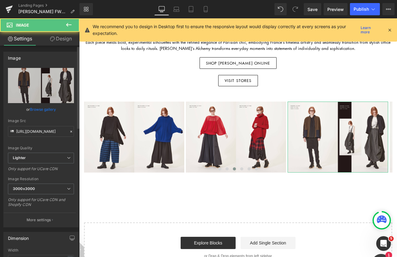
click at [49, 110] on link "Browse gallery" at bounding box center [43, 109] width 26 height 11
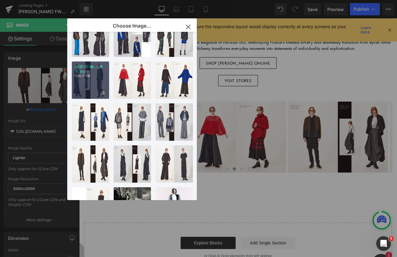
click at [85, 88] on div "A5荳ｭ邯ｴ縺...1 拷貝.jpg 580.11 KB" at bounding box center [90, 79] width 37 height 37
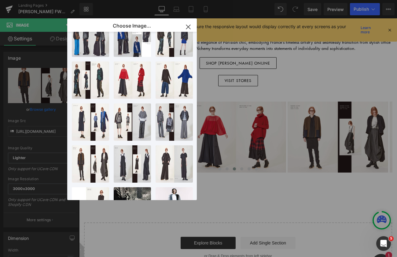
type input "https://ucarecdn.com/62f1b60d-e69c-400c-ae26-1c30a63099da/-/format/auto/-/previ…"
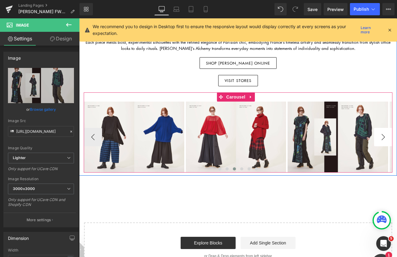
click at [381, 133] on button "›" at bounding box center [383, 137] width 18 height 18
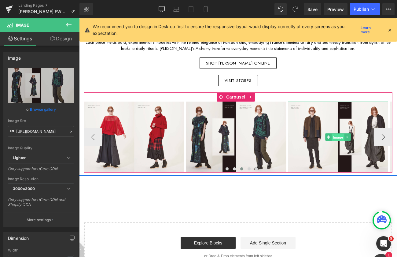
click at [339, 134] on span "Image" at bounding box center [338, 137] width 13 height 7
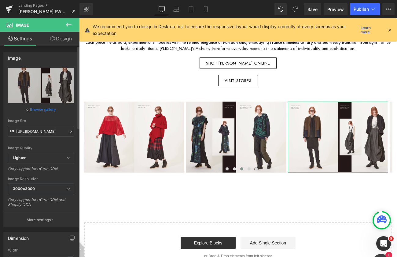
click at [48, 108] on link "Browse gallery" at bounding box center [43, 109] width 26 height 11
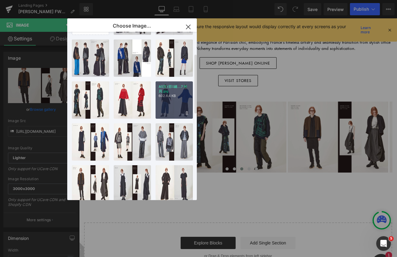
scroll to position [31, 0]
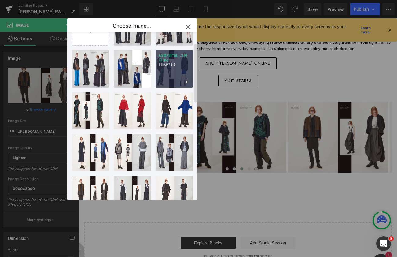
click at [172, 71] on div "A5荳ｭ邯ｴ縺...3 拷貝.jpg 560.97 KB" at bounding box center [174, 68] width 37 height 37
type input "https://ucarecdn.com/405935a9-9490-4ffe-9a46-8efb43f749cd/-/format/auto/-/previ…"
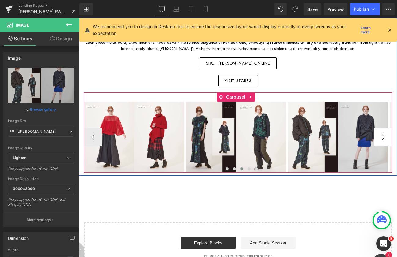
click at [379, 139] on button "›" at bounding box center [383, 137] width 18 height 18
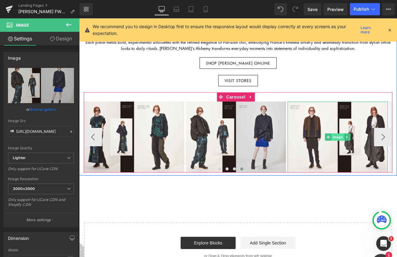
click at [338, 133] on span "Image" at bounding box center [337, 136] width 13 height 7
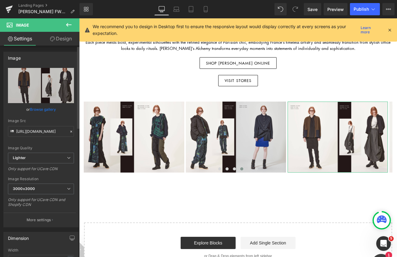
click at [39, 110] on link "Browse gallery" at bounding box center [43, 109] width 26 height 11
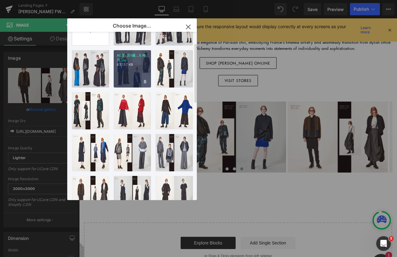
click at [136, 70] on div "A5荳ｭ邯ｴ縺...5 拷貝.jpg 837.57 KB" at bounding box center [132, 68] width 37 height 37
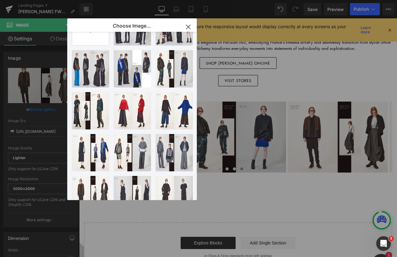
type input "https://ucarecdn.com/31bf4a18-8b62-4c6c-8df8-f0569d7a7905/-/format/auto/-/previ…"
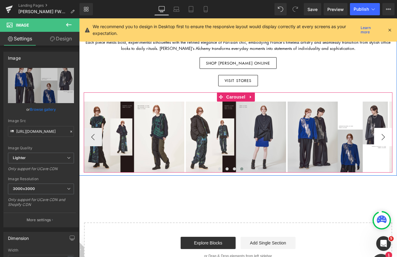
click at [383, 133] on button "›" at bounding box center [383, 137] width 18 height 18
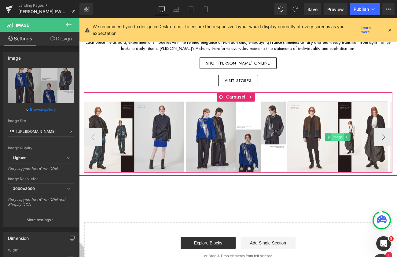
click at [342, 133] on span "Image" at bounding box center [338, 136] width 13 height 7
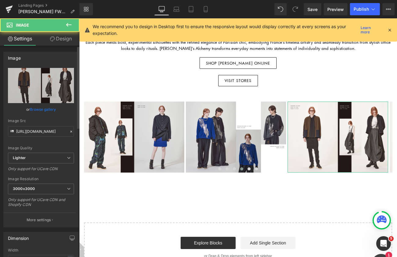
click at [47, 107] on link "Browse gallery" at bounding box center [43, 109] width 26 height 11
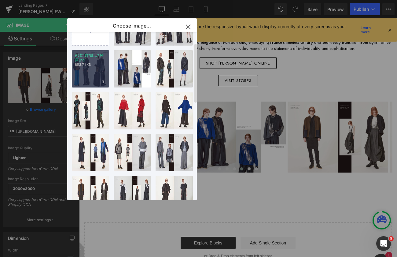
click at [89, 67] on div "A5荳ｭ邯ｴ縺...7 拷貝.jpg 852.71 KB" at bounding box center [90, 68] width 37 height 37
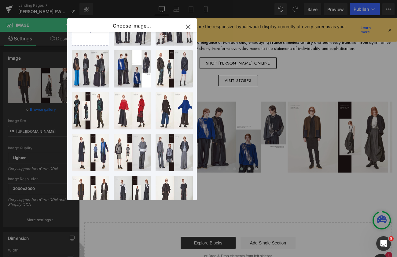
type input "https://ucarecdn.com/0db9d428-102a-411a-a477-07f43c99f6de/-/format/auto/-/previ…"
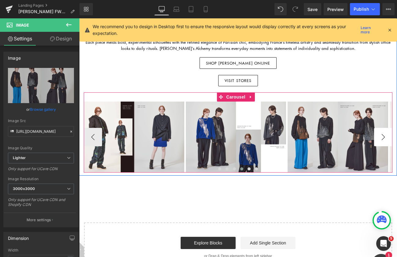
click at [375, 129] on button "›" at bounding box center [383, 137] width 18 height 18
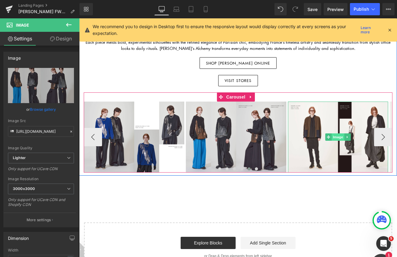
click at [340, 133] on span "Image" at bounding box center [338, 136] width 13 height 7
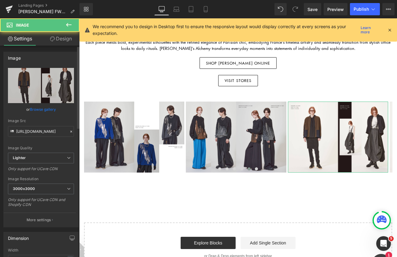
click at [47, 109] on link "Browse gallery" at bounding box center [43, 109] width 26 height 11
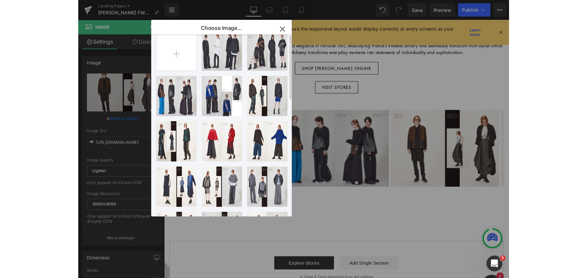
scroll to position [0, 0]
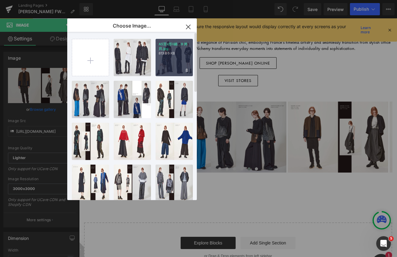
drag, startPoint x: 184, startPoint y: 56, endPoint x: 167, endPoint y: 53, distance: 17.3
click at [184, 56] on div "A5荳ｭ邯ｴ縺...9 拷貝.jpg 813.86 KB" at bounding box center [174, 57] width 37 height 37
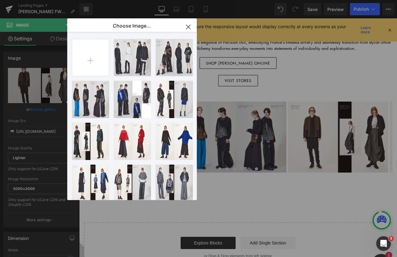
type input "https://ucarecdn.com/02501a61-6c7e-43c9-8ed4-e62ec9a8c7aa/-/format/auto/-/previ…"
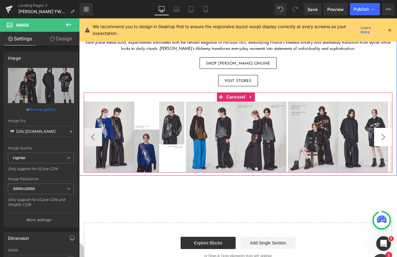
click at [383, 130] on button "›" at bounding box center [383, 137] width 18 height 18
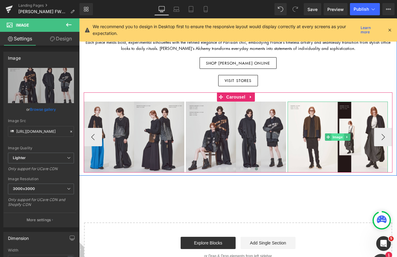
click at [335, 133] on span "Image" at bounding box center [337, 136] width 13 height 7
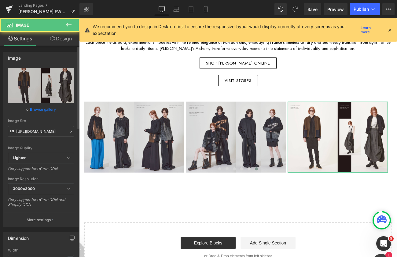
click at [50, 109] on link "Browse gallery" at bounding box center [43, 109] width 26 height 11
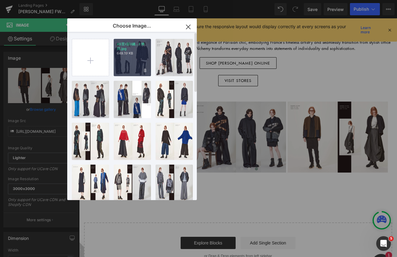
click at [137, 55] on p "649.19 KB" at bounding box center [132, 53] width 31 height 5
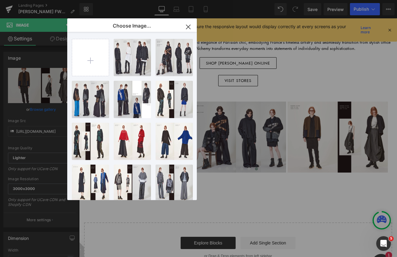
type input "https://ucarecdn.com/7c51ece3-9c15-4116-aab0-f1b980fe0cbd/-/format/auto/-/previ…"
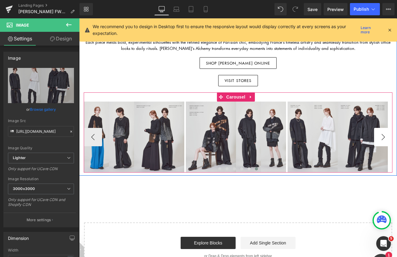
click at [382, 130] on button "›" at bounding box center [383, 137] width 18 height 18
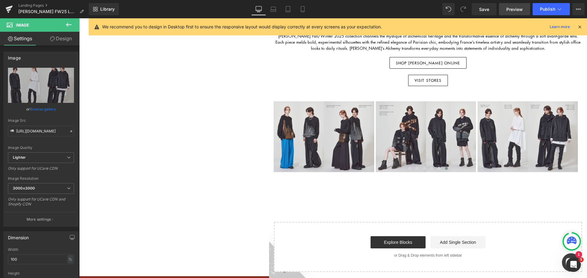
scroll to position [273, 0]
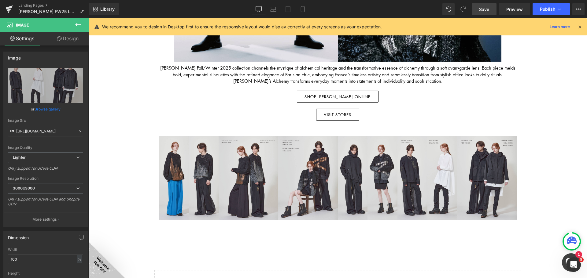
click at [484, 8] on span "Save" at bounding box center [484, 9] width 10 height 6
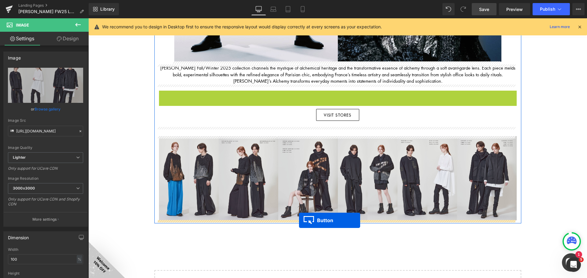
drag, startPoint x: 326, startPoint y: 98, endPoint x: 299, endPoint y: 221, distance: 125.3
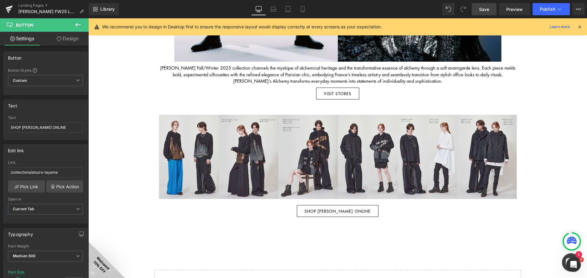
click at [79, 27] on icon at bounding box center [77, 24] width 7 height 7
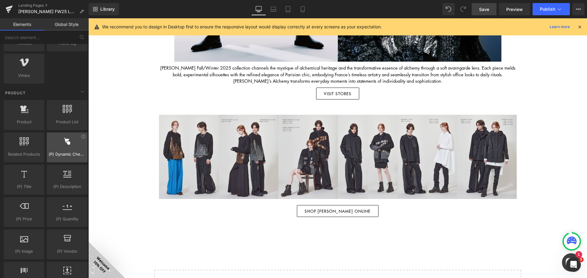
scroll to position [520, 0]
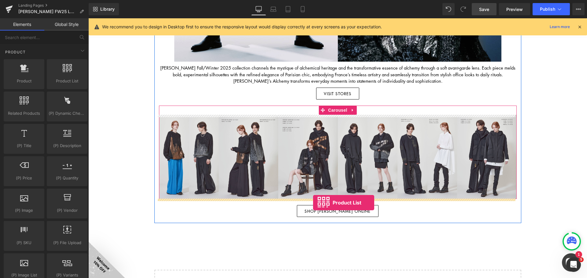
drag, startPoint x: 171, startPoint y: 125, endPoint x: 314, endPoint y: 203, distance: 163.1
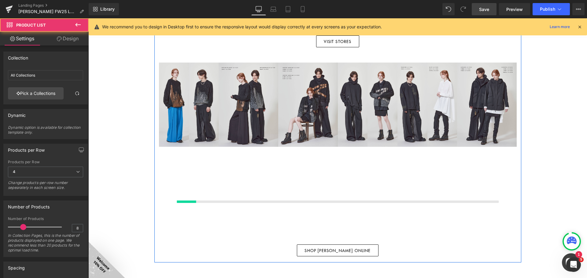
scroll to position [334, 0]
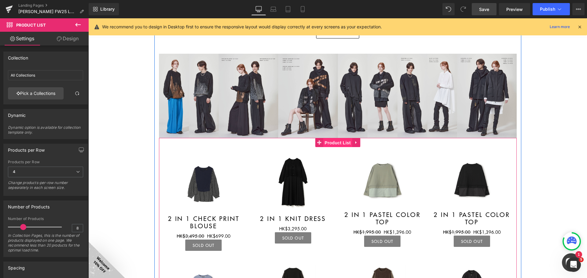
click at [337, 143] on span "Product List" at bounding box center [337, 142] width 29 height 9
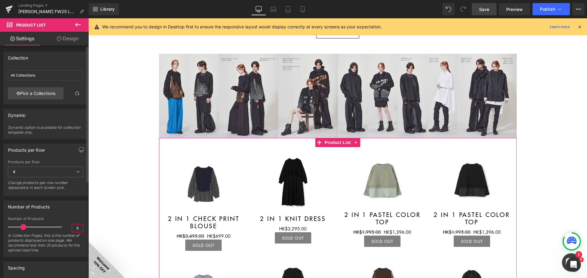
click at [77, 227] on input "8" at bounding box center [77, 229] width 11 height 8
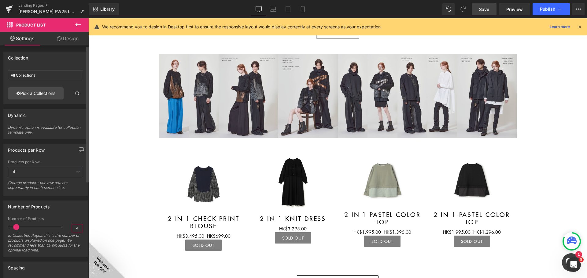
type input "4"
click at [74, 200] on div "Number of Products 4 Number of Products 4 In Collection Pages, this is the numb…" at bounding box center [45, 226] width 91 height 61
click at [42, 93] on link "Pick a Collections" at bounding box center [36, 93] width 56 height 12
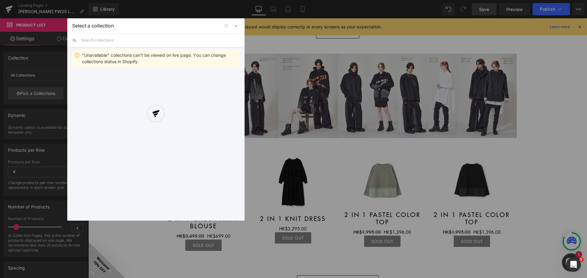
click at [138, 42] on div at bounding box center [155, 119] width 177 height 203
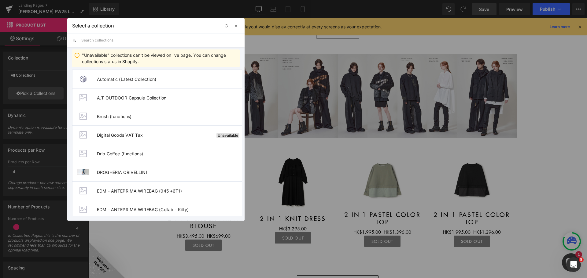
click at [112, 39] on input "text" at bounding box center [160, 40] width 158 height 13
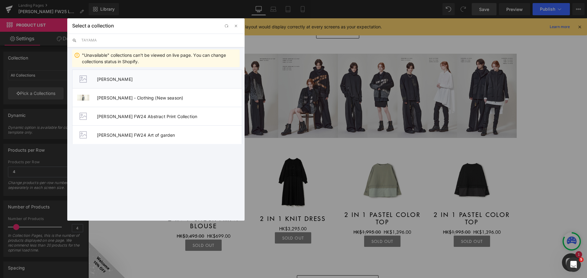
type input "TAYAMA"
drag, startPoint x: 120, startPoint y: 74, endPoint x: 58, endPoint y: 61, distance: 62.6
click at [120, 74] on li "[PERSON_NAME]" at bounding box center [157, 79] width 170 height 19
type input "[PERSON_NAME]"
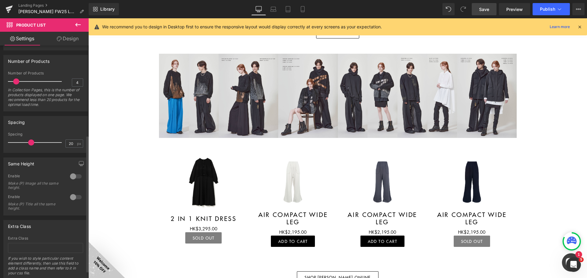
scroll to position [153, 0]
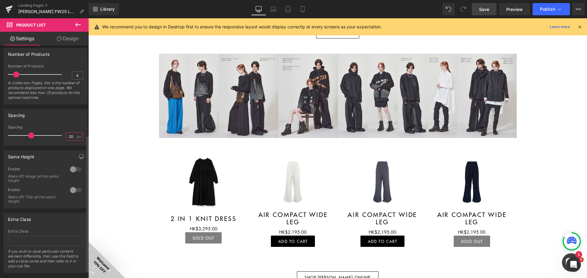
click at [71, 138] on input "20" at bounding box center [71, 137] width 11 height 8
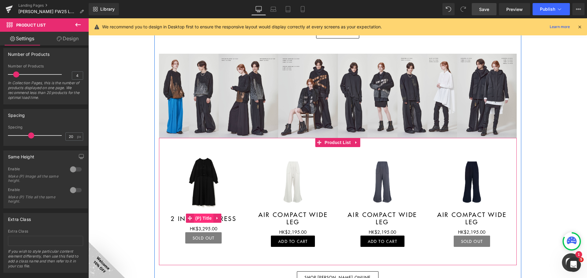
click at [203, 219] on span "(P) Title" at bounding box center [204, 218] width 20 height 9
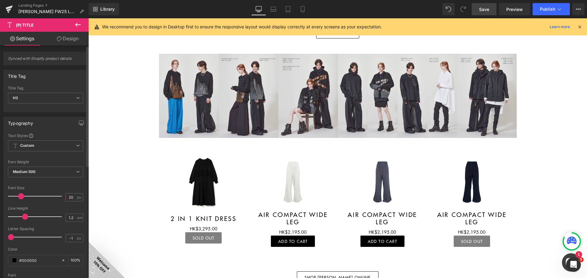
click at [72, 198] on input "20" at bounding box center [71, 198] width 11 height 8
type input "2"
type input "13"
click at [72, 228] on div "Letter Spacing" at bounding box center [45, 229] width 75 height 4
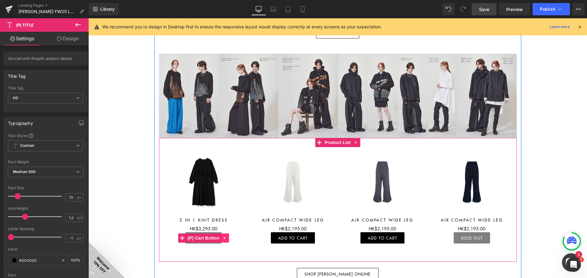
click at [224, 238] on icon at bounding box center [224, 238] width 1 height 3
click at [227, 238] on icon at bounding box center [229, 238] width 4 height 5
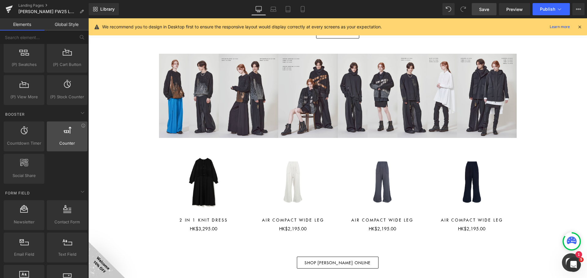
scroll to position [734, 0]
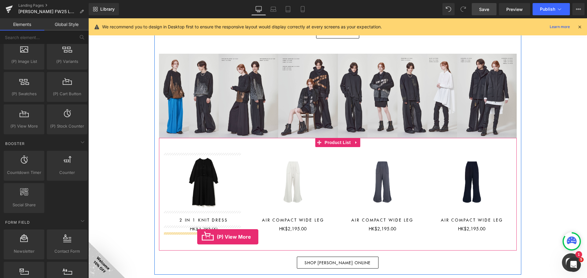
drag, startPoint x: 114, startPoint y: 138, endPoint x: 197, endPoint y: 237, distance: 128.7
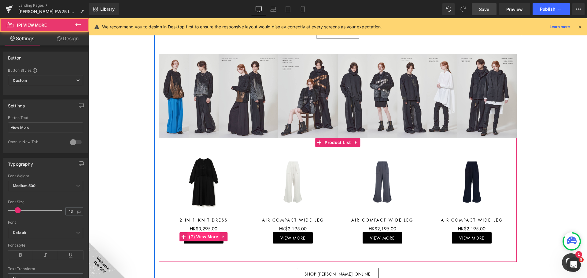
click at [203, 237] on span "(P) View More" at bounding box center [203, 237] width 32 height 9
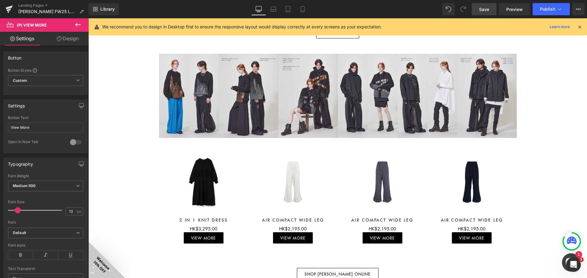
click at [65, 39] on link "Design" at bounding box center [68, 39] width 44 height 14
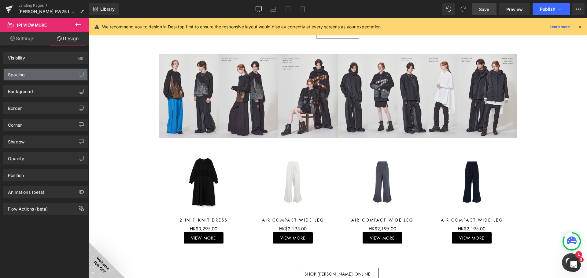
click at [38, 74] on div "Spacing" at bounding box center [46, 75] width 84 height 12
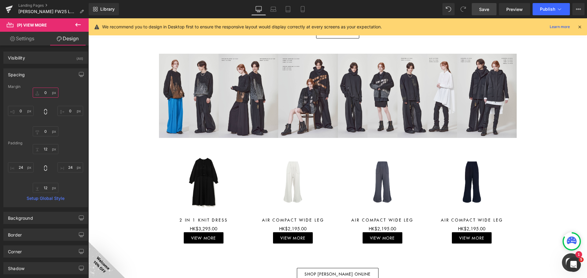
click at [45, 92] on input "0" at bounding box center [46, 93] width 26 height 10
type input "12"
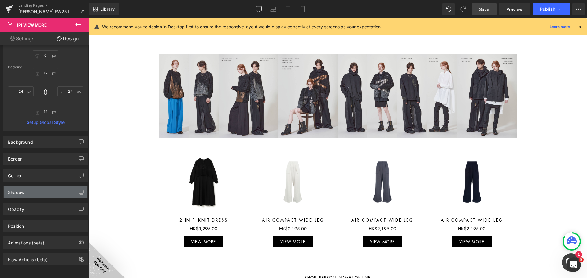
scroll to position [81, 0]
drag, startPoint x: 31, startPoint y: 139, endPoint x: 35, endPoint y: 144, distance: 6.1
click at [31, 138] on div "Background" at bounding box center [20, 140] width 25 height 9
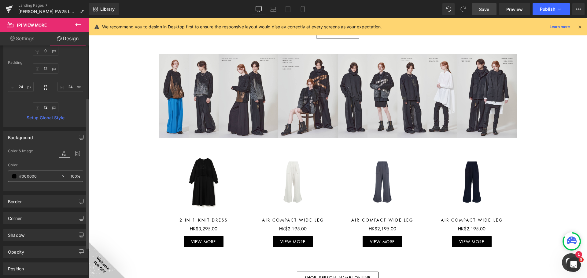
click at [14, 176] on span at bounding box center [14, 176] width 5 height 5
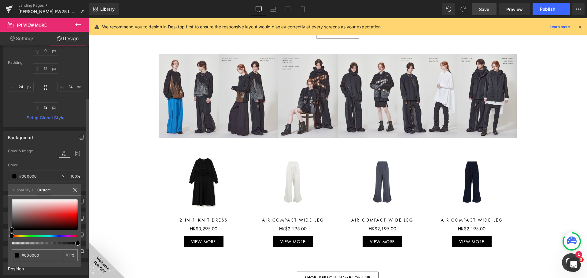
type input "#d9c8c8"
type input "#dacccc"
type input "#fcfcfc"
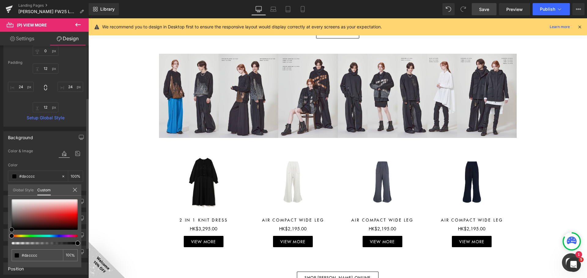
type input "#fcfcfc"
type input "#ffffff"
drag, startPoint x: 24, startPoint y: 205, endPoint x: 0, endPoint y: 162, distance: 49.1
click at [0, 168] on div "Background Color & Image color rgba(255, 255, 255, 1) Color #ffffff 100 % Image…" at bounding box center [45, 159] width 91 height 64
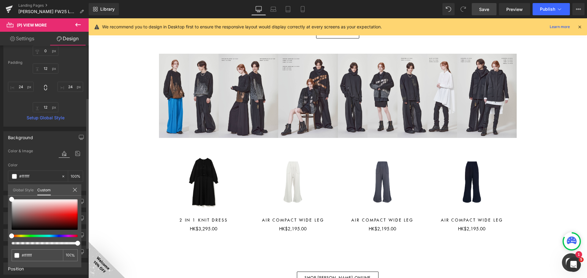
drag, startPoint x: 41, startPoint y: 145, endPoint x: 35, endPoint y: 152, distance: 9.4
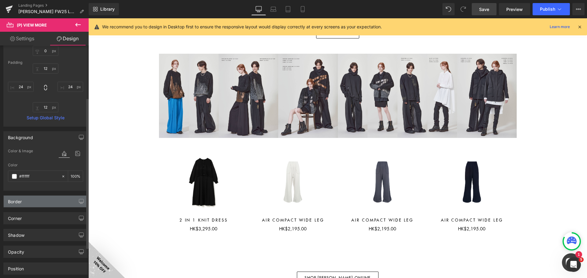
click at [27, 201] on div "Border" at bounding box center [46, 202] width 84 height 12
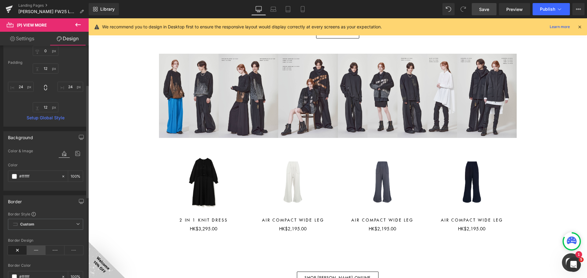
click at [35, 251] on icon at bounding box center [36, 250] width 19 height 9
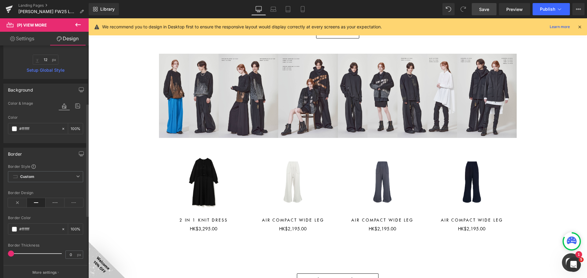
scroll to position [142, 0]
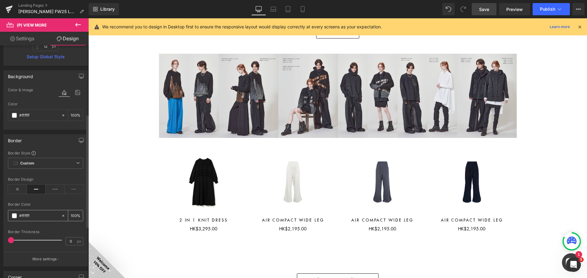
click at [16, 216] on span at bounding box center [14, 216] width 5 height 5
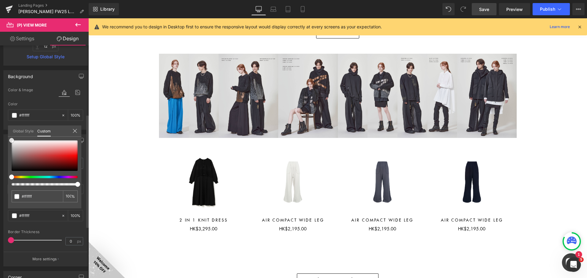
type input "#5c3c3c"
type input "#593a3a"
type input "#261b1b"
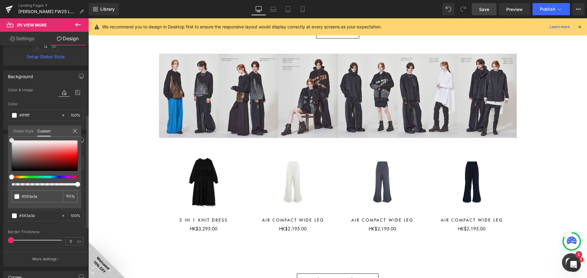
type input "#261b1b"
type input "#000000"
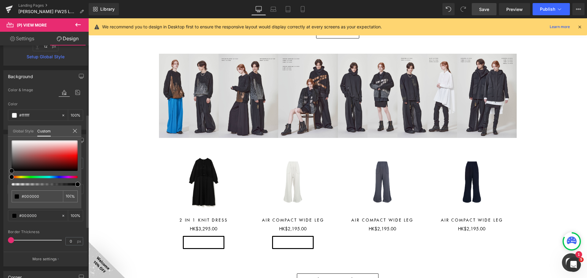
drag, startPoint x: 25, startPoint y: 162, endPoint x: 0, endPoint y: 184, distance: 33.8
click at [0, 184] on div "Border Border Style Custom Custom Setup Global Style Custom Setup Global Style …" at bounding box center [45, 198] width 91 height 137
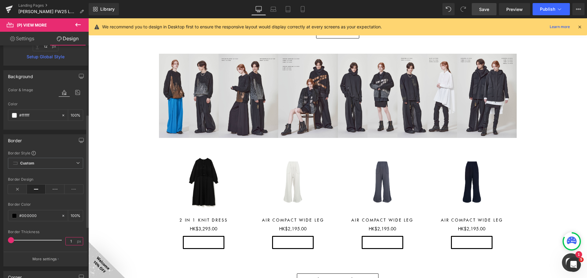
type input "1"
click at [65, 229] on div "Border Style Custom Custom Setup Global Style Custom Setup Global Style solid B…" at bounding box center [46, 209] width 84 height 116
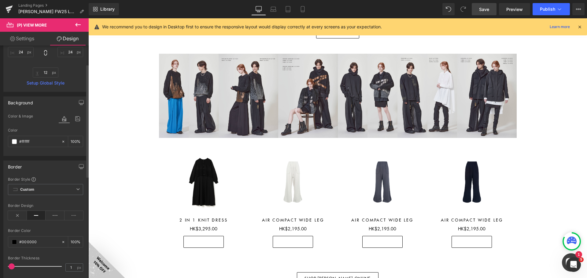
scroll to position [20, 0]
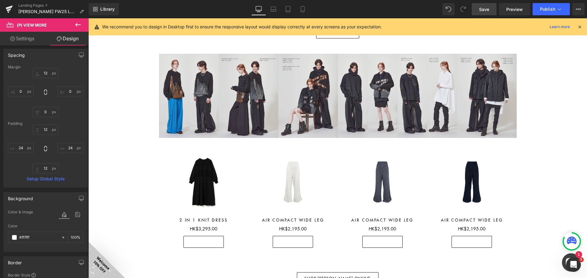
click at [23, 42] on link "Settings" at bounding box center [22, 39] width 44 height 14
type input "#ffffff"
type input "100"
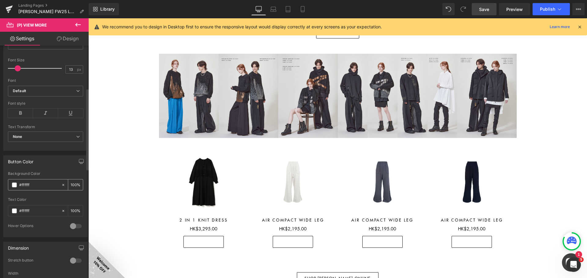
scroll to position [153, 0]
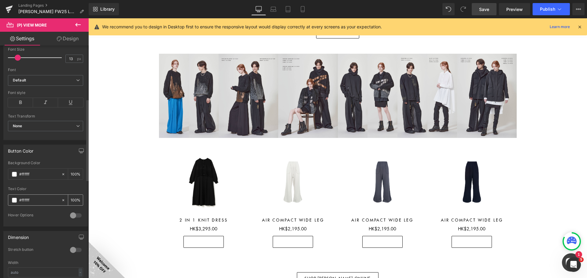
click at [13, 201] on span at bounding box center [14, 200] width 5 height 5
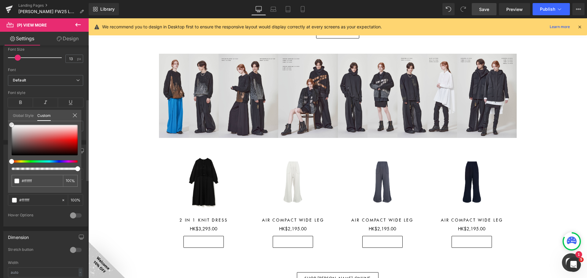
type input "#925d5d"
type input "#8a5a5a"
type input "#483c3c"
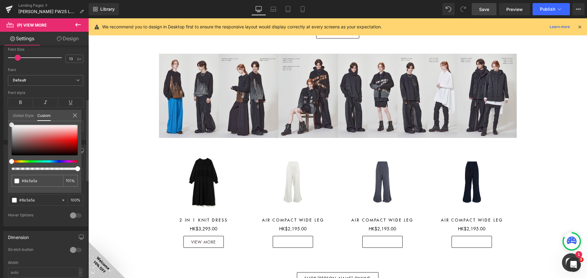
type input "#483c3c"
type input "#000000"
drag, startPoint x: 26, startPoint y: 141, endPoint x: 0, endPoint y: 166, distance: 35.7
click at [0, 164] on div "Button Color rgba(255, 255, 255, 1) Background Color #ffffff 100 % rgba(0, 0, 0…" at bounding box center [45, 183] width 91 height 87
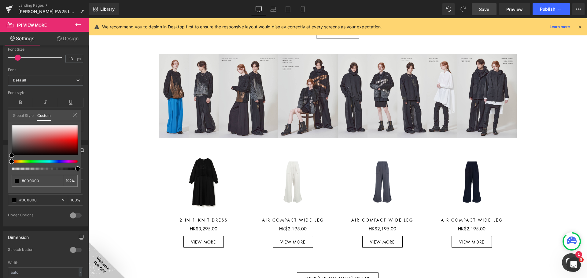
drag, startPoint x: 487, startPoint y: 8, endPoint x: 341, endPoint y: 140, distance: 197.0
click at [487, 8] on span "Save" at bounding box center [484, 9] width 10 height 6
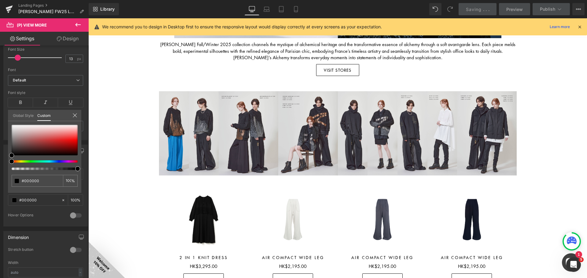
scroll to position [243, 0]
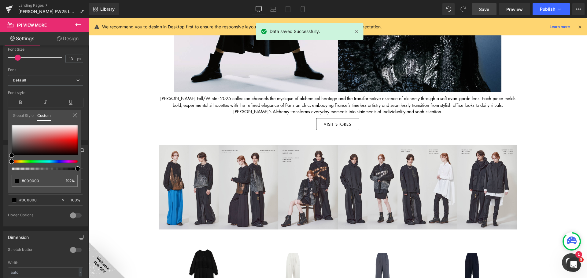
click at [336, 135] on body "Skip to content 10% off for your first order, view T&Cs. Free shipping for purc…" at bounding box center [337, 206] width 499 height 860
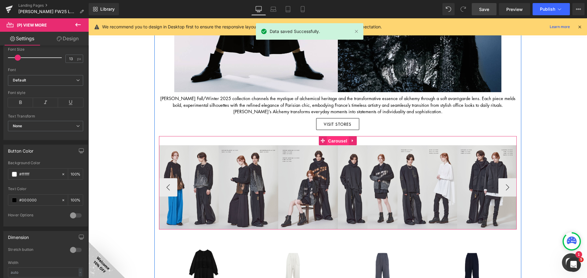
click at [332, 140] on span "Carousel" at bounding box center [337, 141] width 22 height 9
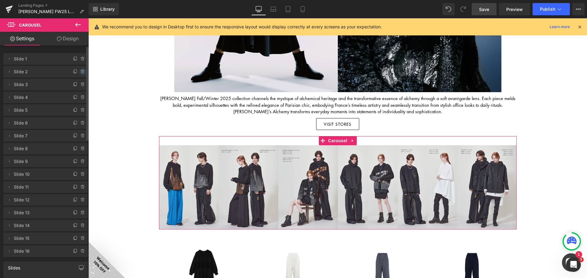
click at [80, 71] on icon at bounding box center [82, 71] width 5 height 5
click at [55, 74] on button "Cancel" at bounding box center [54, 72] width 20 height 8
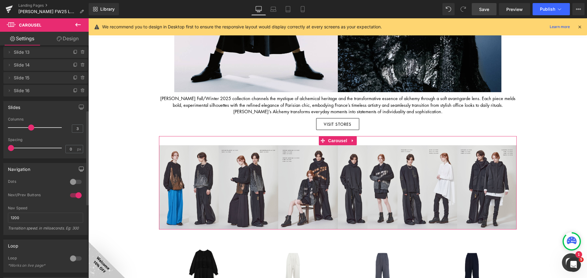
scroll to position [158, 0]
click at [75, 133] on input "3" at bounding box center [77, 131] width 11 height 8
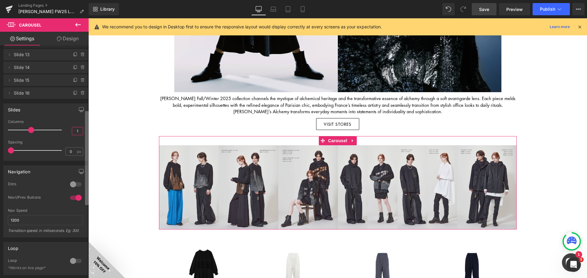
type input "1"
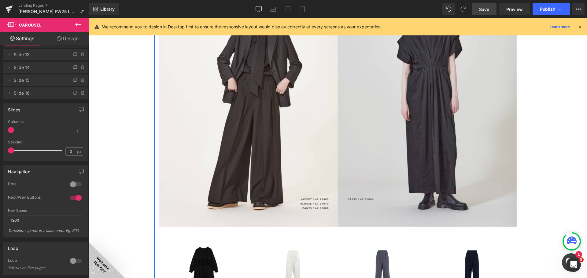
scroll to position [487, 0]
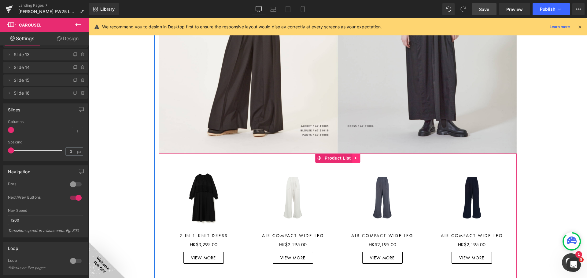
click at [356, 158] on icon at bounding box center [356, 158] width 4 height 5
drag, startPoint x: 357, startPoint y: 158, endPoint x: 371, endPoint y: 170, distance: 18.4
click at [358, 157] on icon at bounding box center [360, 158] width 4 height 4
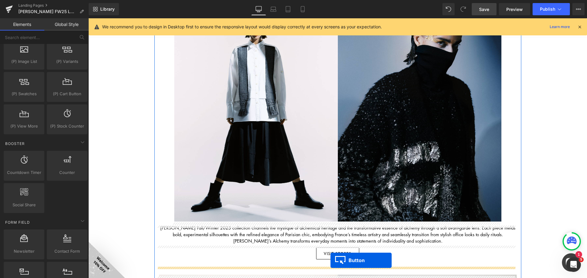
scroll to position [119, 0]
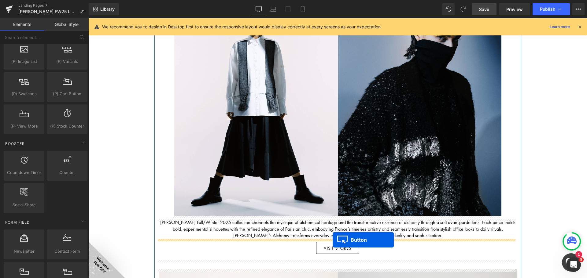
drag, startPoint x: 327, startPoint y: 166, endPoint x: 333, endPoint y: 240, distance: 74.5
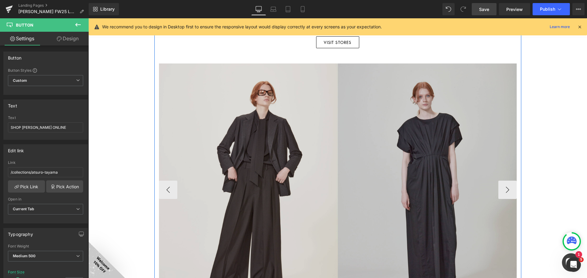
scroll to position [485, 0]
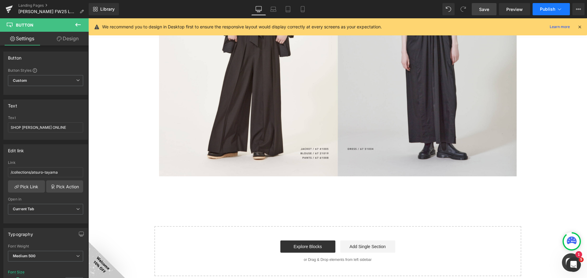
click at [549, 10] on span "Publish" at bounding box center [547, 9] width 15 height 5
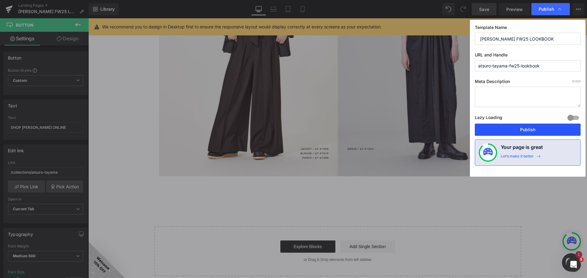
click at [537, 132] on button "Publish" at bounding box center [528, 130] width 106 height 12
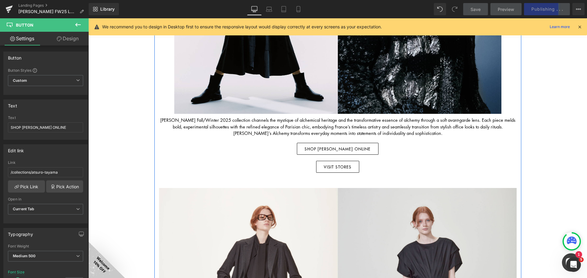
scroll to position [180, 0]
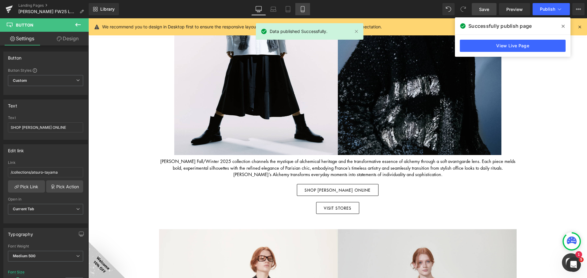
click at [302, 9] on icon at bounding box center [303, 9] width 6 height 6
type input "12.5"
type input "100"
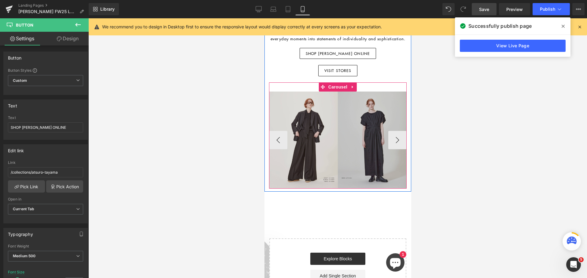
scroll to position [203, 0]
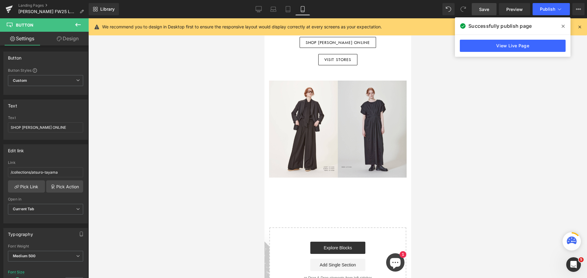
click at [546, 39] on div "View Live Page" at bounding box center [513, 46] width 116 height 22
click at [535, 54] on div "View Live Page" at bounding box center [513, 46] width 116 height 22
click at [520, 48] on link "View Live Page" at bounding box center [513, 46] width 106 height 12
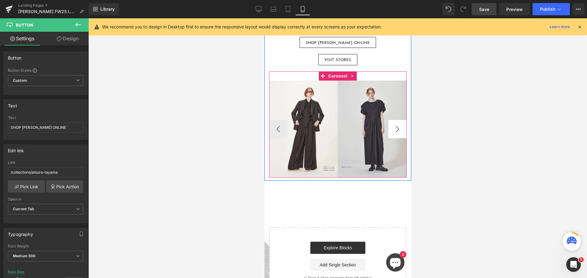
click at [401, 131] on button "›" at bounding box center [397, 129] width 18 height 18
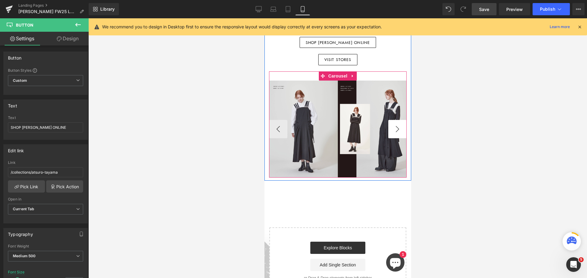
click at [401, 131] on button "›" at bounding box center [397, 129] width 18 height 18
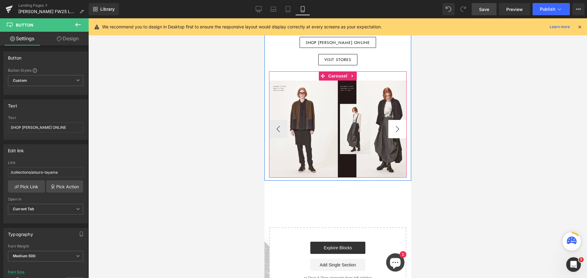
click at [401, 131] on button "›" at bounding box center [397, 129] width 18 height 18
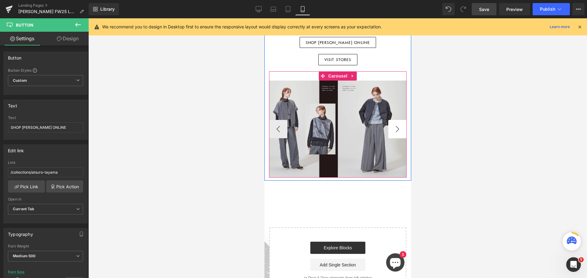
click at [401, 131] on button "›" at bounding box center [397, 129] width 18 height 18
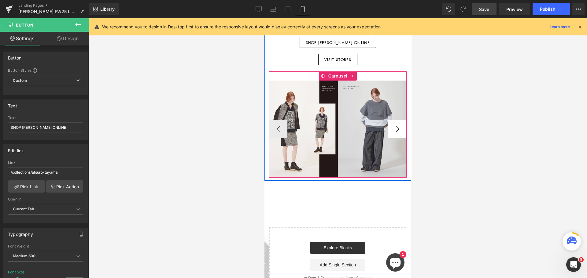
click at [402, 131] on button "›" at bounding box center [397, 129] width 18 height 18
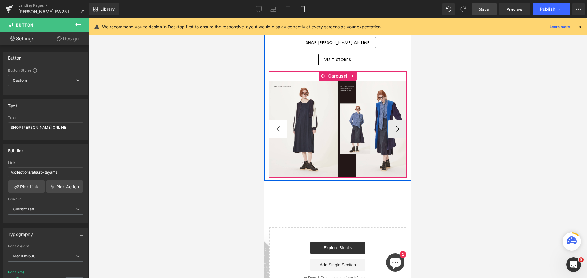
click at [282, 132] on button "‹" at bounding box center [278, 129] width 18 height 18
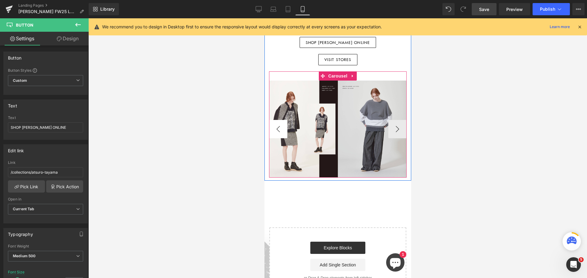
click at [281, 132] on button "‹" at bounding box center [278, 129] width 18 height 18
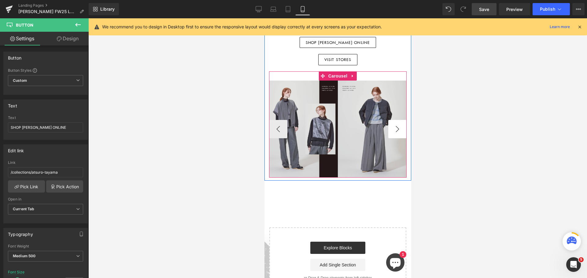
click at [401, 127] on button "›" at bounding box center [397, 129] width 18 height 18
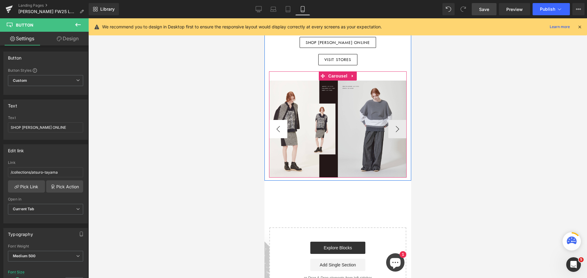
click at [278, 127] on button "‹" at bounding box center [278, 129] width 18 height 18
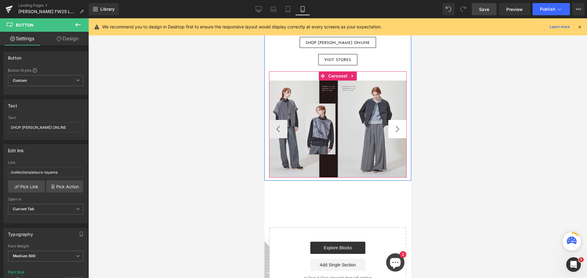
click at [395, 129] on button "›" at bounding box center [397, 129] width 18 height 18
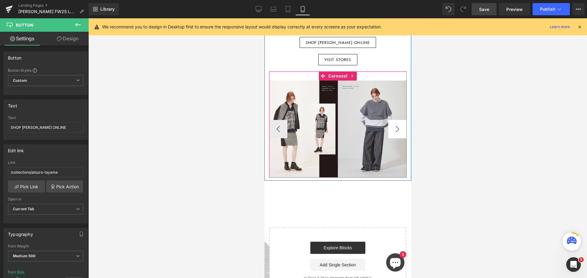
click at [395, 129] on button "›" at bounding box center [397, 129] width 18 height 18
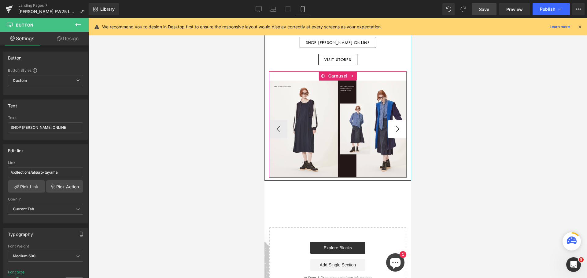
click at [395, 129] on button "›" at bounding box center [397, 129] width 18 height 18
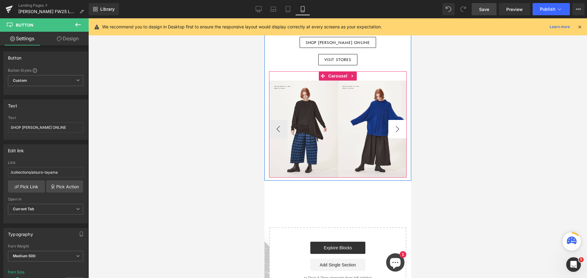
click at [395, 129] on button "›" at bounding box center [397, 129] width 18 height 18
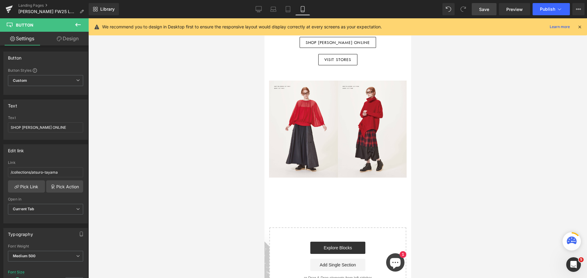
click at [445, 129] on div at bounding box center [337, 148] width 499 height 260
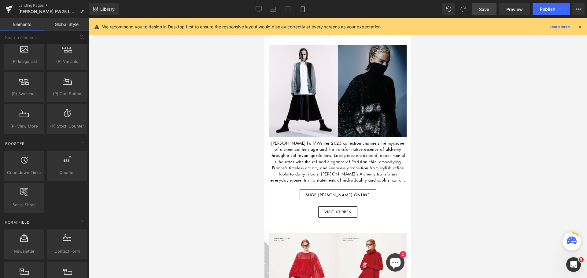
scroll to position [50, 0]
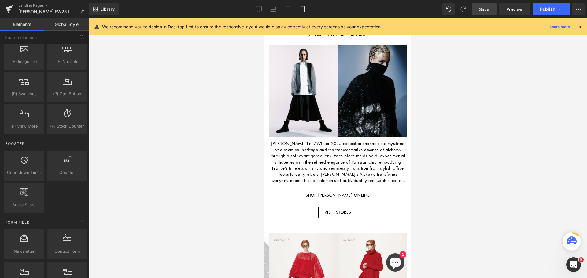
drag, startPoint x: 261, startPoint y: 13, endPoint x: 255, endPoint y: 19, distance: 8.9
click at [261, 13] on link "Desktop" at bounding box center [258, 9] width 15 height 12
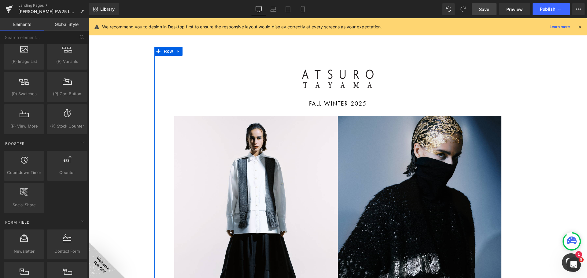
scroll to position [1, 0]
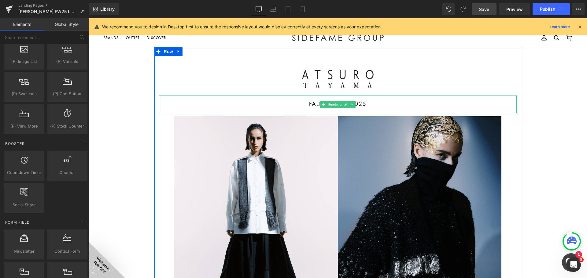
click at [360, 104] on h1 "FALL WINTER 2025" at bounding box center [338, 104] width 358 height 6
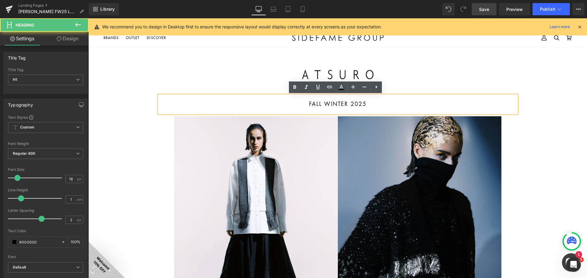
click at [367, 103] on h1 "FALL WINTER 2025" at bounding box center [338, 104] width 358 height 6
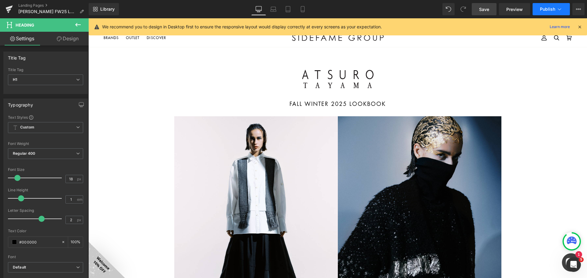
click at [542, 9] on span "Publish" at bounding box center [547, 9] width 15 height 5
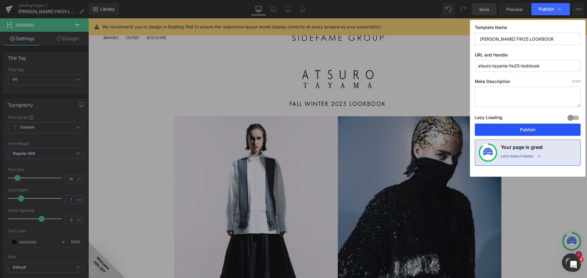
drag, startPoint x: 525, startPoint y: 130, endPoint x: 437, endPoint y: 112, distance: 89.6
click at [525, 130] on button "Publish" at bounding box center [528, 130] width 106 height 12
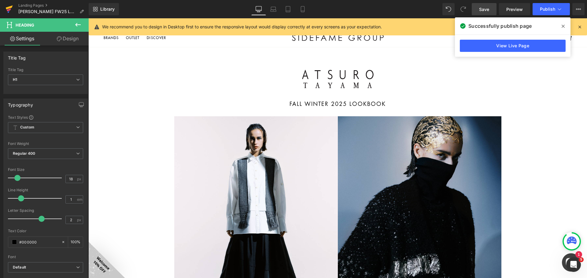
click at [9, 7] on icon at bounding box center [9, 8] width 7 height 4
